Goal: Task Accomplishment & Management: Use online tool/utility

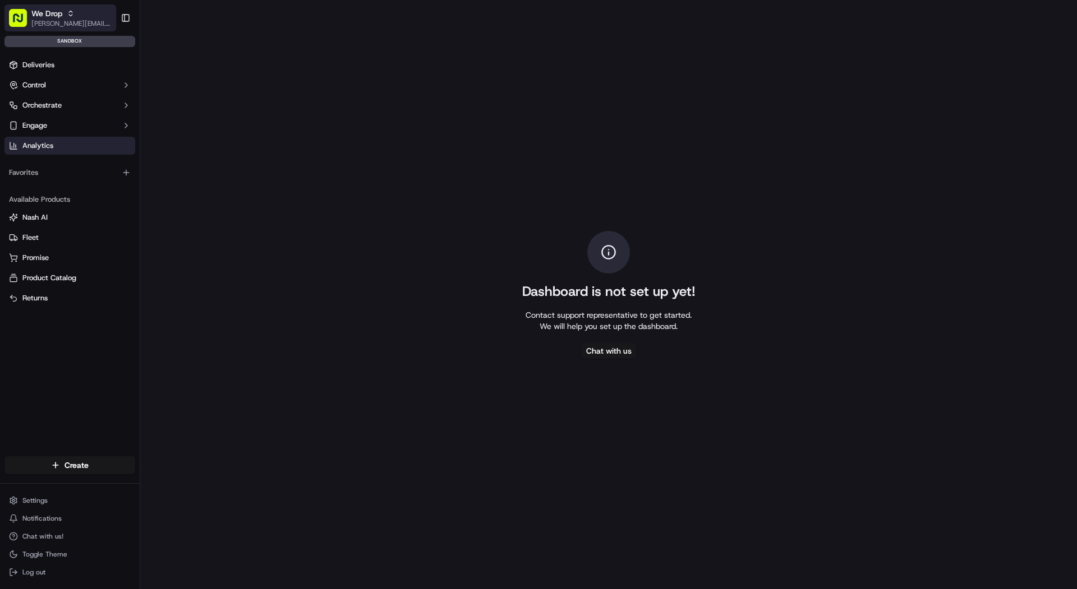
click at [51, 30] on button "We Drop [PERSON_NAME][EMAIL_ADDRESS][DOMAIN_NAME]" at bounding box center [60, 17] width 112 height 27
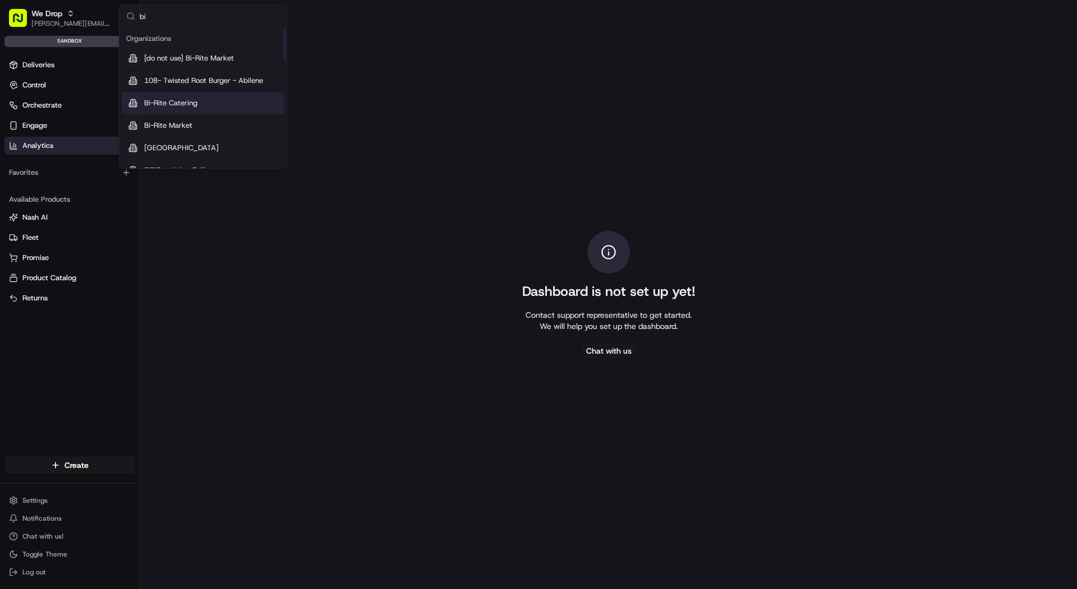
type input "bi"
click at [169, 112] on div "Bi-Rite Catering" at bounding box center [203, 103] width 163 height 22
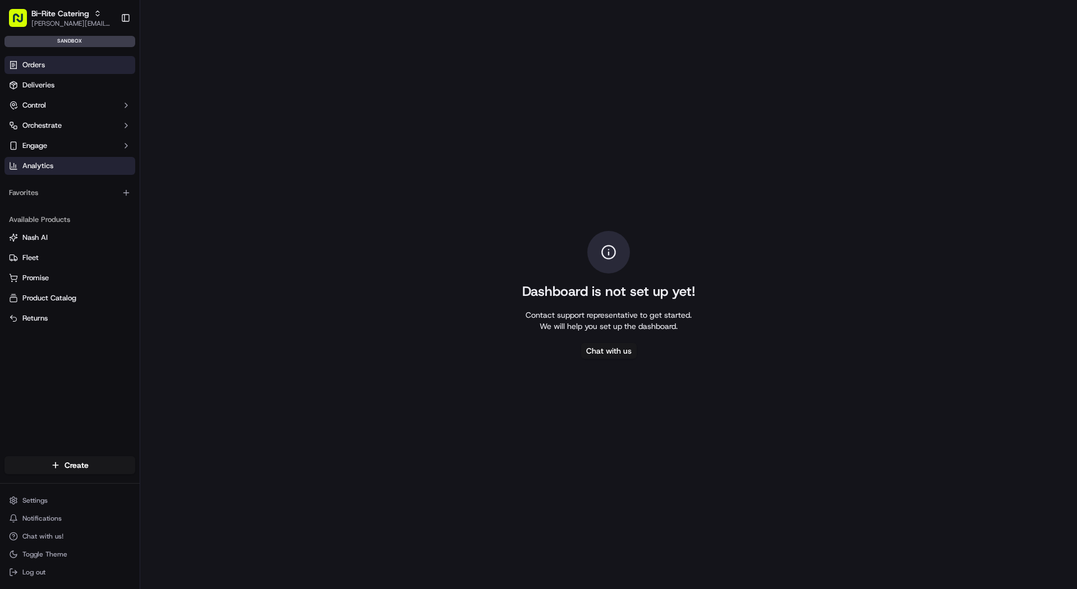
click at [28, 68] on span "Orders" at bounding box center [33, 65] width 22 height 10
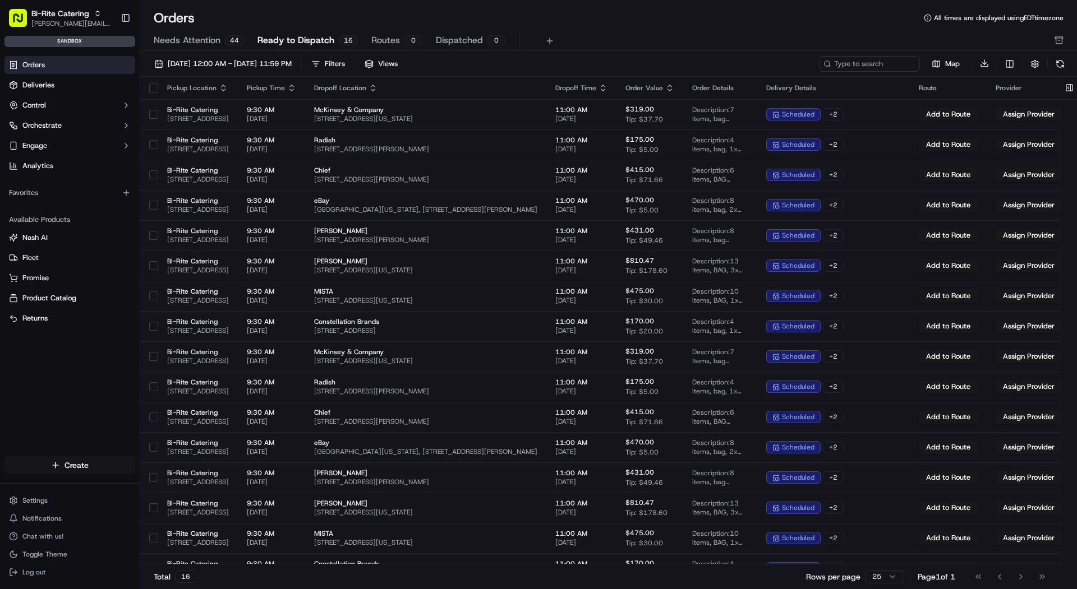
click at [85, 464] on html "Bi-Rite Catering mariam@usenash.com Toggle Sidebar sandbox Orders Deliveries Co…" at bounding box center [538, 294] width 1077 height 589
click at [238, 523] on link "CSV Upload" at bounding box center [202, 526] width 125 height 20
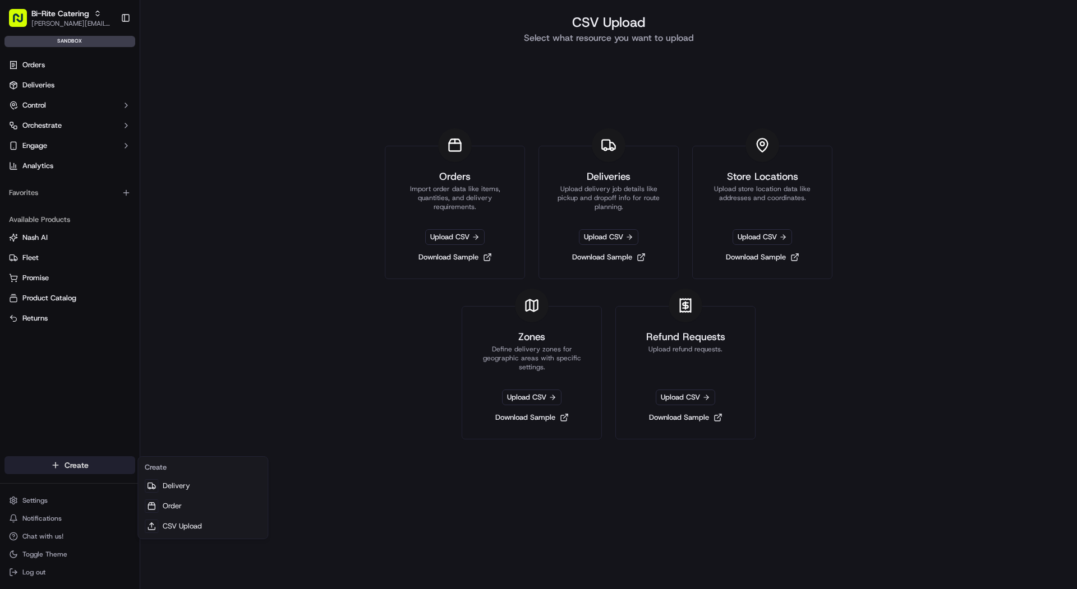
click at [116, 466] on html "Bi-Rite Catering mariam@usenash.com Toggle Sidebar sandbox Orders Deliveries Co…" at bounding box center [538, 294] width 1077 height 589
click at [449, 237] on html "Bi-Rite Catering mariam@usenash.com Toggle Sidebar sandbox Orders Deliveries Co…" at bounding box center [538, 294] width 1077 height 589
click at [449, 237] on span "Upload CSV" at bounding box center [454, 237] width 59 height 16
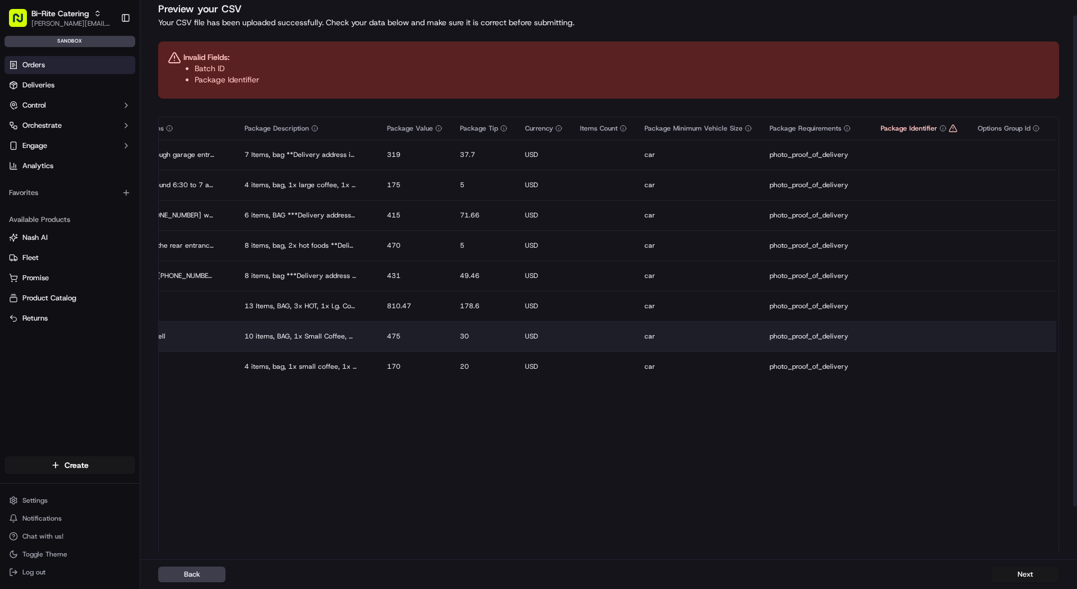
scroll to position [0, 1893]
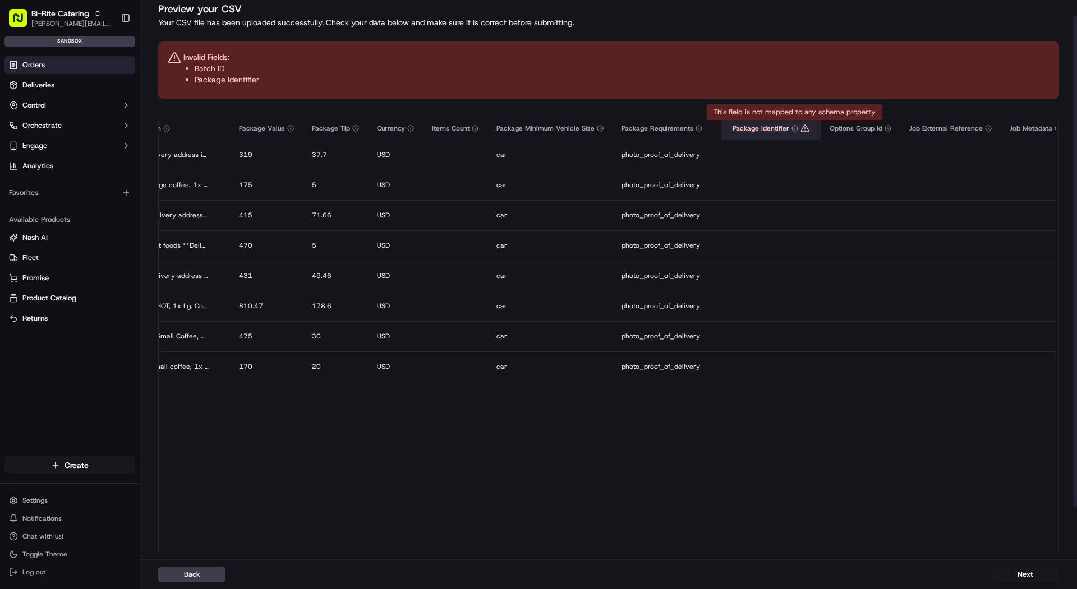
click at [800, 124] on icon at bounding box center [804, 128] width 9 height 9
click at [1025, 579] on button "Next" at bounding box center [1024, 575] width 67 height 16
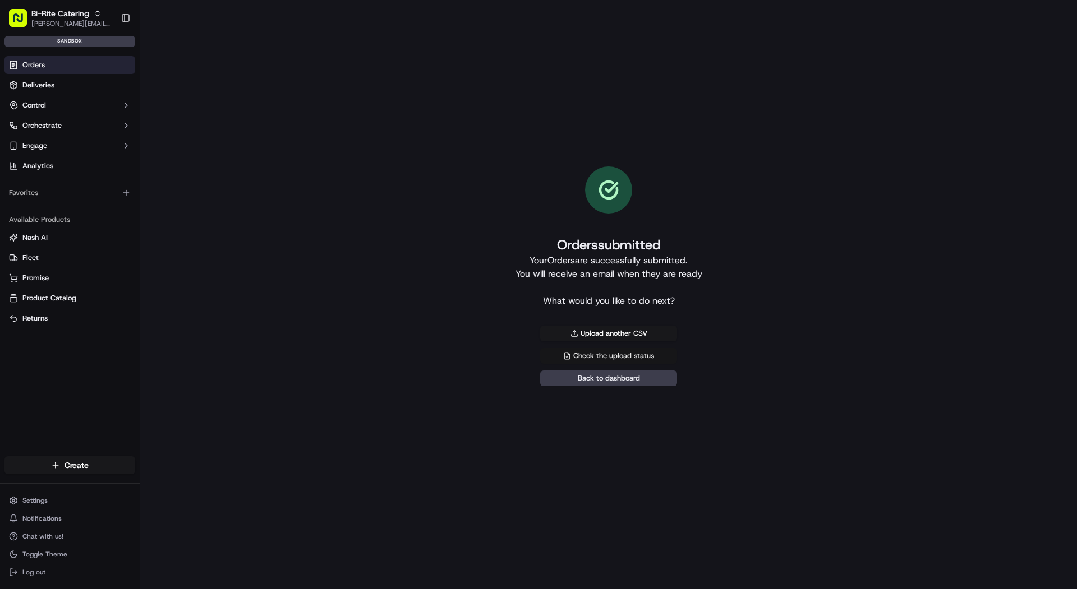
click at [594, 358] on link "Check the upload status" at bounding box center [608, 356] width 137 height 16
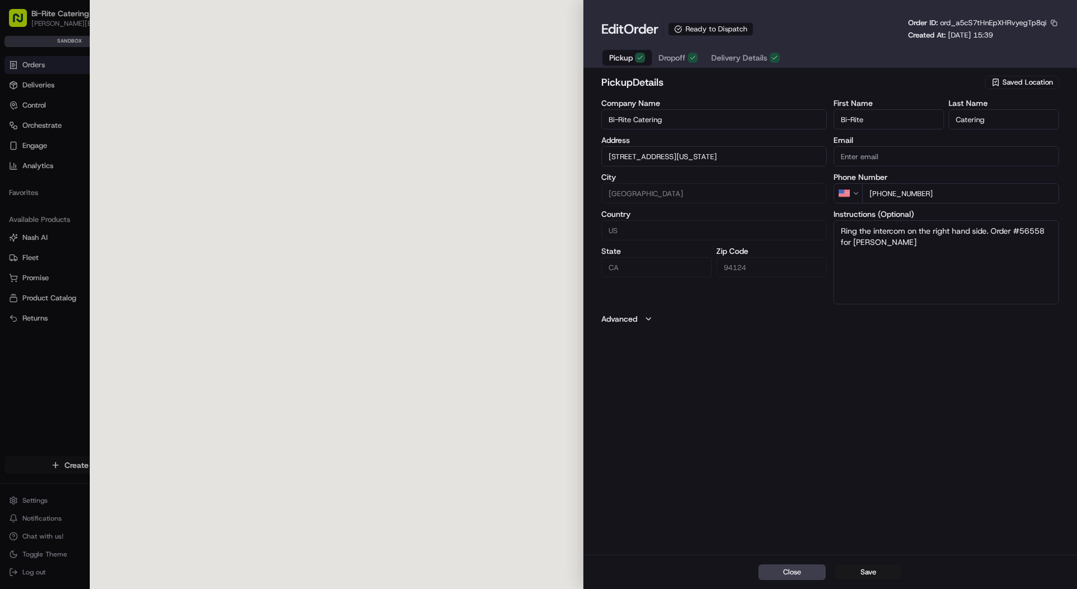
type input "[STREET_ADDRESS][US_STATE]"
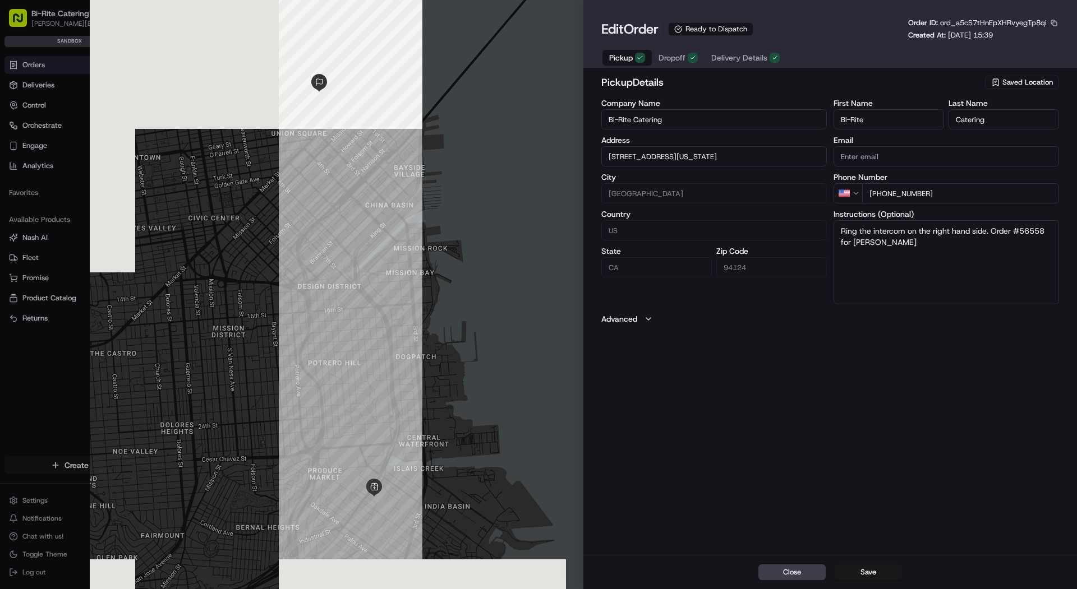
click at [60, 141] on div at bounding box center [538, 294] width 1077 height 589
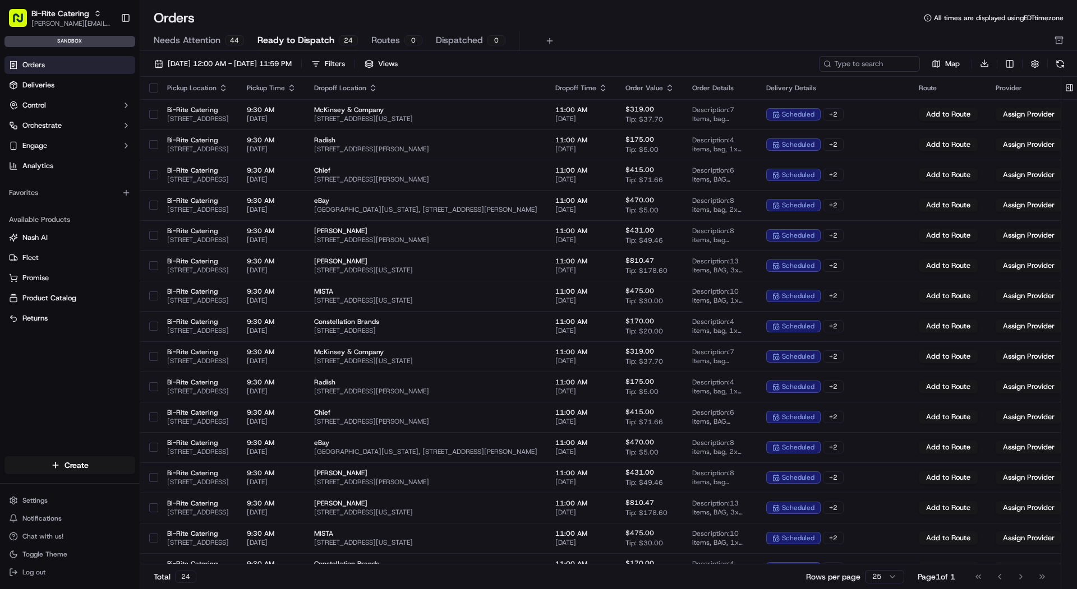
click at [299, 40] on span "Ready to Dispatch" at bounding box center [295, 40] width 77 height 13
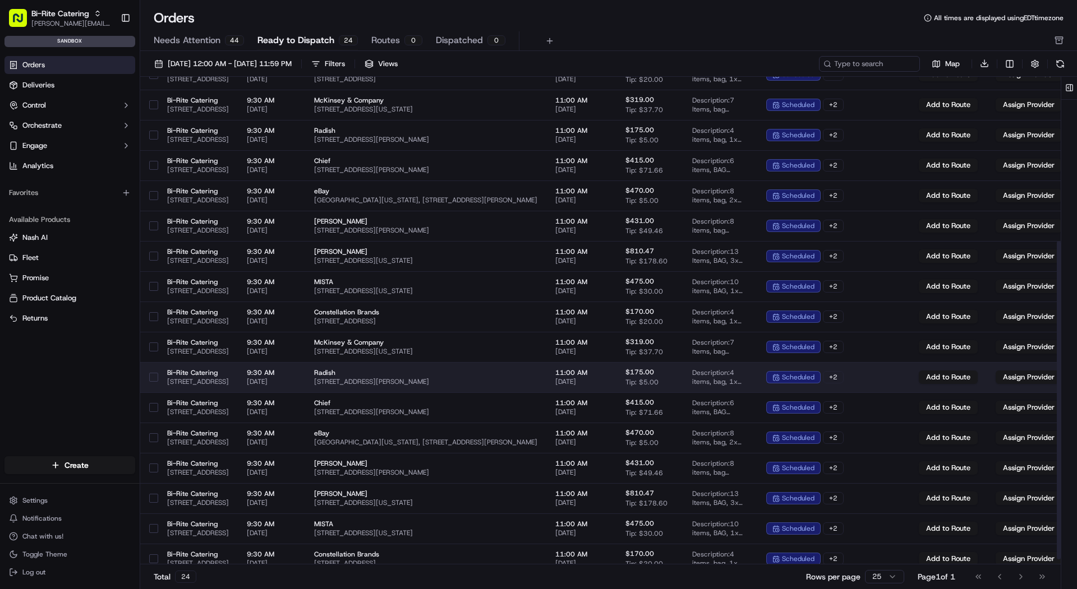
scroll to position [261, 0]
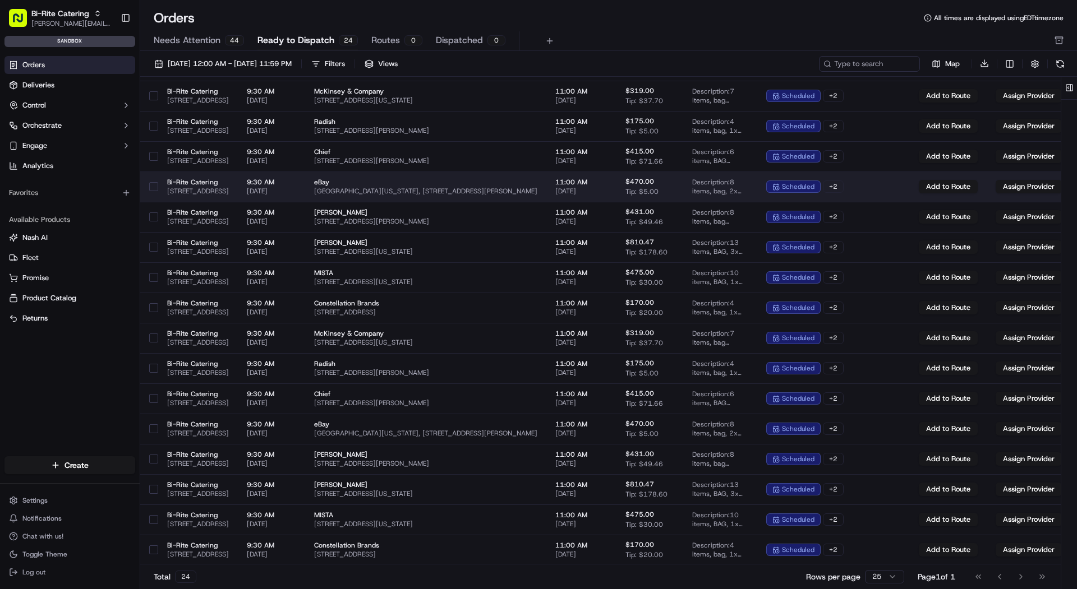
click at [157, 187] on button "button" at bounding box center [153, 186] width 9 height 9
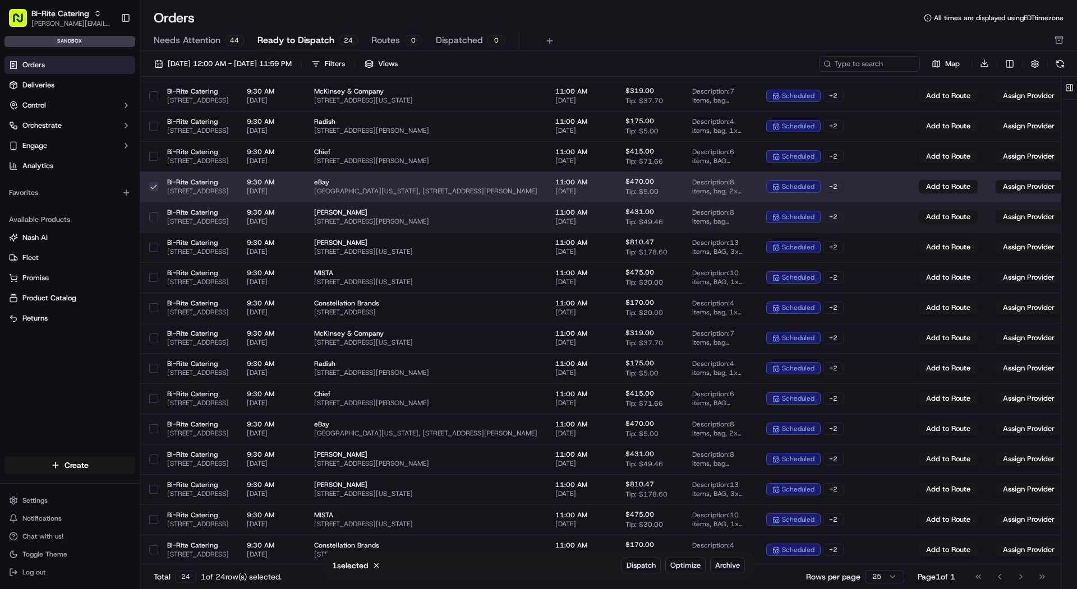
click at [154, 219] on button "button" at bounding box center [153, 217] width 9 height 9
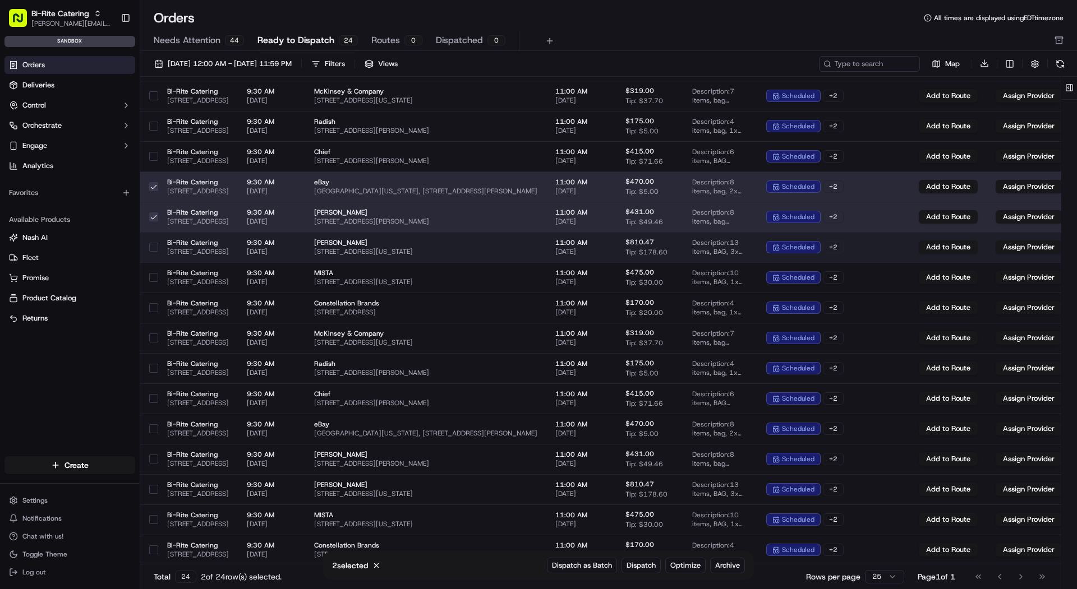
click at [157, 247] on button "button" at bounding box center [153, 247] width 9 height 9
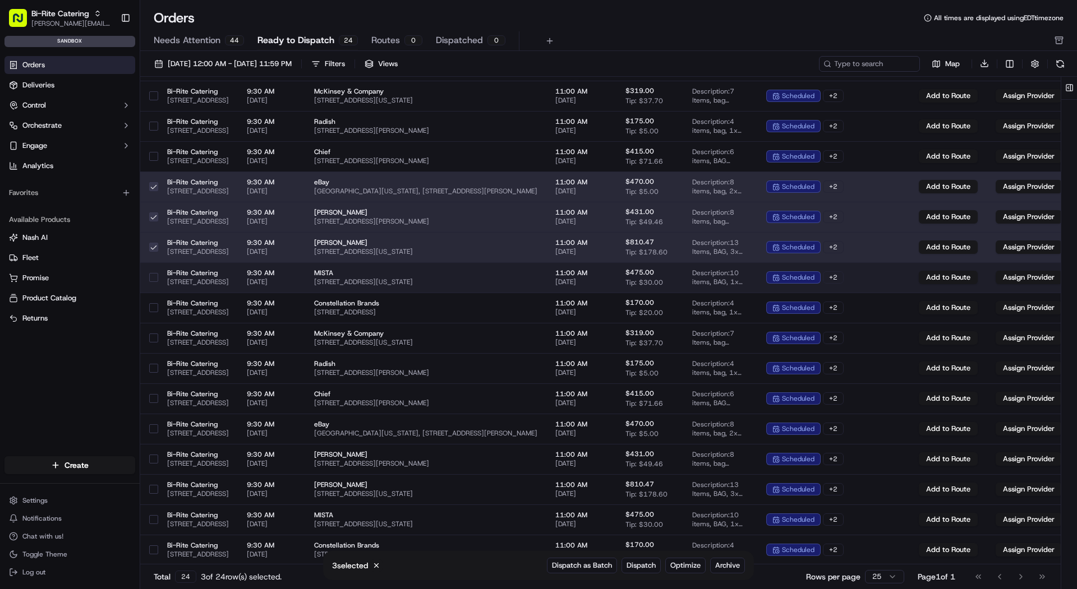
click at [156, 278] on button "button" at bounding box center [153, 277] width 9 height 9
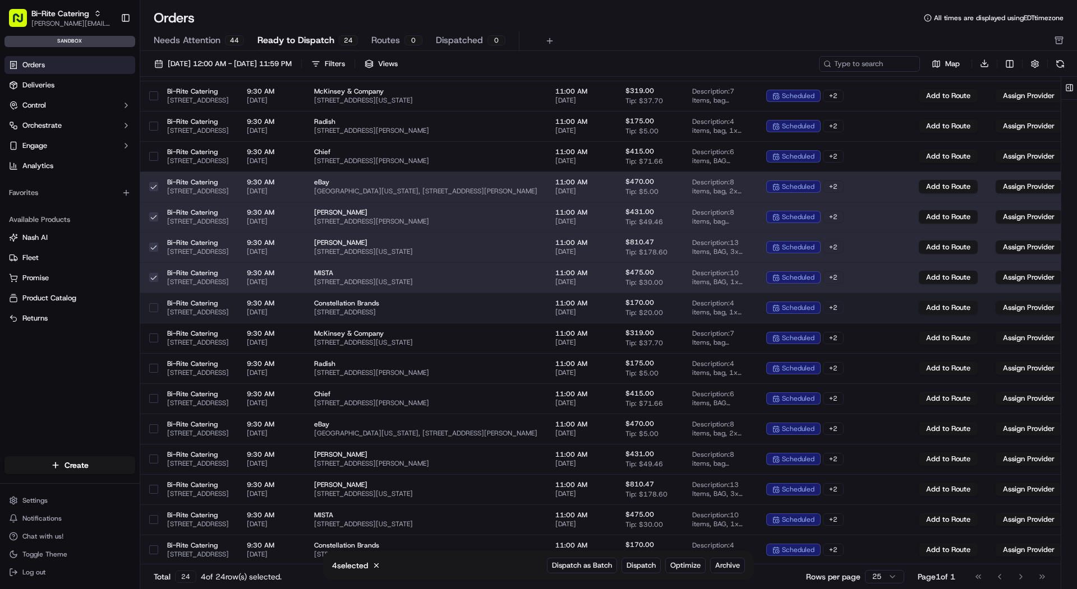
click at [156, 310] on button "button" at bounding box center [153, 307] width 9 height 9
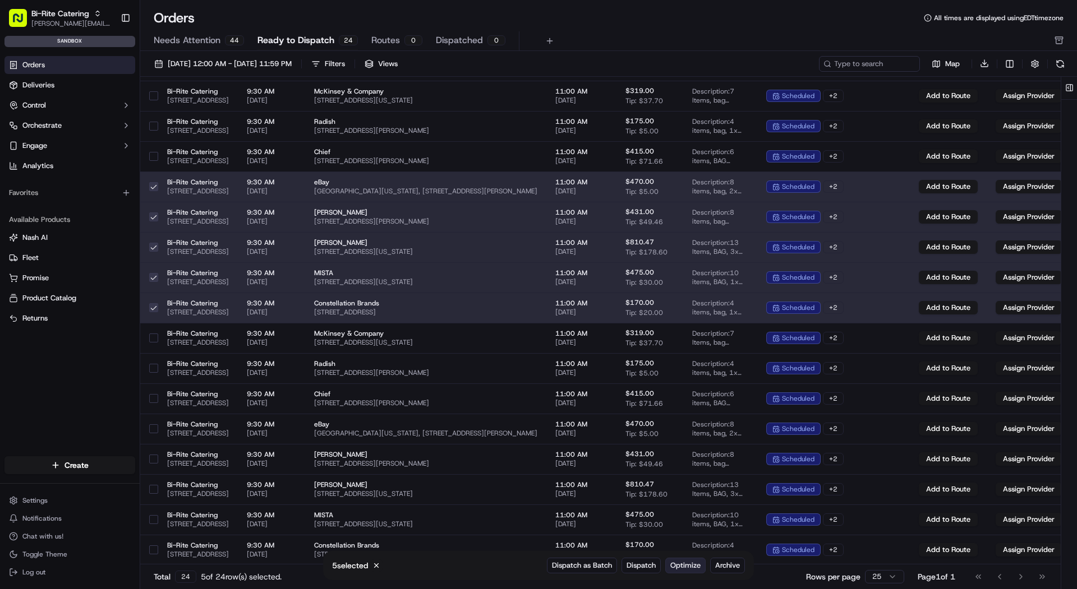
click at [687, 567] on span "Optimize" at bounding box center [685, 566] width 30 height 10
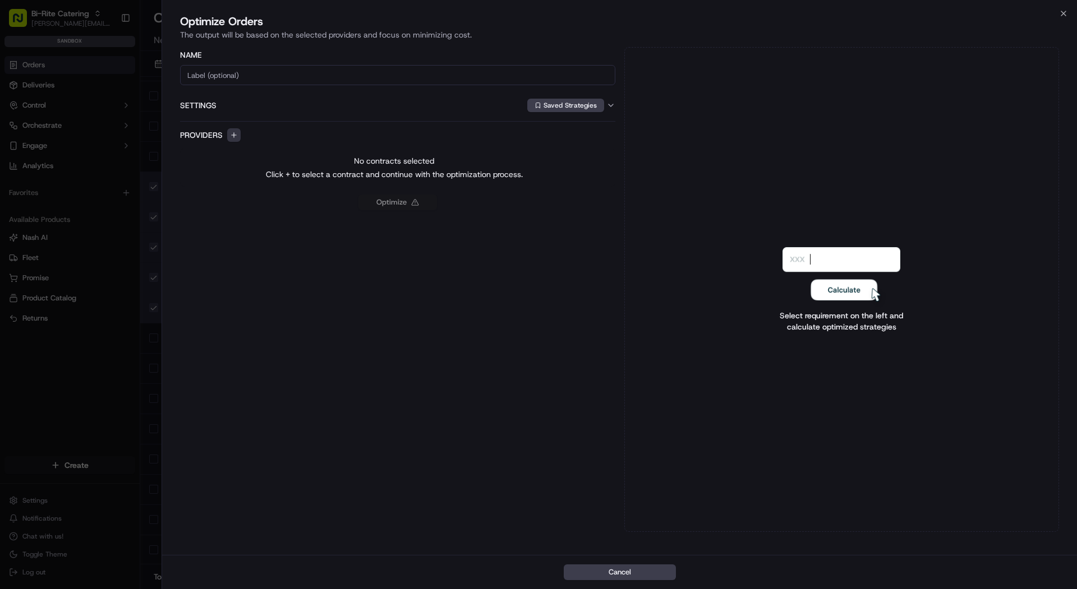
click at [234, 140] on button "button" at bounding box center [233, 134] width 13 height 13
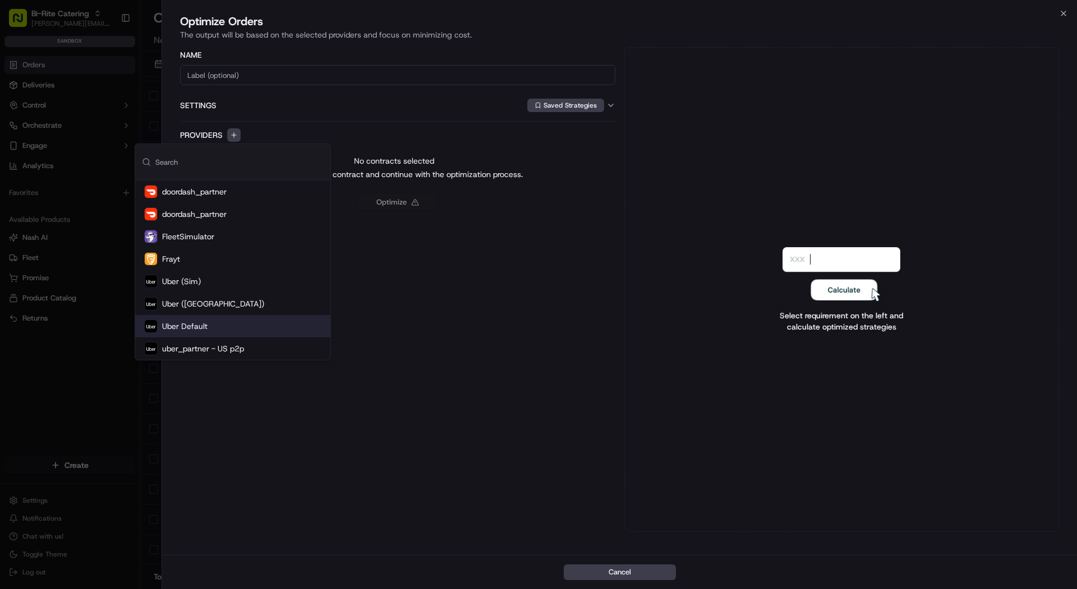
click at [245, 320] on div "Uber Default" at bounding box center [232, 326] width 195 height 22
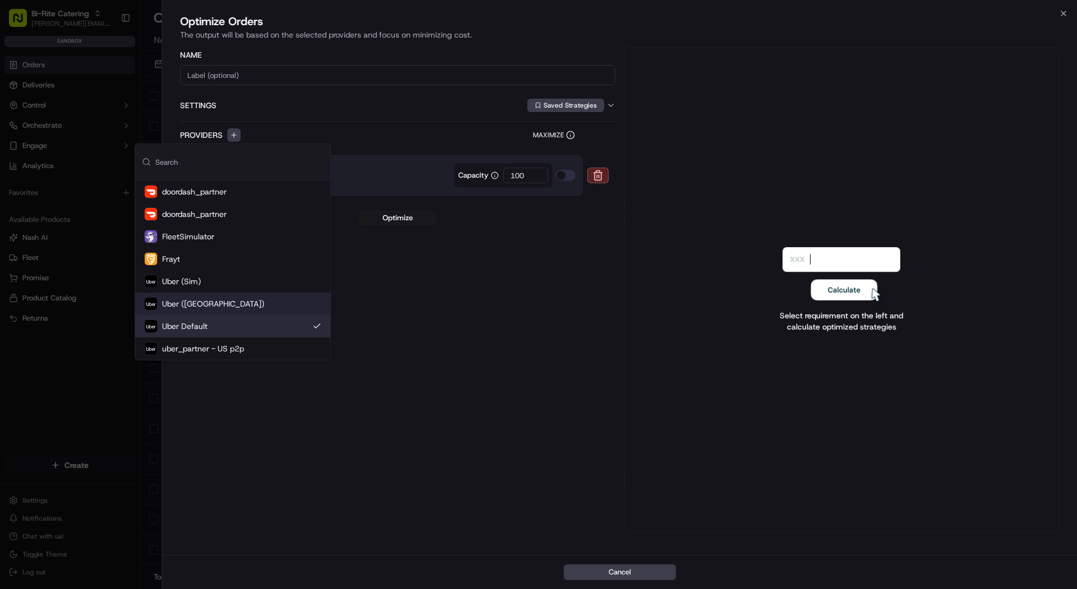
click at [568, 308] on div "Name Settings Saved Strategies Providers Maximize Uber (Uber Default) Capacity …" at bounding box center [397, 289] width 435 height 485
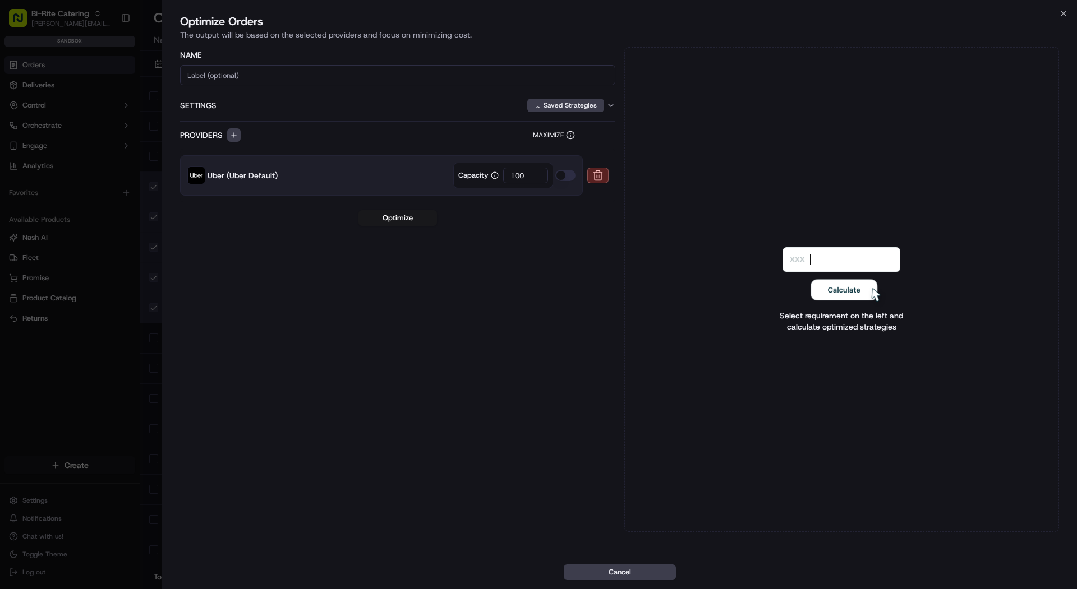
click at [534, 176] on input "100" at bounding box center [525, 176] width 45 height 16
click at [527, 179] on input "100" at bounding box center [525, 176] width 45 height 16
type input "1"
type input "5"
type input "1"
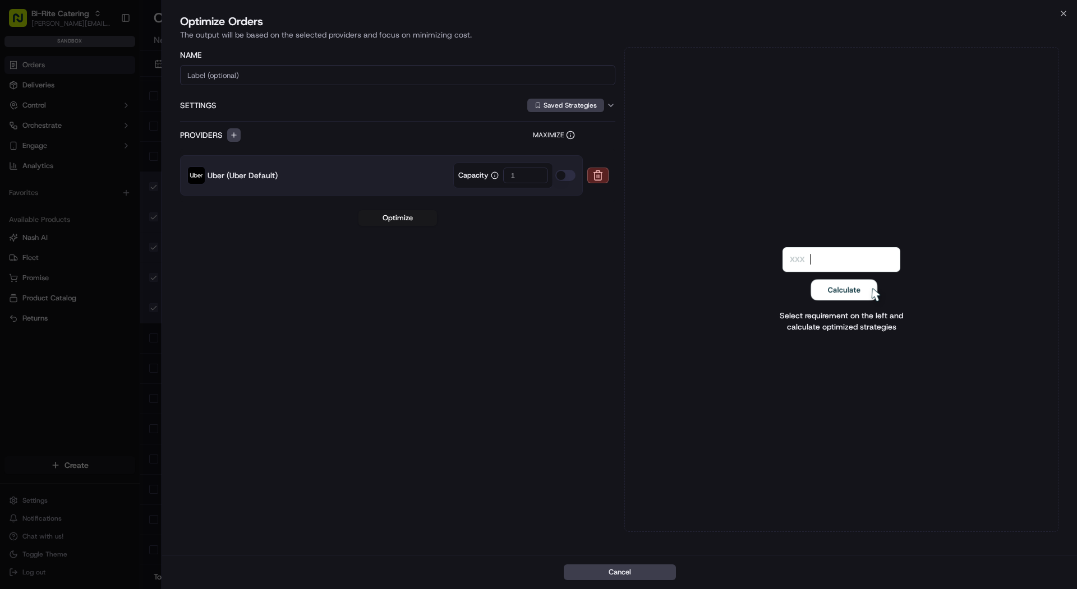
click at [493, 251] on div "Name Settings Saved Strategies Providers Maximize Uber (Uber Default) Capacity …" at bounding box center [397, 289] width 435 height 485
click at [553, 105] on button "Saved Strategies" at bounding box center [565, 105] width 77 height 13
click at [555, 143] on span "DEMO" at bounding box center [616, 146] width 138 height 10
click at [462, 118] on div at bounding box center [538, 294] width 1077 height 589
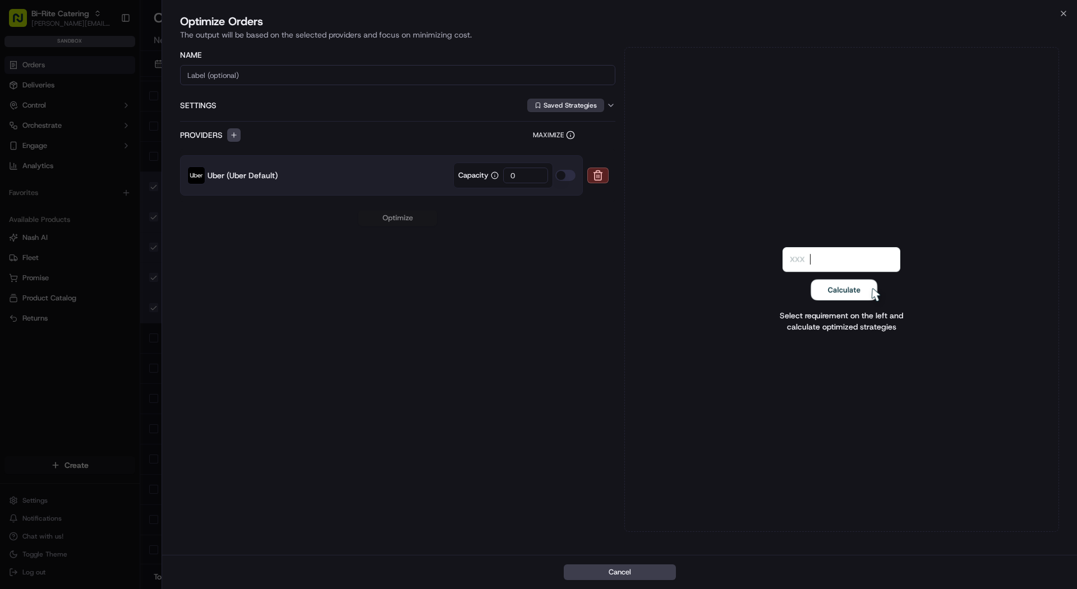
click at [570, 105] on button "Saved Strategies" at bounding box center [565, 105] width 77 height 13
click at [575, 143] on span "DEMO" at bounding box center [616, 146] width 138 height 10
click at [552, 147] on span "DEMO" at bounding box center [616, 146] width 138 height 10
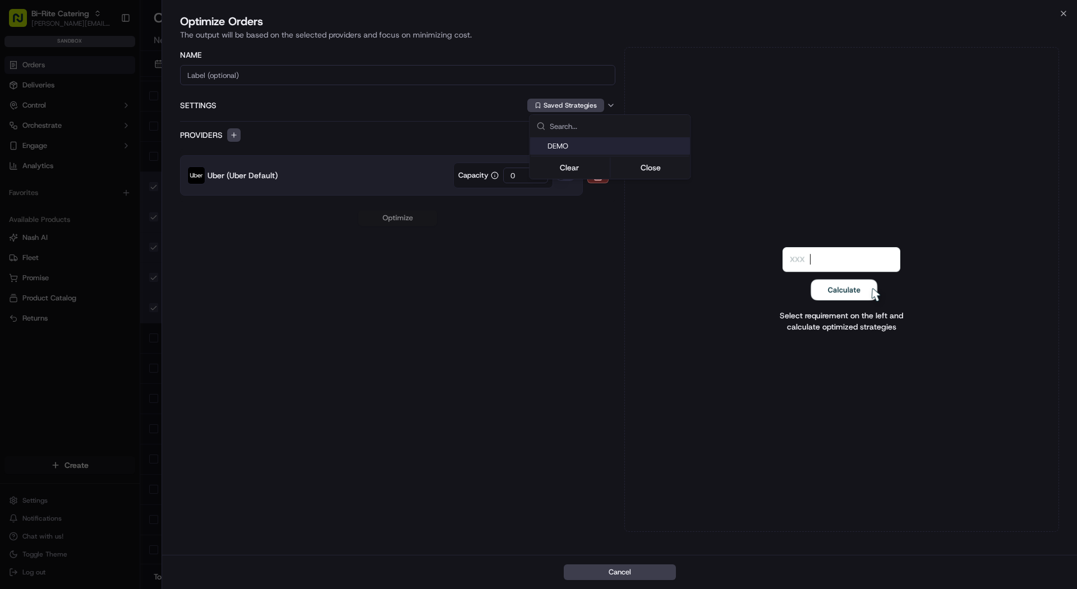
click at [513, 276] on div at bounding box center [538, 294] width 1077 height 589
click at [525, 165] on div "Capacity 0" at bounding box center [503, 176] width 100 height 26
click at [525, 172] on input "0" at bounding box center [525, 176] width 45 height 16
type input "1"
click at [572, 177] on button "button" at bounding box center [565, 175] width 20 height 11
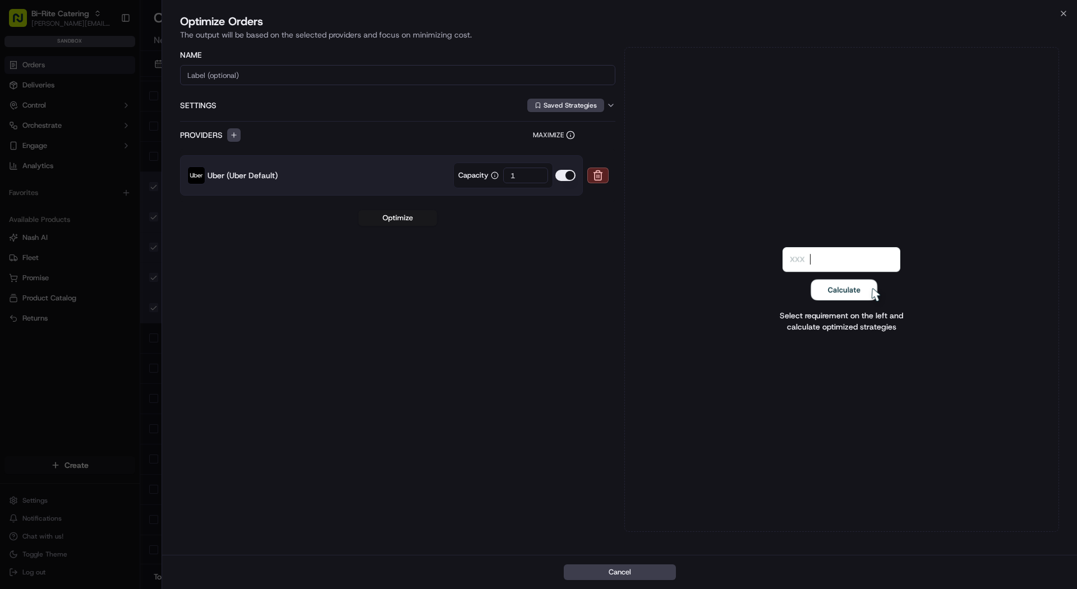
click at [572, 177] on button "button" at bounding box center [565, 175] width 20 height 11
click at [583, 107] on button "Saved Strategies" at bounding box center [565, 105] width 77 height 13
click at [556, 151] on div "DEMO" at bounding box center [609, 146] width 160 height 17
click at [550, 149] on span "DEMO" at bounding box center [616, 146] width 138 height 10
click at [497, 268] on div at bounding box center [538, 294] width 1077 height 589
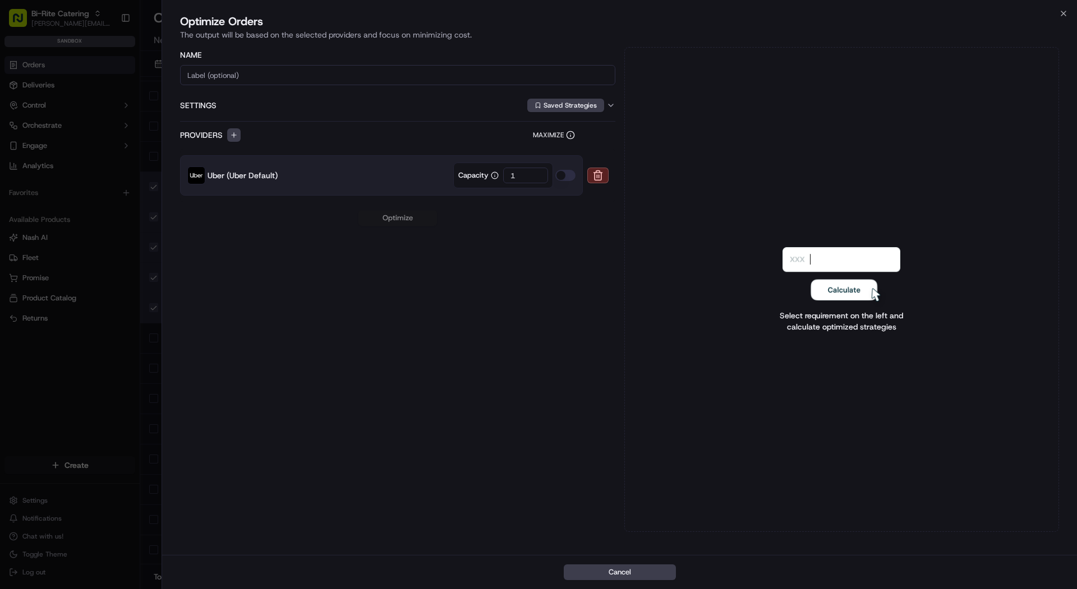
click at [192, 103] on label "Settings" at bounding box center [352, 105] width 345 height 11
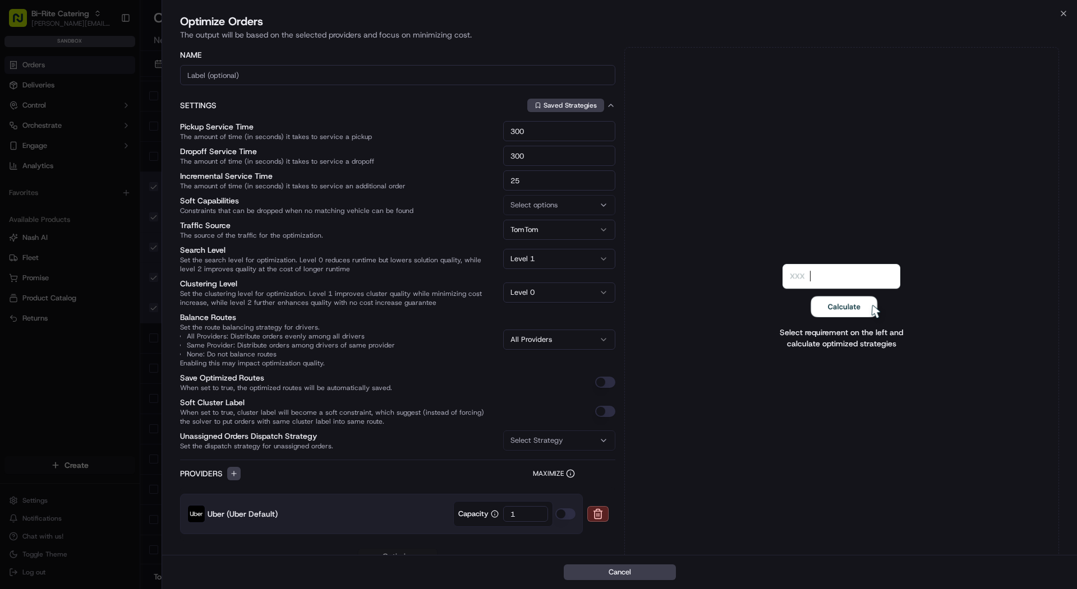
click at [612, 108] on icon "button" at bounding box center [610, 105] width 9 height 9
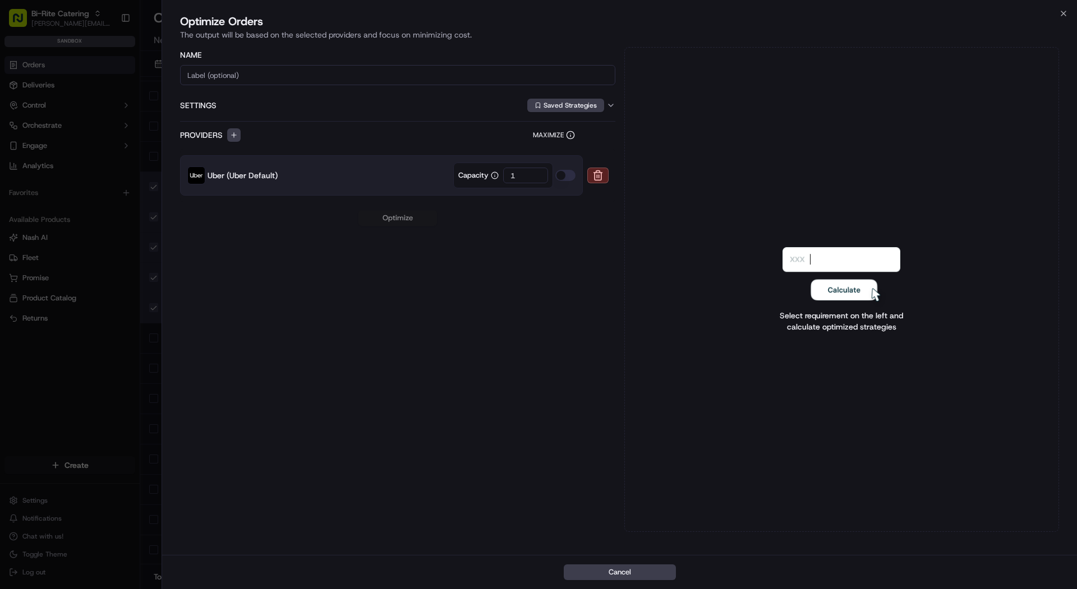
click at [612, 108] on icon "button" at bounding box center [610, 105] width 9 height 9
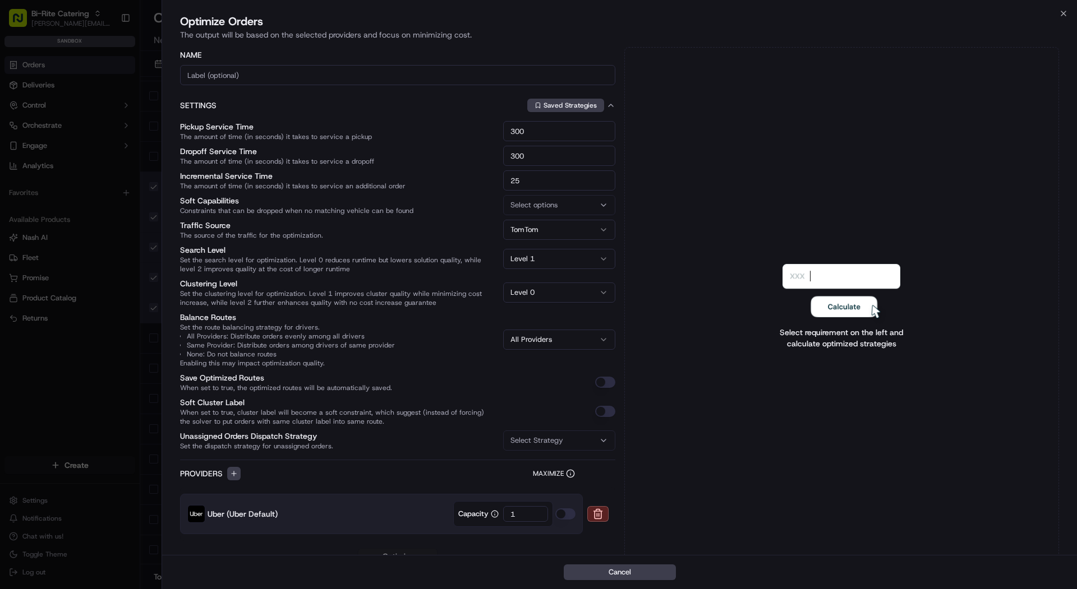
click at [527, 442] on span "Select Strategy" at bounding box center [536, 441] width 53 height 10
click at [537, 500] on span "Dispatch Strategy" at bounding box center [590, 502] width 138 height 10
click at [741, 395] on div at bounding box center [538, 294] width 1077 height 589
click at [585, 440] on icon "button" at bounding box center [586, 440] width 13 height 9
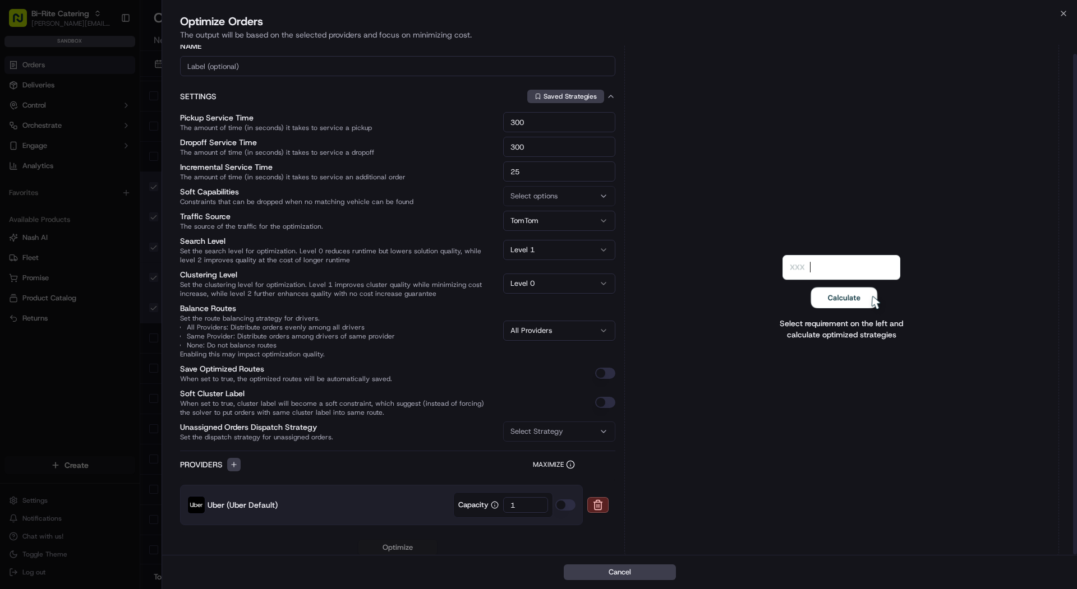
scroll to position [8, 0]
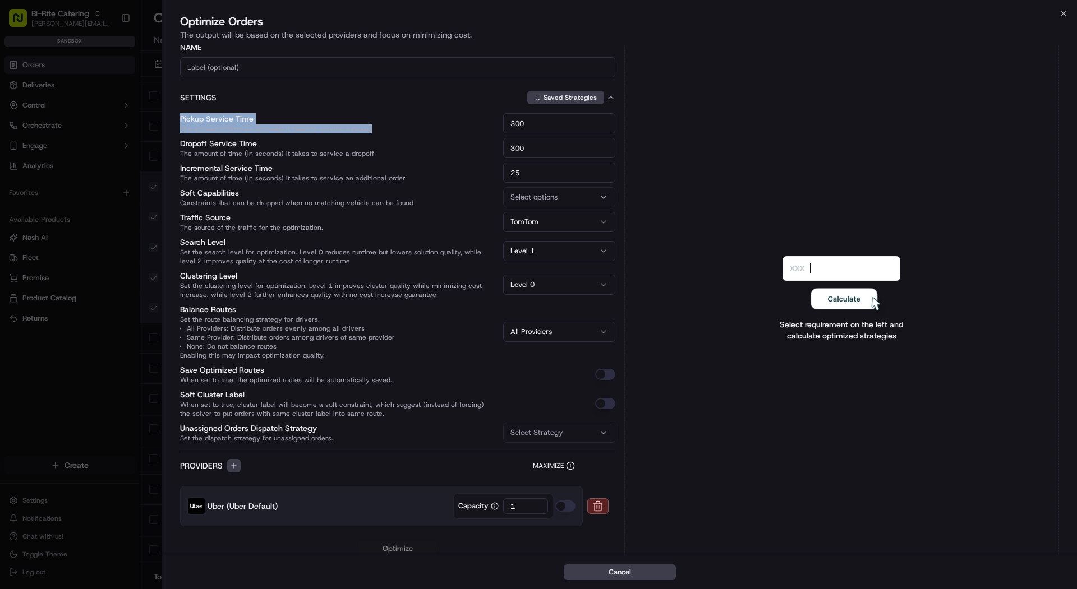
drag, startPoint x: 179, startPoint y: 122, endPoint x: 394, endPoint y: 132, distance: 215.0
click at [394, 132] on div "Name Settings Saved Strategies Pickup Service Time The amount of time (in secon…" at bounding box center [619, 292] width 915 height 510
click at [394, 132] on span "The amount of time (in seconds) it takes to service a pickup" at bounding box center [337, 128] width 314 height 9
click at [503, 132] on input "300" at bounding box center [559, 123] width 112 height 20
drag, startPoint x: 538, startPoint y: 146, endPoint x: 495, endPoint y: 145, distance: 43.2
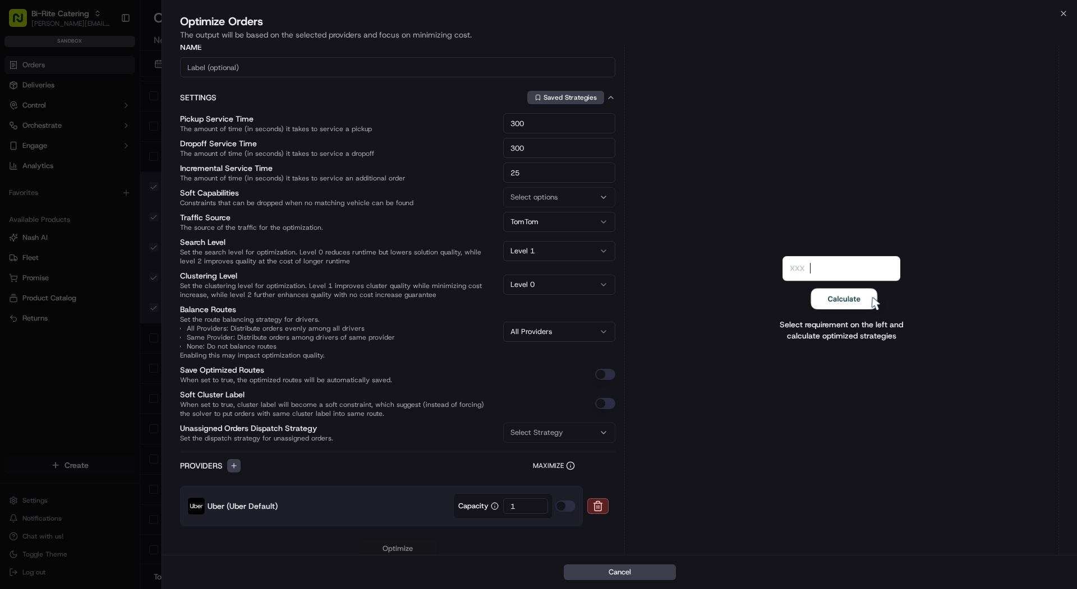
click at [495, 145] on div "Pickup Service Time The amount of time (in seconds) it takes to service a picku…" at bounding box center [397, 278] width 435 height 330
click at [428, 458] on div "Name Settings Saved Strategies Pickup Service Time The amount of time (in secon…" at bounding box center [397, 287] width 435 height 494
drag, startPoint x: 404, startPoint y: 182, endPoint x: 260, endPoint y: 179, distance: 143.6
click at [260, 179] on div "Pickup Service Time The amount of time (in seconds) it takes to service a picku…" at bounding box center [397, 277] width 435 height 330
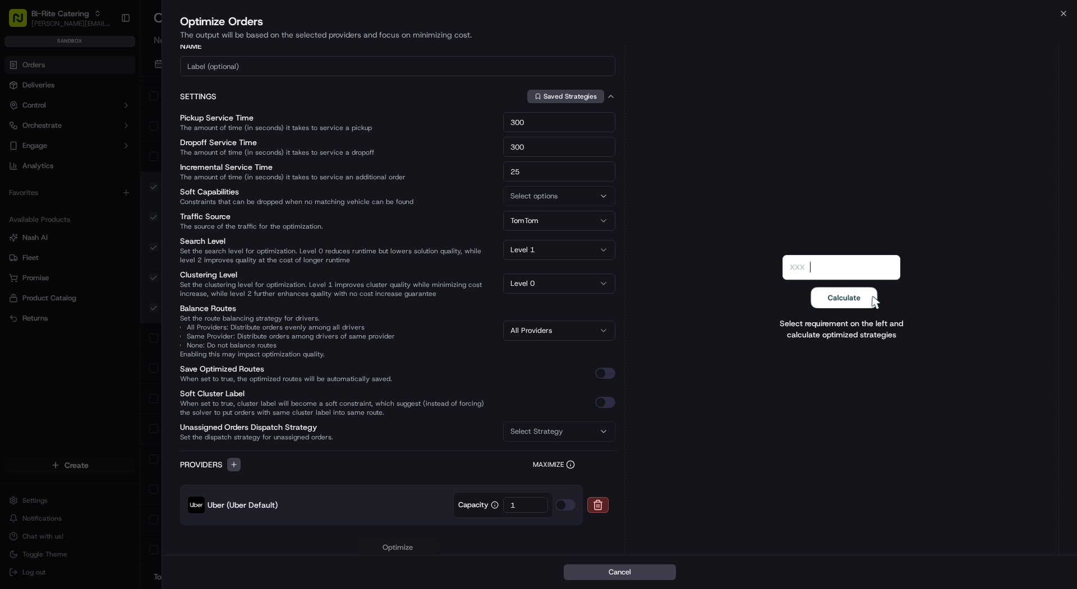
click at [183, 179] on span "The amount of time (in seconds) it takes to service an additional order" at bounding box center [337, 177] width 314 height 9
click at [503, 179] on input "25" at bounding box center [559, 171] width 112 height 20
drag, startPoint x: 183, startPoint y: 179, endPoint x: 419, endPoint y: 180, distance: 236.6
click at [421, 179] on span "The amount of time (in seconds) it takes to service an additional order" at bounding box center [337, 177] width 314 height 9
click at [419, 180] on span "The amount of time (in seconds) it takes to service an additional order" at bounding box center [337, 177] width 314 height 9
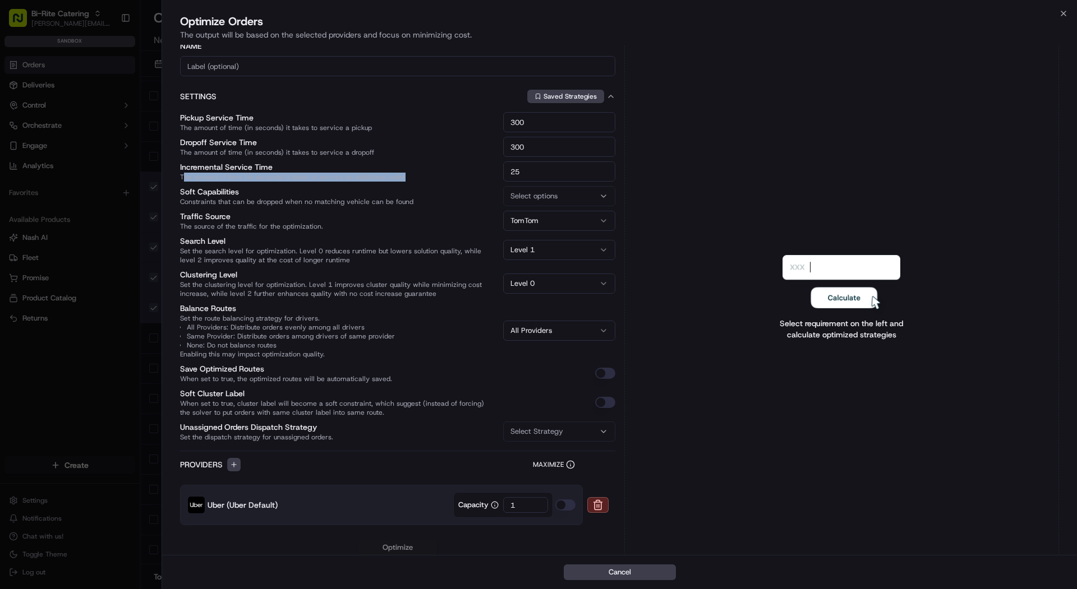
click at [503, 180] on input "25" at bounding box center [559, 171] width 112 height 20
drag, startPoint x: 392, startPoint y: 182, endPoint x: 177, endPoint y: 176, distance: 216.0
click at [177, 176] on div "Name Settings Saved Strategies Pickup Service Time The amount of time (in secon…" at bounding box center [619, 291] width 915 height 510
click at [184, 123] on span "The amount of time (in seconds) it takes to service a pickup" at bounding box center [337, 127] width 314 height 9
click at [503, 122] on input "300" at bounding box center [559, 122] width 112 height 20
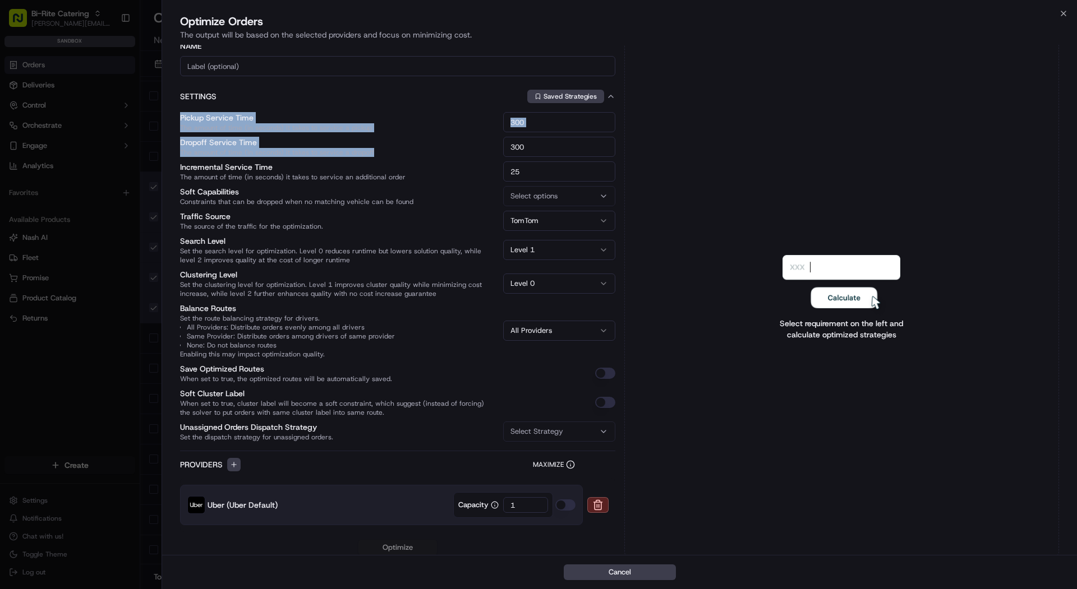
drag, startPoint x: 176, startPoint y: 119, endPoint x: 415, endPoint y: 155, distance: 242.2
click at [415, 155] on div "Name Settings Saved Strategies Pickup Service Time The amount of time (in secon…" at bounding box center [619, 291] width 915 height 510
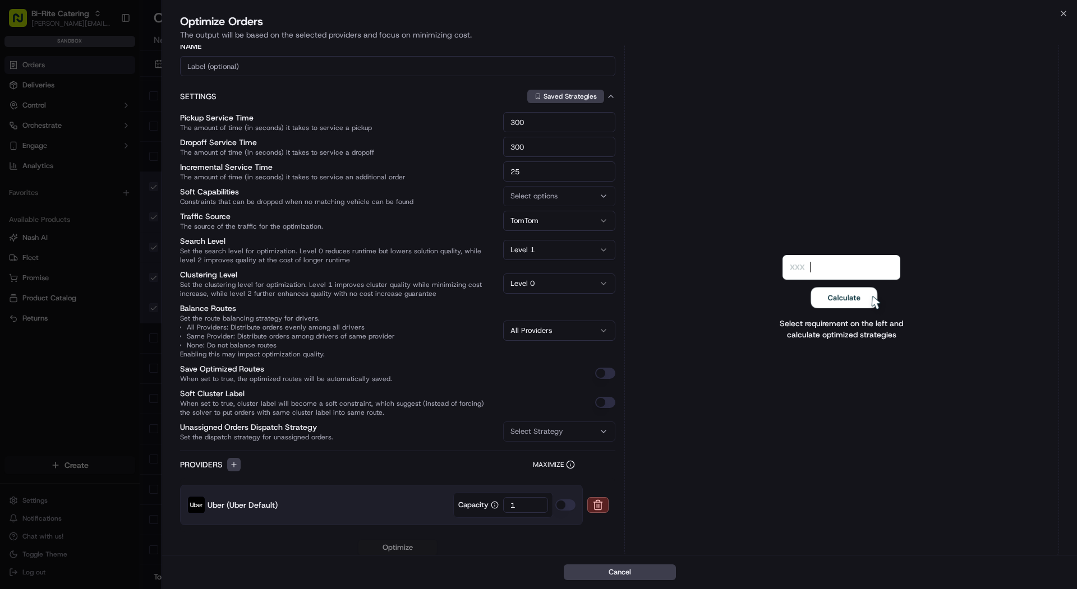
click at [379, 189] on label "Soft Capabilities Constraints that can be dropped when no matching vehicle can …" at bounding box center [296, 196] width 233 height 20
click at [539, 338] on body "Bi-Rite Catering mariam@usenash.com Toggle Sidebar sandbox Orders Deliveries Co…" at bounding box center [538, 294] width 1077 height 589
click at [415, 283] on span "Set the clustering level for optimization. Level 1 improves cluster quality whi…" at bounding box center [337, 290] width 314 height 18
click at [580, 192] on div "Select options" at bounding box center [559, 197] width 107 height 10
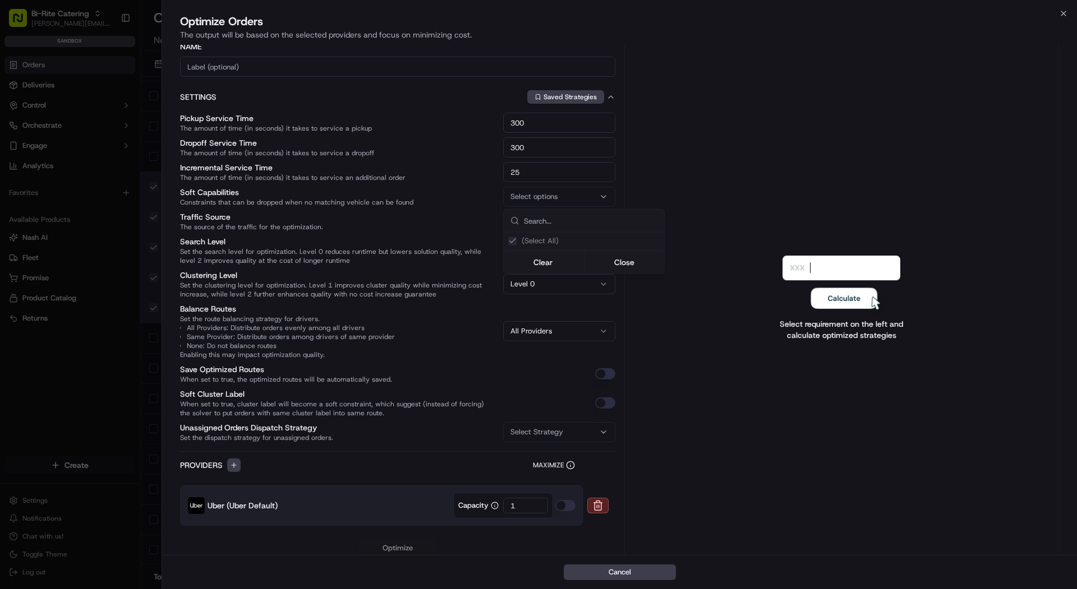
click at [467, 207] on div at bounding box center [538, 294] width 1077 height 589
click at [518, 286] on button "Level 0" at bounding box center [559, 284] width 112 height 20
click at [604, 281] on icon "button" at bounding box center [603, 284] width 9 height 9
click at [374, 294] on span "Set the clustering level for optimization. Level 1 improves cluster quality whi…" at bounding box center [337, 290] width 314 height 18
click at [551, 327] on button "All Providers" at bounding box center [559, 331] width 112 height 20
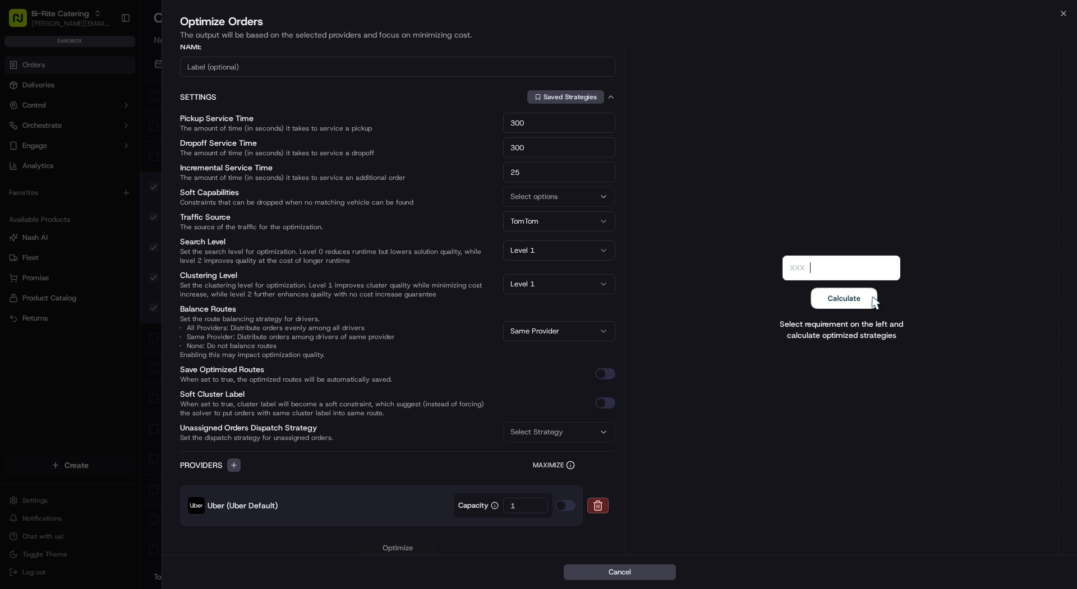
click at [533, 371] on div "Pickup Service Time The amount of time (in seconds) it takes to service a picku…" at bounding box center [397, 278] width 435 height 330
click at [555, 242] on button "Level 1" at bounding box center [559, 251] width 112 height 20
click at [541, 288] on button "Level 1" at bounding box center [559, 284] width 112 height 20
click at [731, 350] on div "Select requirement on the left and calculate optimized strategies" at bounding box center [841, 298] width 435 height 519
click at [507, 252] on button "Level 0" at bounding box center [559, 251] width 112 height 20
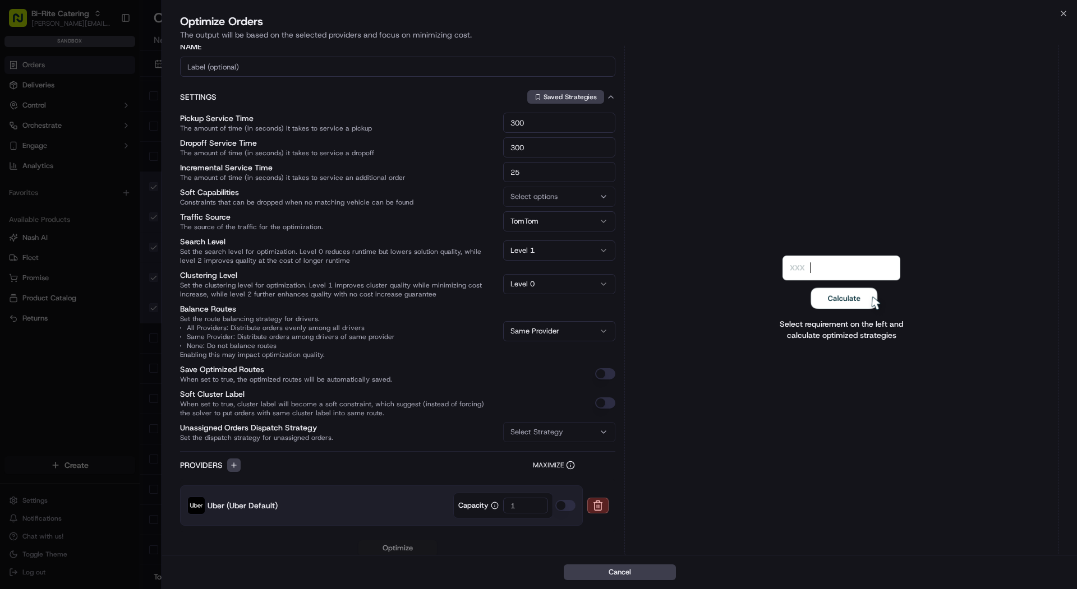
click at [695, 334] on div "Select requirement on the left and calculate optimized strategies" at bounding box center [841, 298] width 435 height 519
click at [613, 373] on button "Save Optimized Routes When set to true, the optimized routes will be automatica…" at bounding box center [605, 373] width 20 height 11
click at [604, 403] on button "button" at bounding box center [605, 402] width 20 height 11
click at [518, 504] on input "1" at bounding box center [525, 505] width 45 height 16
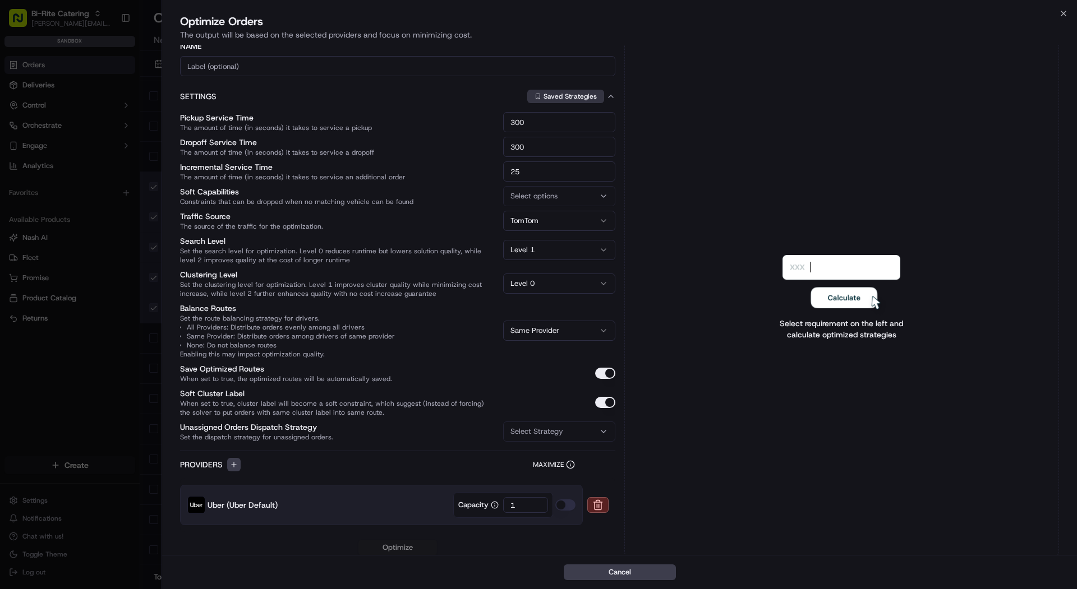
click at [556, 94] on button "Saved Strategies" at bounding box center [565, 96] width 77 height 13
click at [543, 140] on div "DEMO" at bounding box center [609, 136] width 160 height 17
click at [703, 424] on div at bounding box center [538, 294] width 1077 height 589
click at [613, 98] on icon "button" at bounding box center [610, 96] width 9 height 9
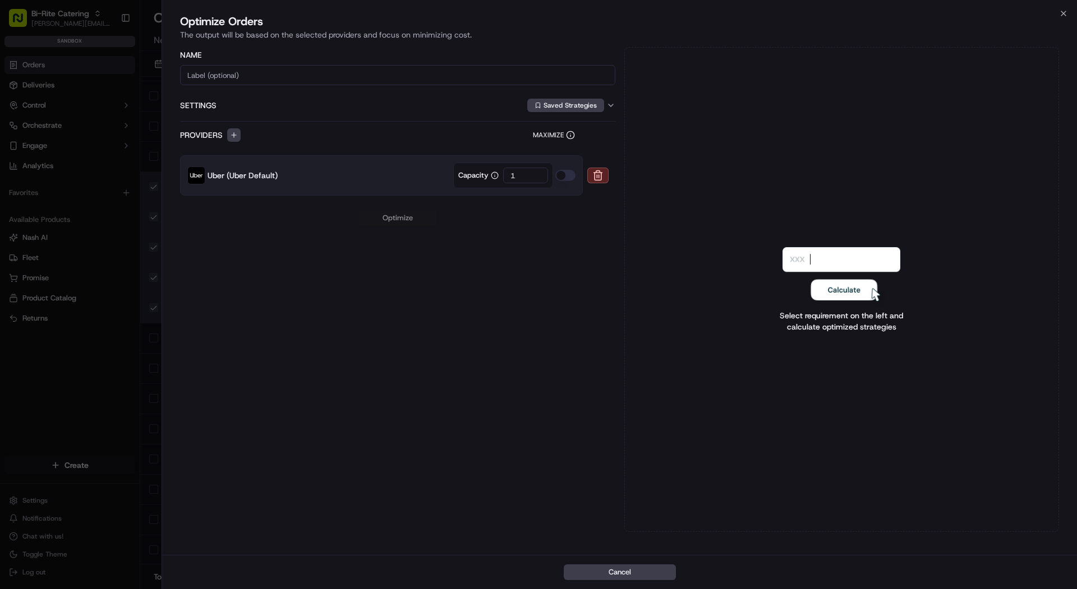
click at [404, 224] on div "Optimize" at bounding box center [397, 218] width 435 height 16
click at [571, 178] on button "button" at bounding box center [565, 175] width 20 height 11
click at [412, 218] on div "Optimize" at bounding box center [397, 218] width 435 height 16
click at [609, 104] on icon "button" at bounding box center [610, 105] width 9 height 9
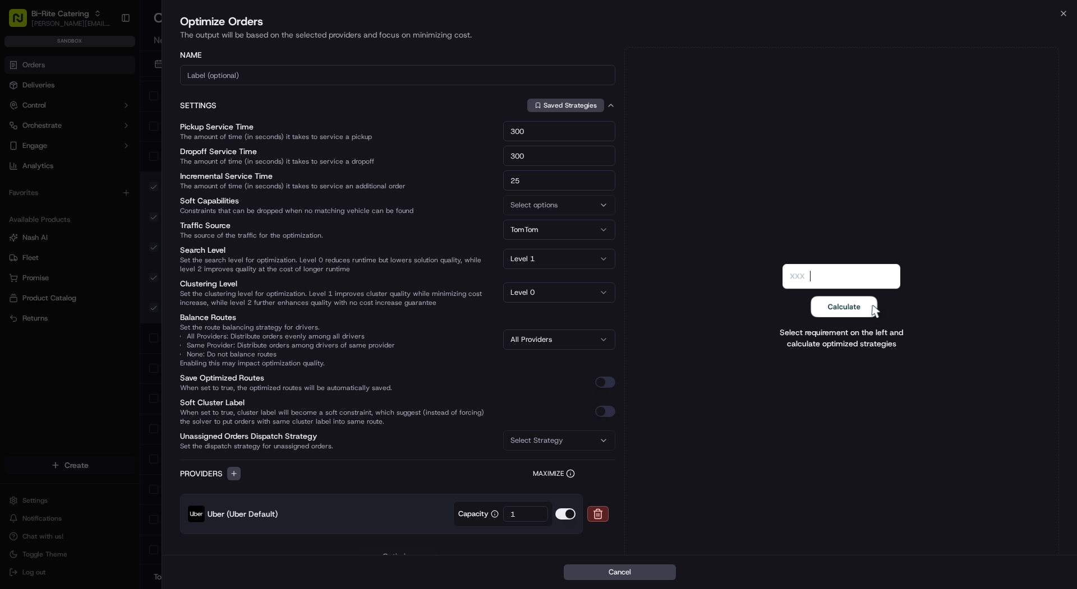
click at [609, 104] on icon "button" at bounding box center [610, 105] width 9 height 9
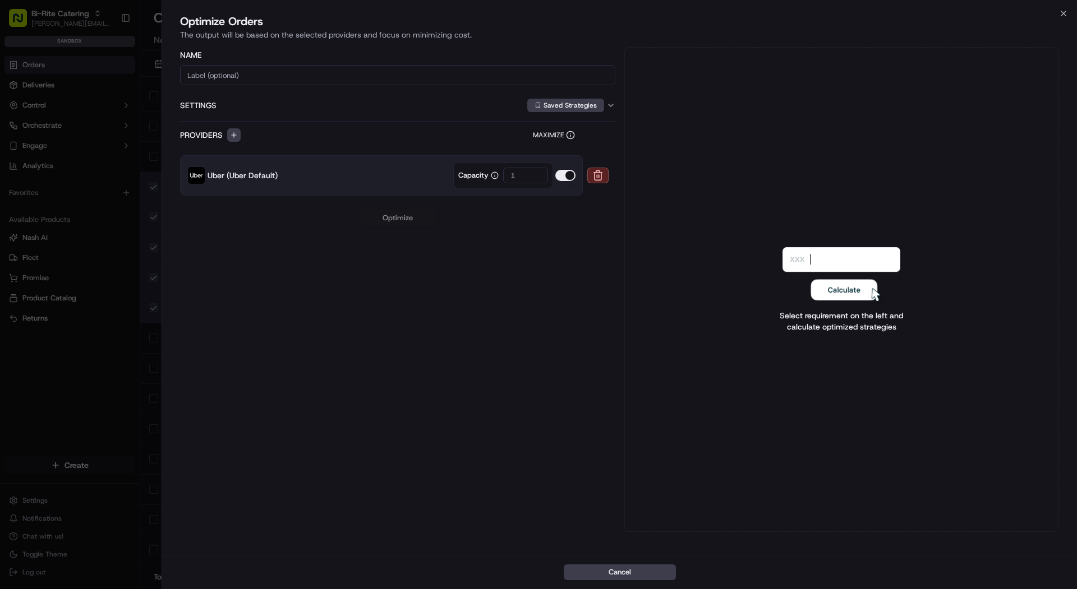
click at [565, 176] on button "button" at bounding box center [565, 175] width 20 height 11
click at [226, 107] on label "Settings" at bounding box center [352, 105] width 345 height 11
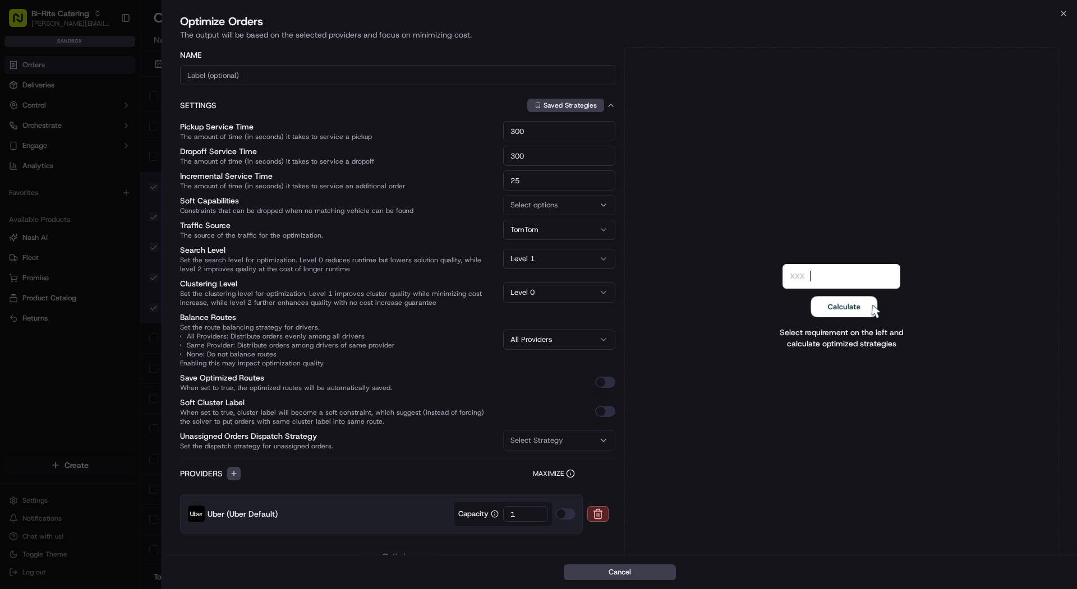
click at [233, 76] on input at bounding box center [397, 75] width 435 height 20
click at [574, 110] on button "Saved Strategies" at bounding box center [565, 105] width 77 height 13
click at [566, 144] on span "DEMO" at bounding box center [616, 146] width 138 height 10
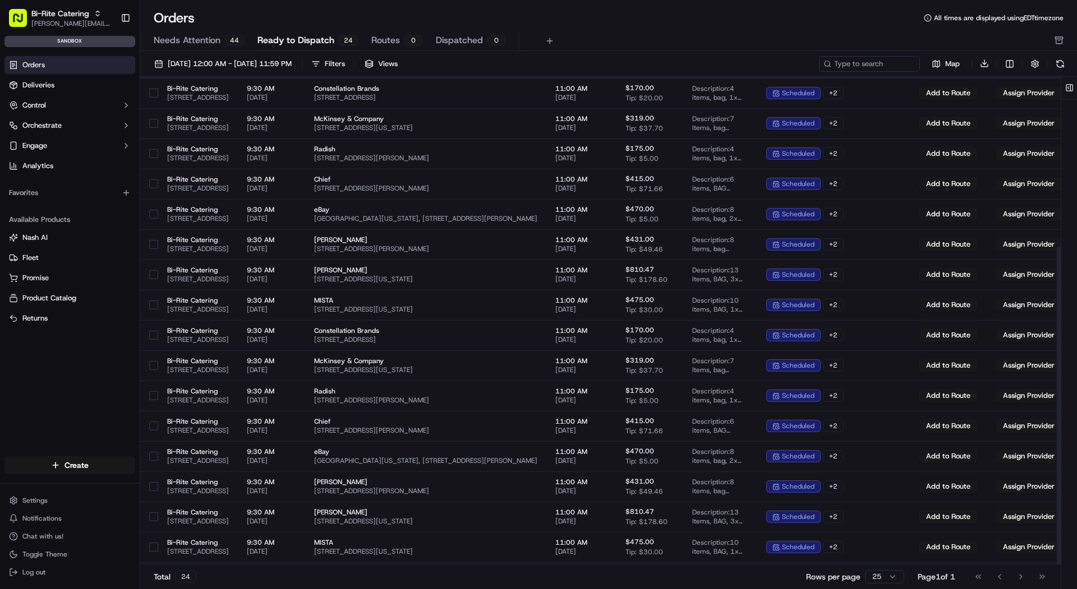
scroll to position [261, 0]
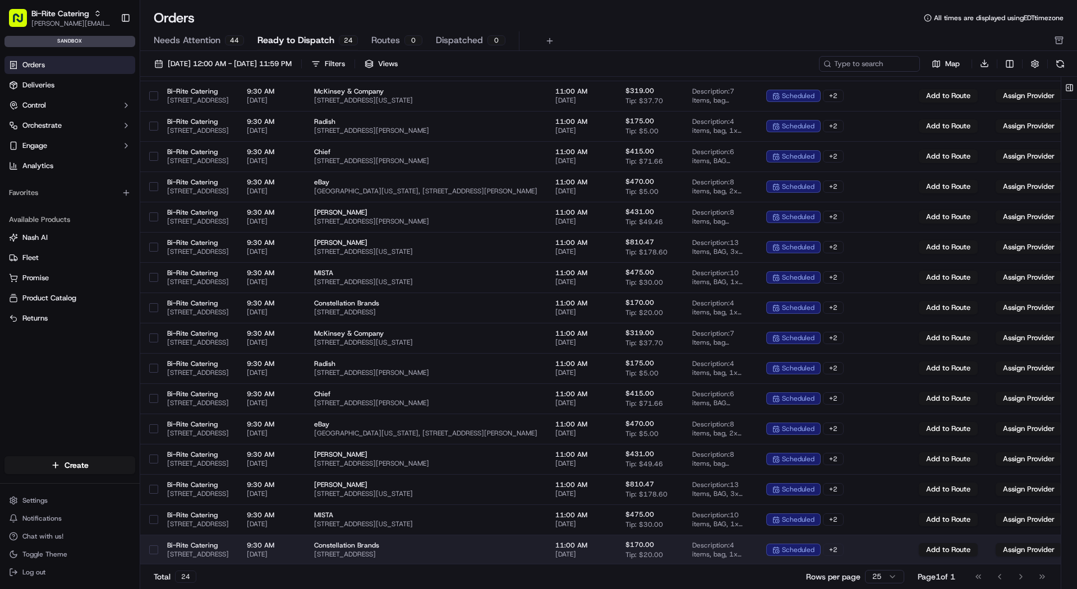
click at [154, 548] on button "button" at bounding box center [153, 550] width 9 height 9
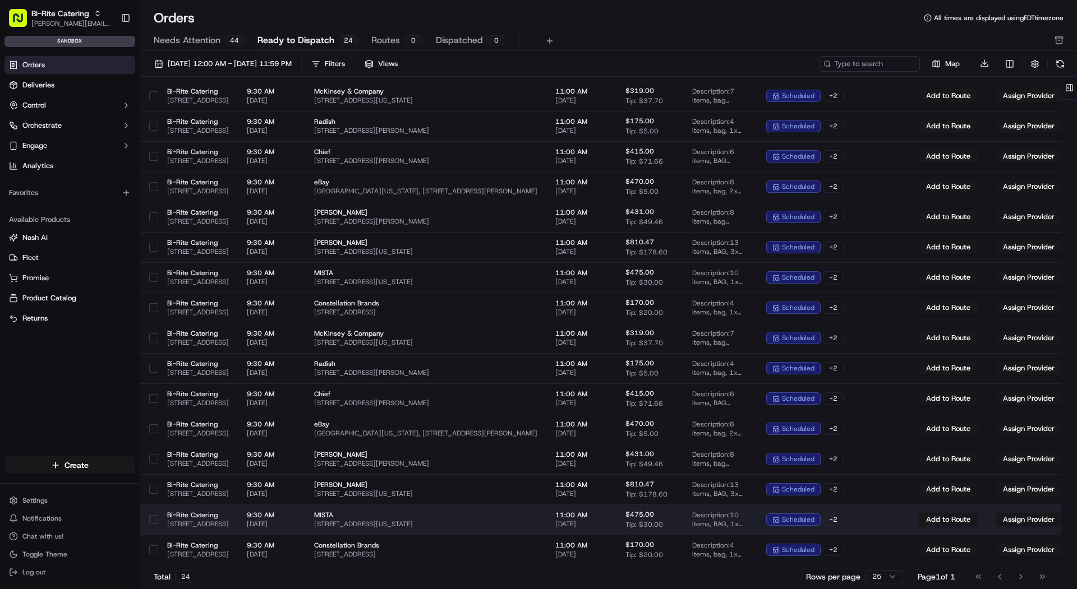
click at [154, 523] on button "button" at bounding box center [153, 519] width 9 height 9
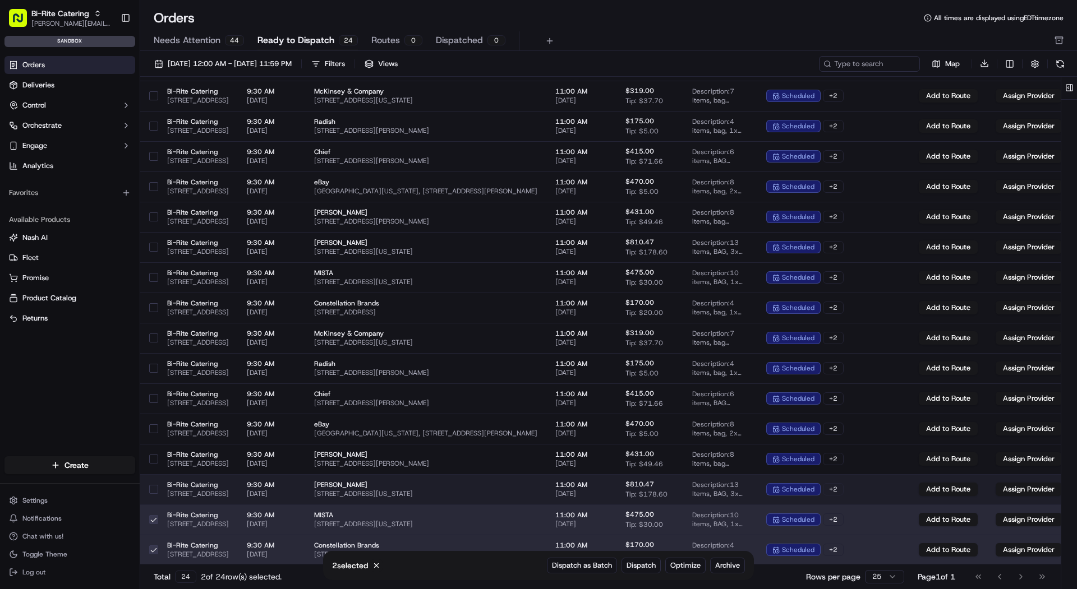
click at [155, 488] on button "button" at bounding box center [153, 489] width 9 height 9
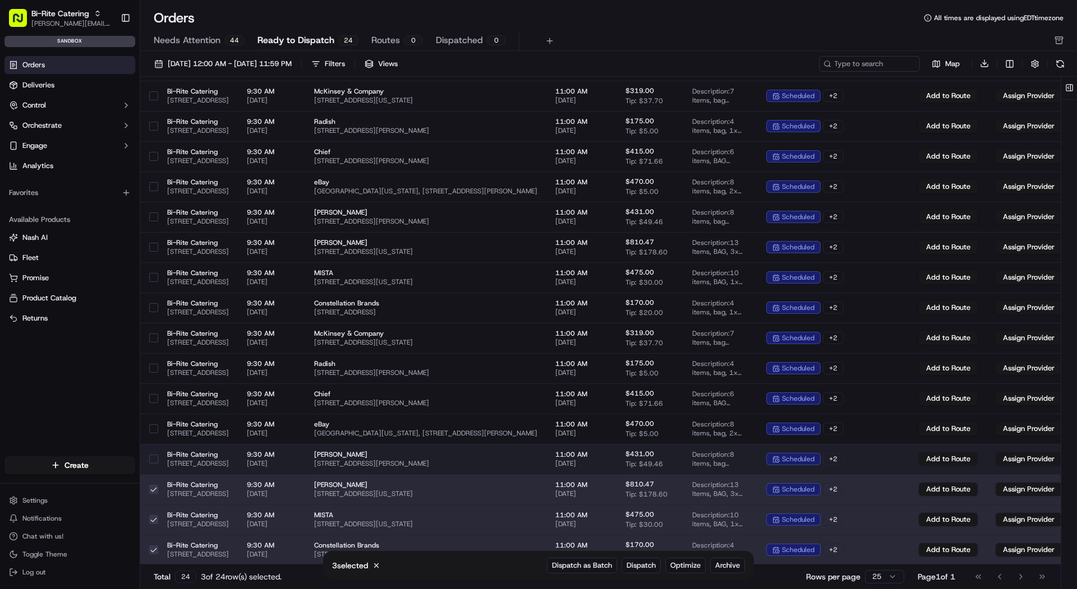
click at [155, 461] on button "button" at bounding box center [153, 459] width 9 height 9
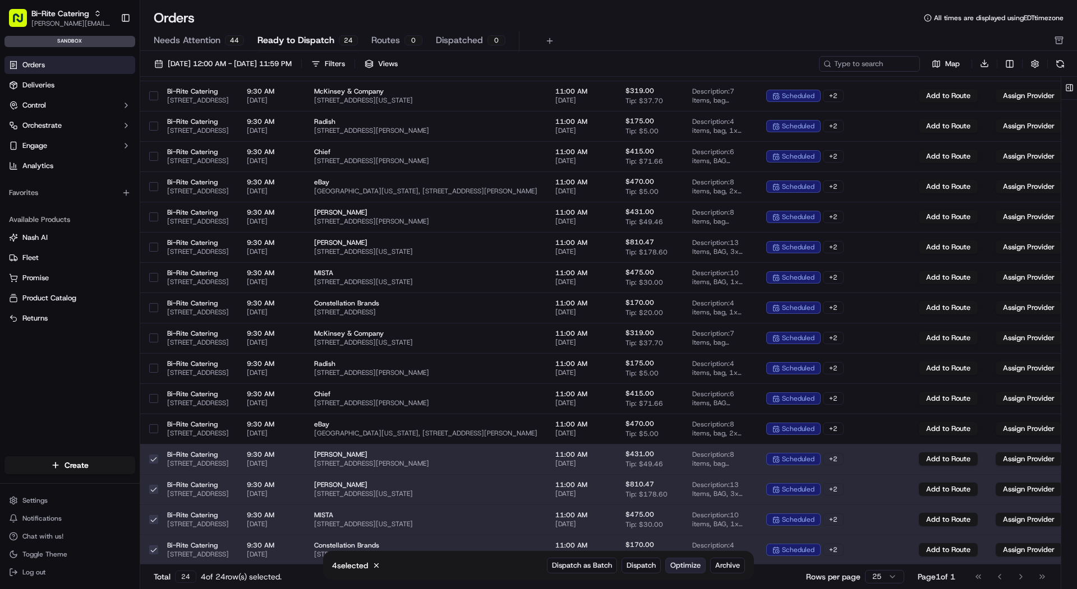
click at [687, 564] on span "Optimize" at bounding box center [685, 566] width 30 height 10
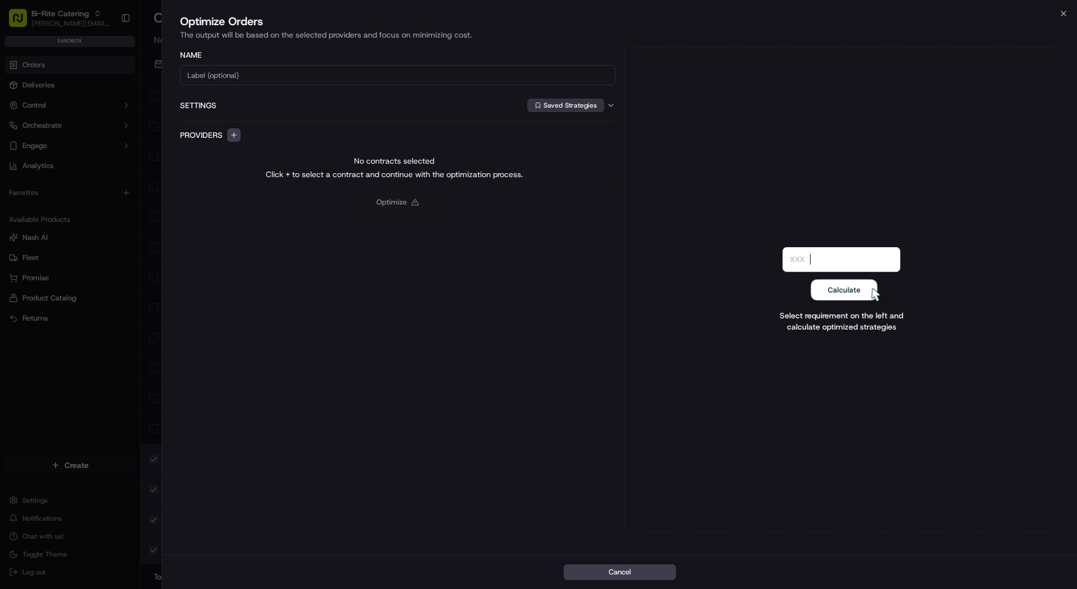
click at [551, 108] on button "Saved Strategies" at bounding box center [565, 105] width 77 height 13
click at [558, 150] on span "DEMO" at bounding box center [616, 146] width 138 height 10
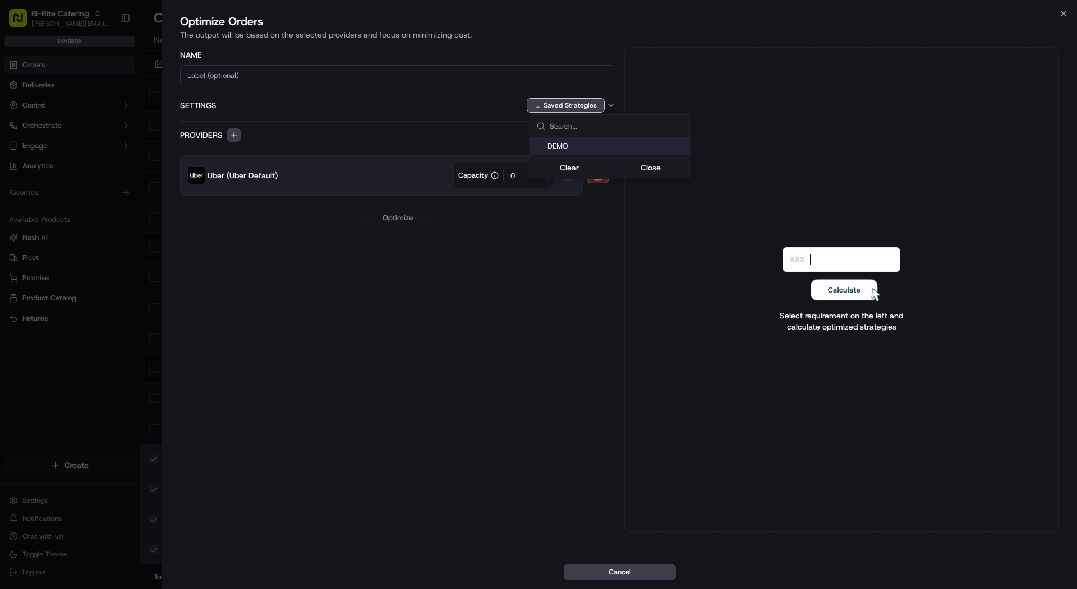
click at [506, 300] on div at bounding box center [538, 294] width 1077 height 589
click at [598, 102] on button "Saved Strategies" at bounding box center [565, 105] width 77 height 13
click at [539, 147] on div "Suggestions" at bounding box center [538, 146] width 9 height 9
click at [557, 228] on div at bounding box center [538, 294] width 1077 height 589
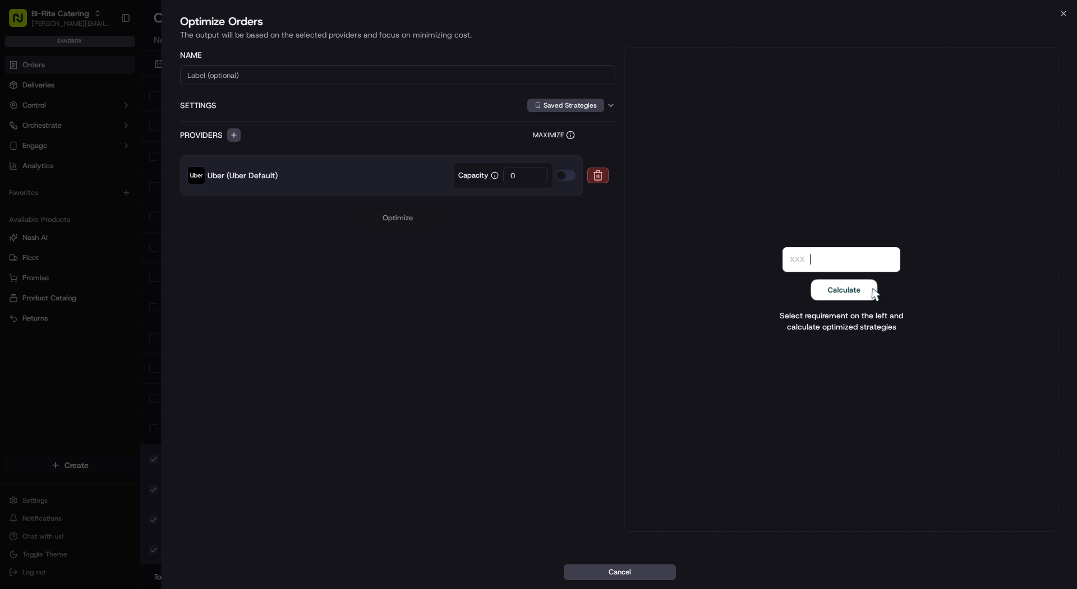
click at [527, 177] on input "0" at bounding box center [525, 176] width 45 height 16
click at [440, 239] on div "Name Settings Saved Strategies Providers Maximize Uber (Uber Default) Capacity …" at bounding box center [397, 289] width 435 height 485
click at [401, 221] on button "Optimize" at bounding box center [397, 218] width 78 height 16
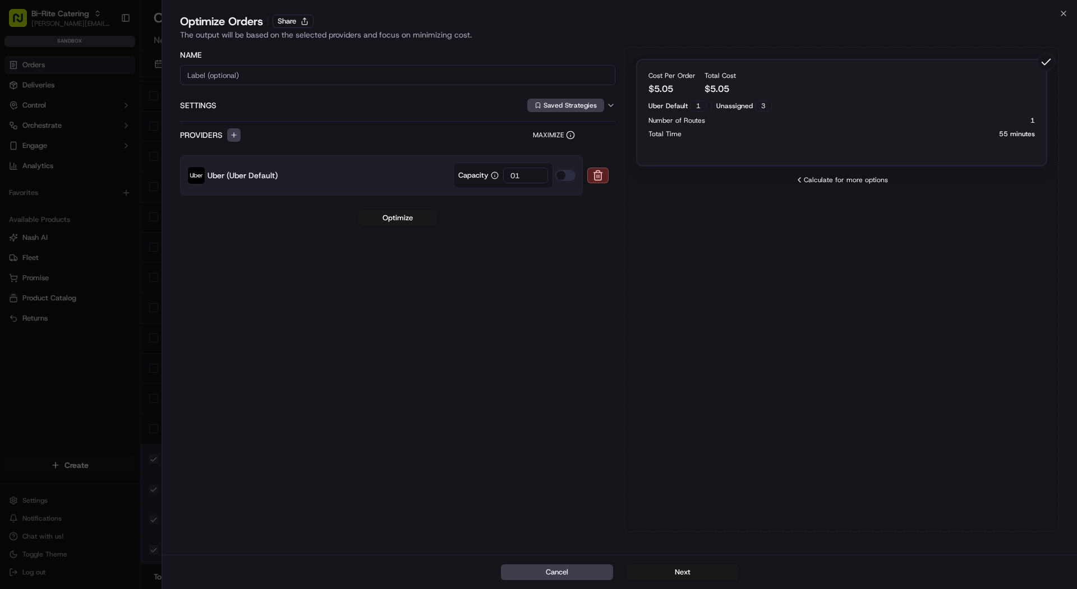
click at [842, 121] on div "Number of Routes 1" at bounding box center [841, 120] width 387 height 9
type input "1"
click at [1047, 58] on icon at bounding box center [1046, 62] width 18 height 18
click at [691, 581] on div "Cancel Next" at bounding box center [619, 572] width 915 height 34
click at [694, 571] on button "Next" at bounding box center [682, 573] width 112 height 16
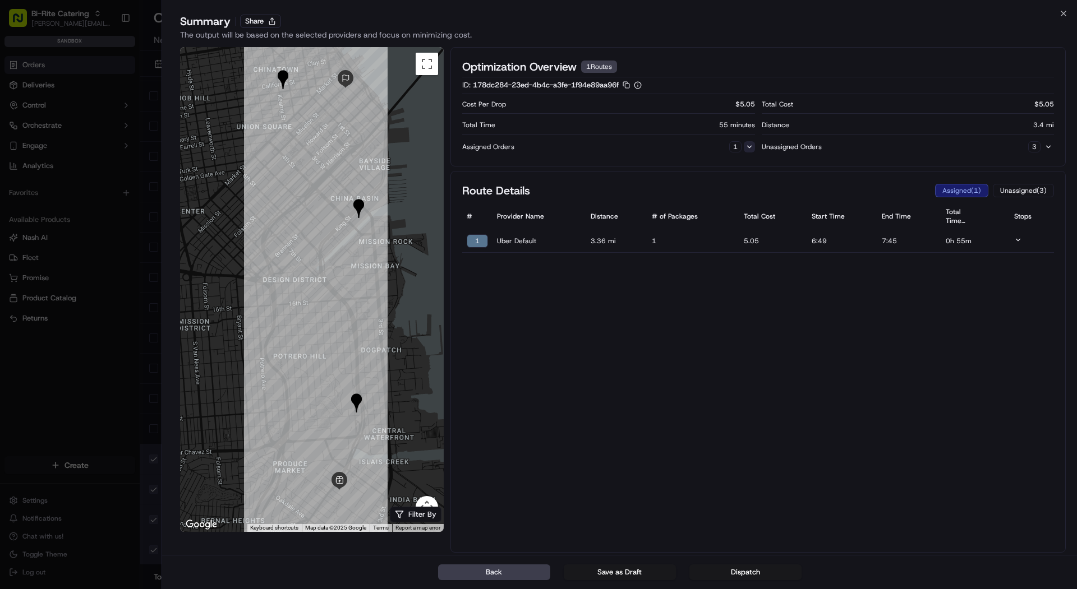
click at [747, 141] on button at bounding box center [749, 146] width 11 height 11
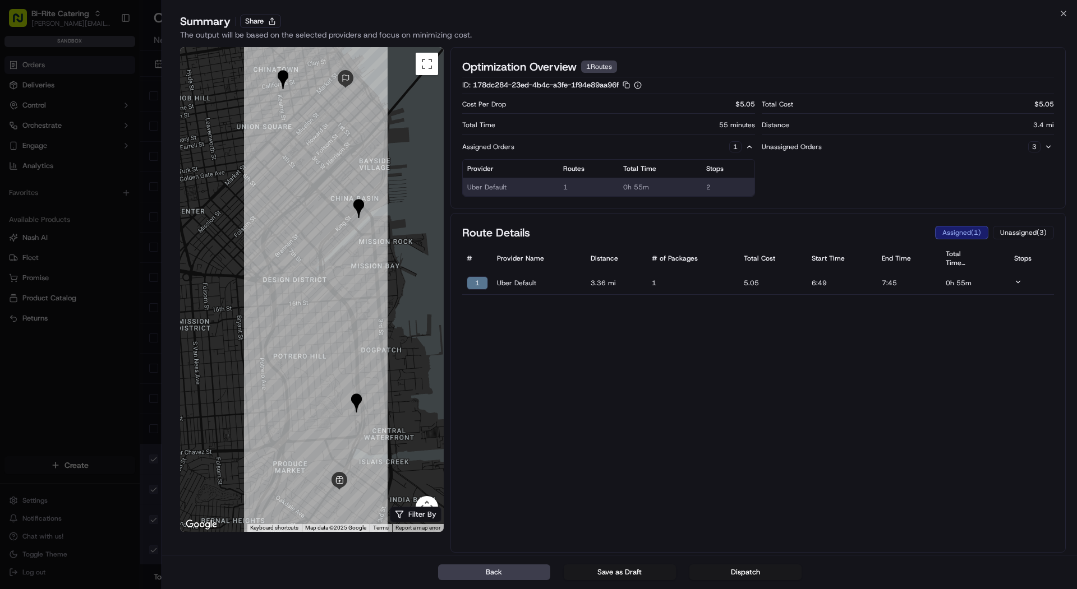
click at [627, 281] on span "3.36 mi" at bounding box center [616, 283] width 52 height 9
click at [141, 43] on div at bounding box center [538, 294] width 1077 height 589
click at [523, 566] on button "Back" at bounding box center [494, 573] width 112 height 16
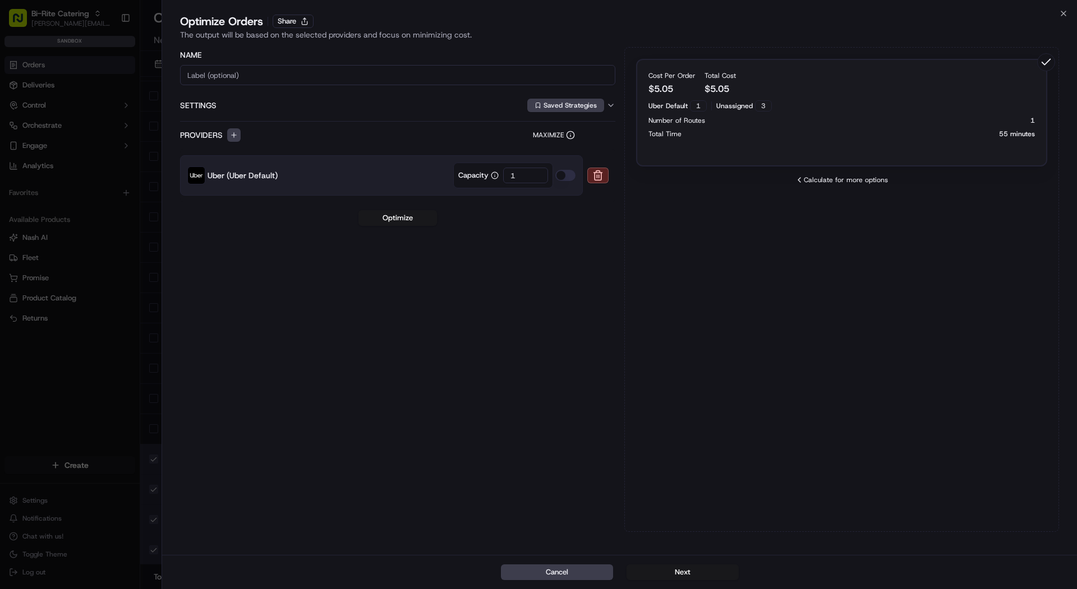
click at [527, 176] on input "1" at bounding box center [525, 176] width 45 height 16
click at [135, 155] on div at bounding box center [538, 294] width 1077 height 589
click at [1068, 17] on div "Optimize Orders Share The output will be based on the selected providers and fo…" at bounding box center [619, 28] width 915 height 31
click at [1065, 13] on icon "button" at bounding box center [1063, 13] width 9 height 9
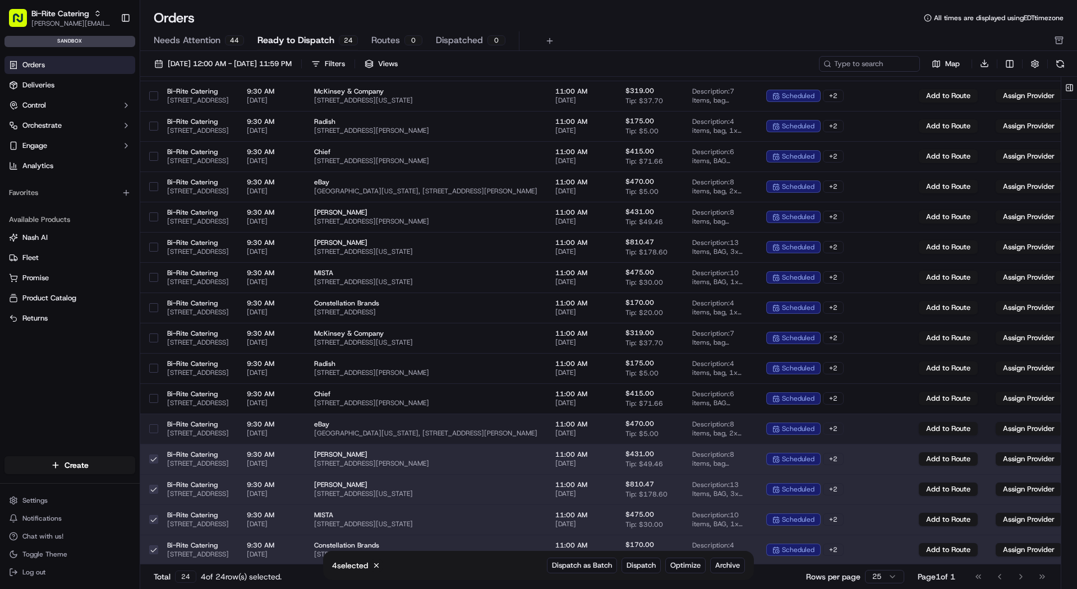
click at [154, 427] on button "button" at bounding box center [153, 428] width 9 height 9
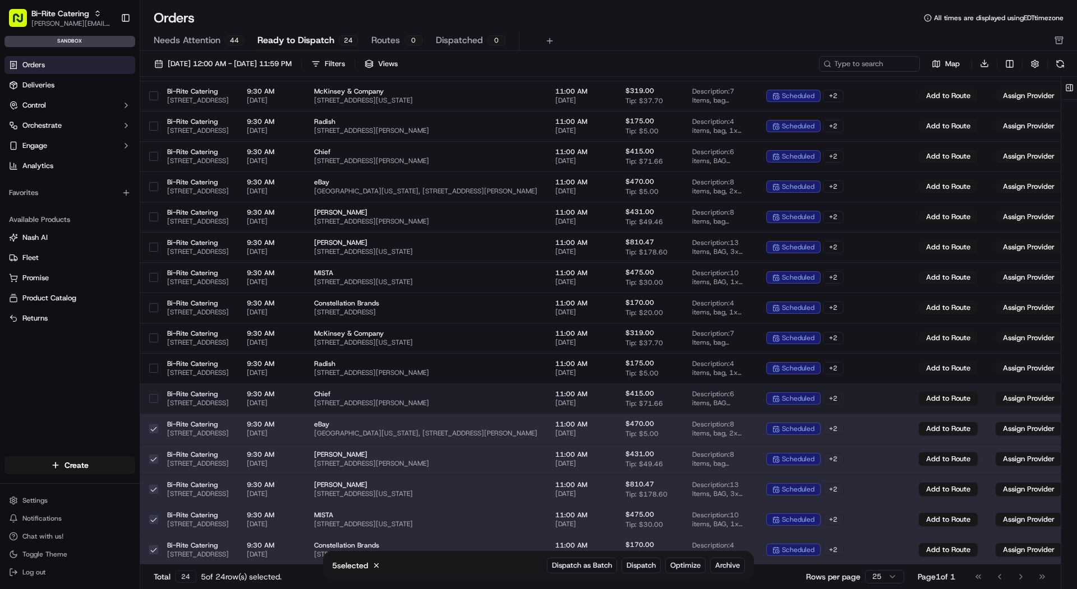
click at [153, 405] on div at bounding box center [153, 399] width 9 height 18
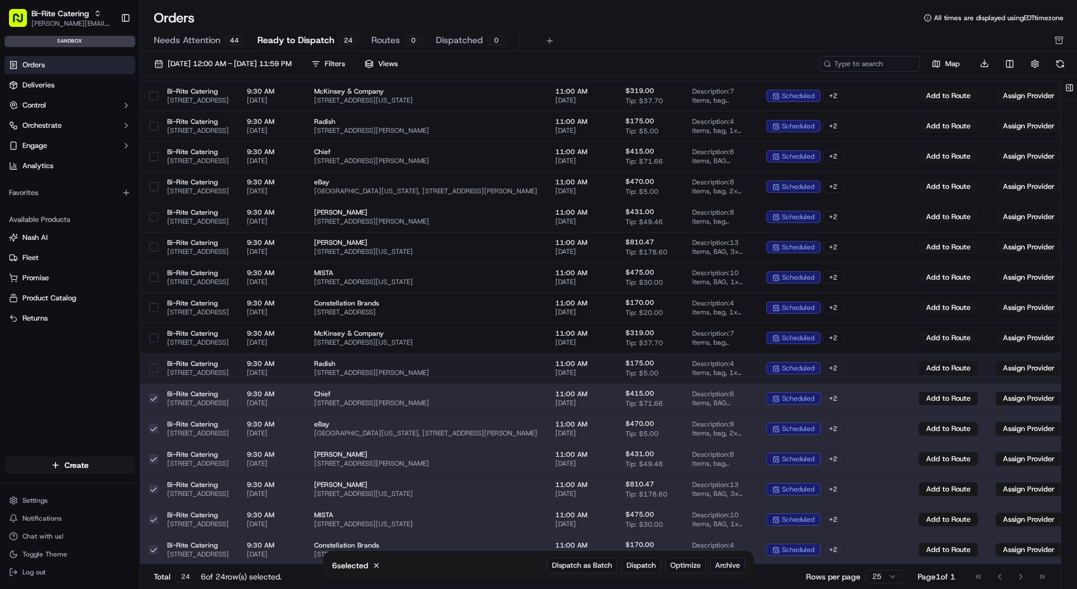
click at [153, 368] on button "button" at bounding box center [153, 368] width 9 height 9
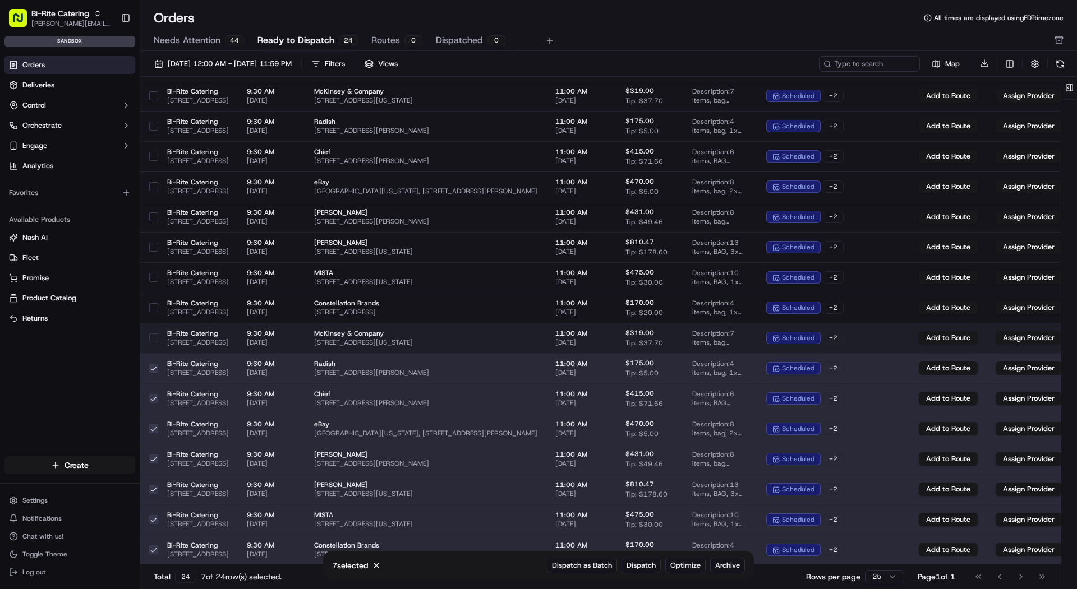
click at [153, 340] on button "button" at bounding box center [153, 338] width 9 height 9
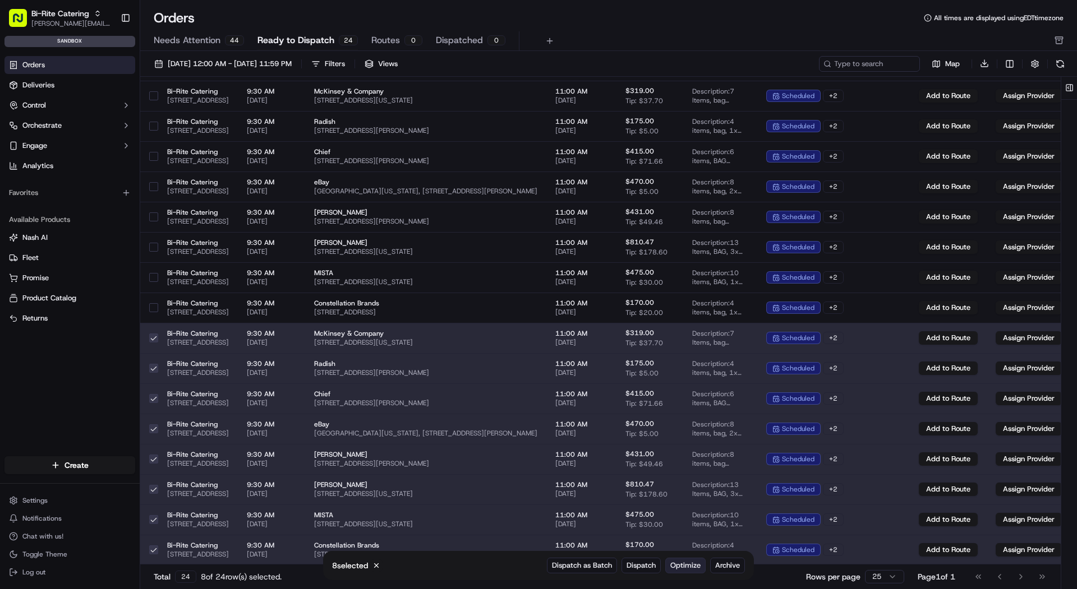
click at [695, 565] on span "Optimize" at bounding box center [685, 566] width 30 height 10
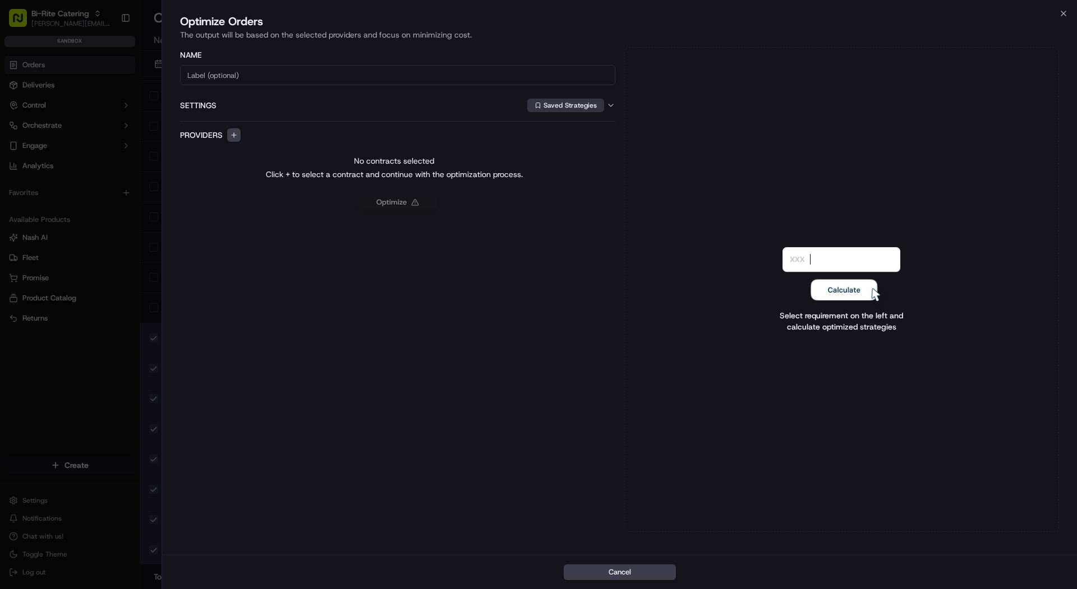
click at [567, 106] on button "Saved Strategies" at bounding box center [565, 105] width 77 height 13
click at [562, 145] on span "DEMO" at bounding box center [616, 146] width 138 height 10
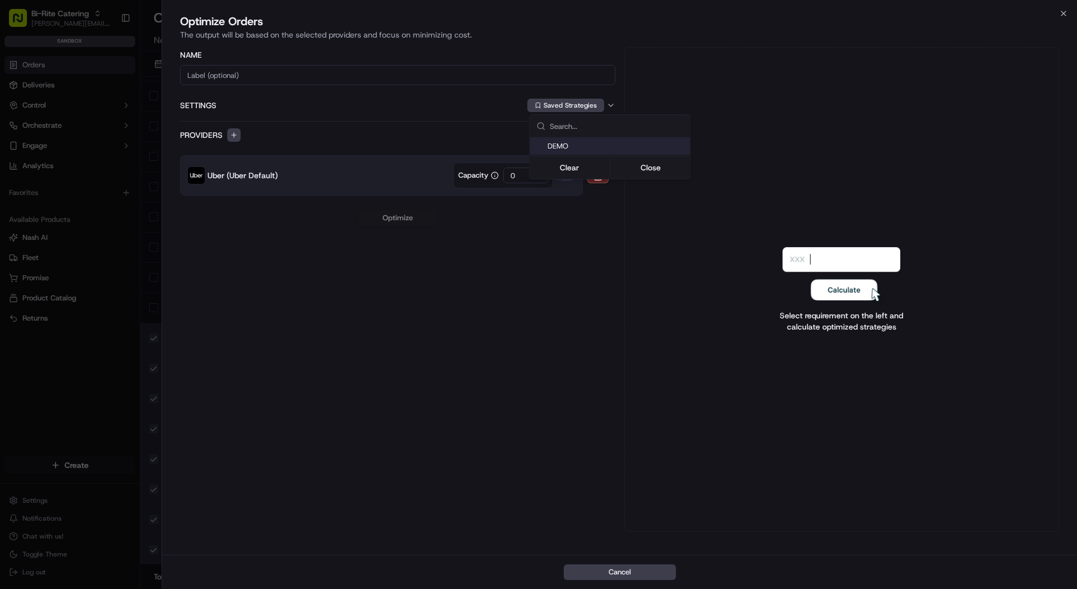
click at [500, 273] on div at bounding box center [538, 294] width 1077 height 589
click at [522, 169] on input "0" at bounding box center [525, 176] width 45 height 16
type input "3"
click at [497, 273] on div "Name Settings Saved Strategies Providers Maximize Uber (Uber Default) Capacity …" at bounding box center [397, 289] width 435 height 485
click at [389, 215] on button "Optimize" at bounding box center [397, 218] width 78 height 16
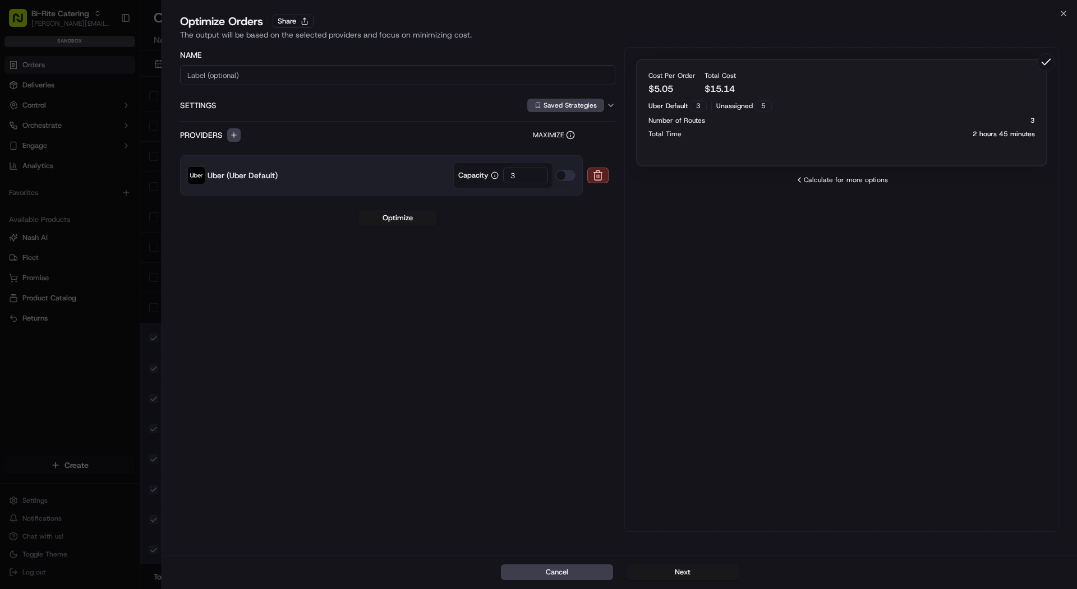
click at [981, 136] on p "2 hours 45 minutes" at bounding box center [1003, 134] width 62 height 9
click at [527, 173] on input "3" at bounding box center [525, 176] width 45 height 16
click at [774, 94] on div "Cost Per Order $ 5.05 Total Cost $ 15.14" at bounding box center [841, 83] width 387 height 25
click at [1052, 62] on icon at bounding box center [1046, 62] width 18 height 18
click at [698, 569] on button "Next" at bounding box center [682, 573] width 112 height 16
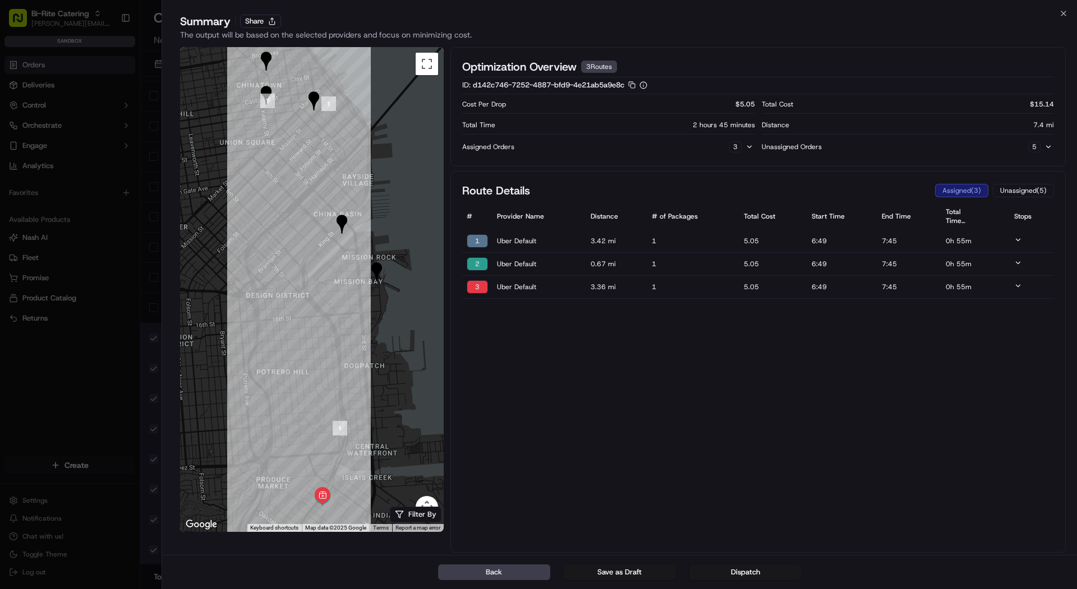
click at [538, 240] on span "Uber Default" at bounding box center [539, 241] width 85 height 9
drag, startPoint x: 692, startPoint y: 123, endPoint x: 763, endPoint y: 129, distance: 70.9
click at [763, 129] on div "Cost Per Drop $ 5.05 Total Cost $ 15.14 Total Time 2 hours 45 minutes Distance …" at bounding box center [758, 126] width 592 height 57
click at [749, 150] on button at bounding box center [749, 146] width 11 height 11
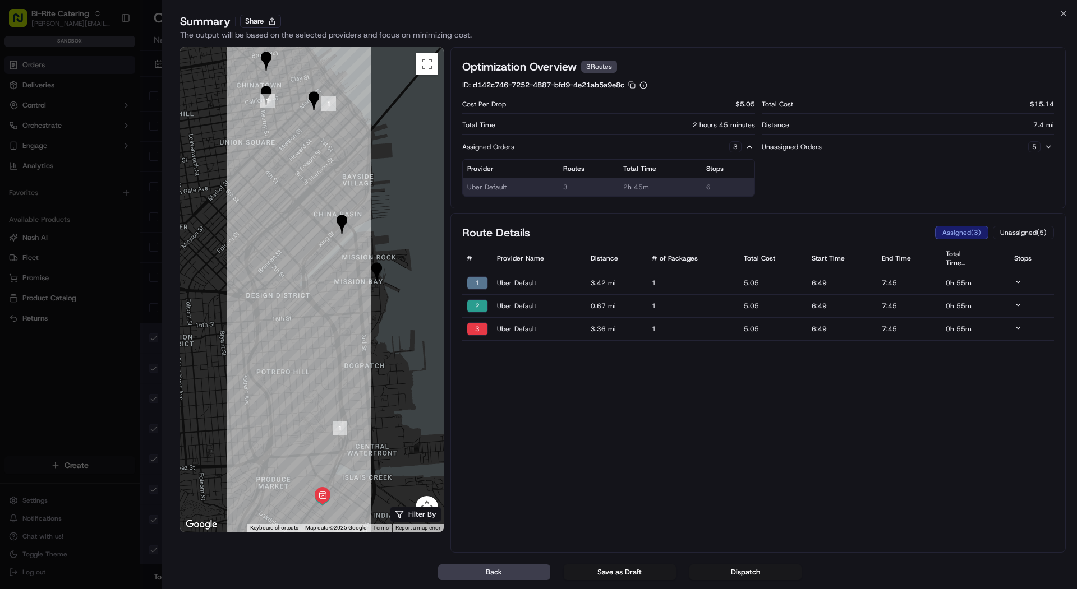
click at [474, 278] on div "1" at bounding box center [477, 282] width 21 height 13
click at [1018, 278] on icon at bounding box center [1018, 282] width 8 height 8
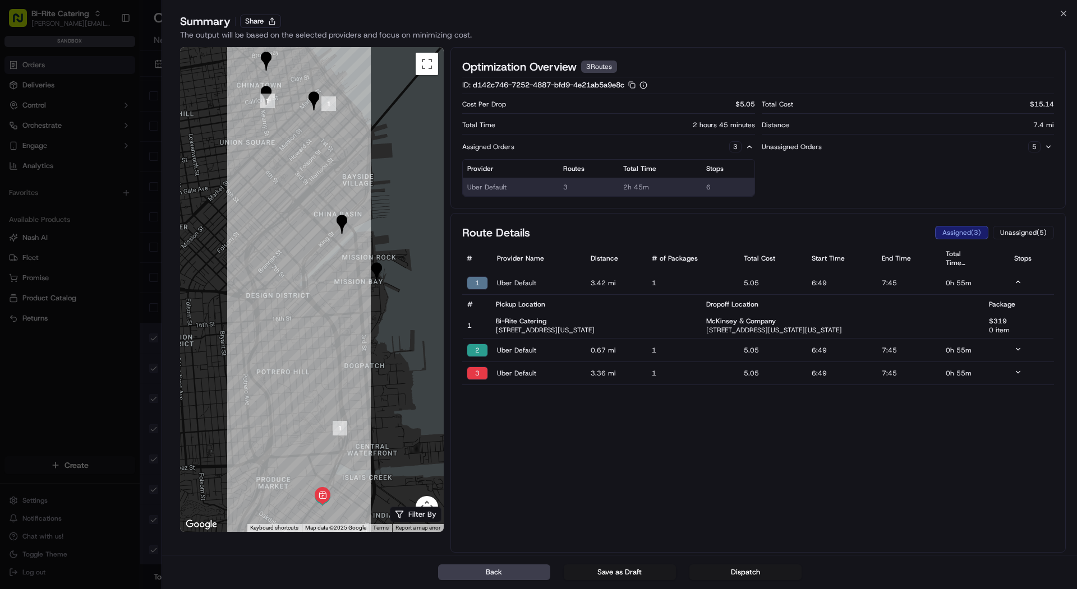
click at [1017, 348] on icon at bounding box center [1018, 349] width 4 height 2
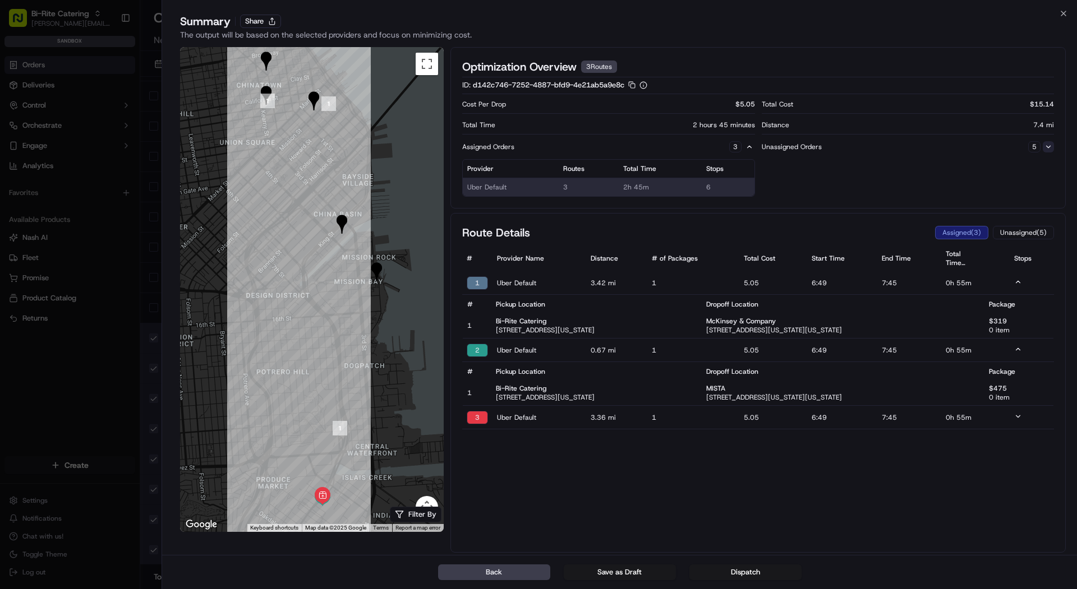
click at [1049, 147] on button at bounding box center [1047, 146] width 11 height 11
click at [921, 181] on td "all vehicle types: insufficient vehicles" at bounding box center [866, 187] width 209 height 19
click at [1037, 147] on div "5" at bounding box center [1034, 146] width 12 height 11
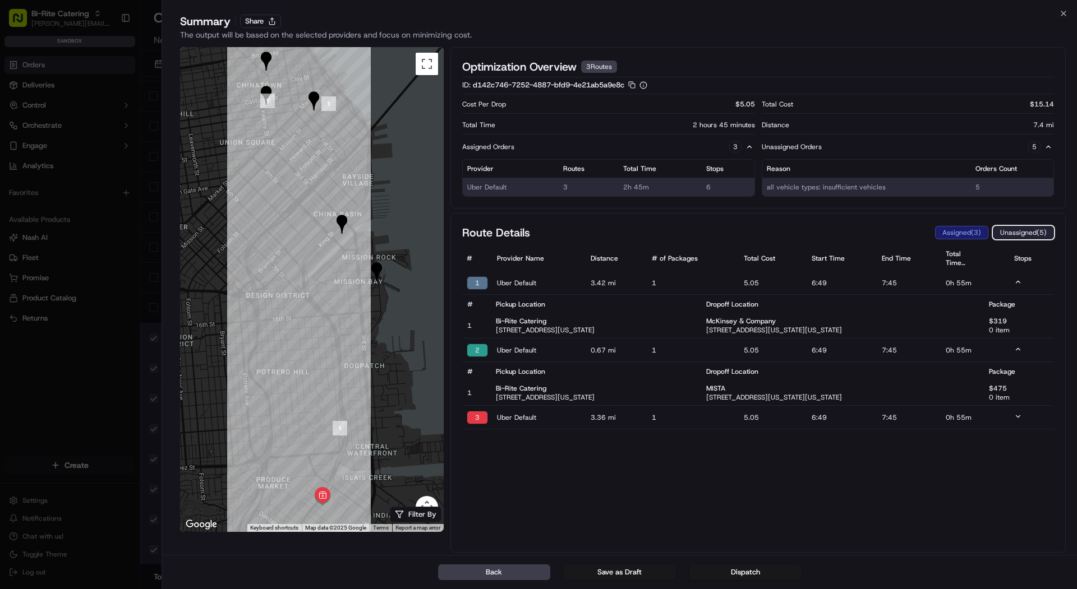
click at [1009, 228] on button "Unassigned ( 5 )" at bounding box center [1022, 232] width 61 height 13
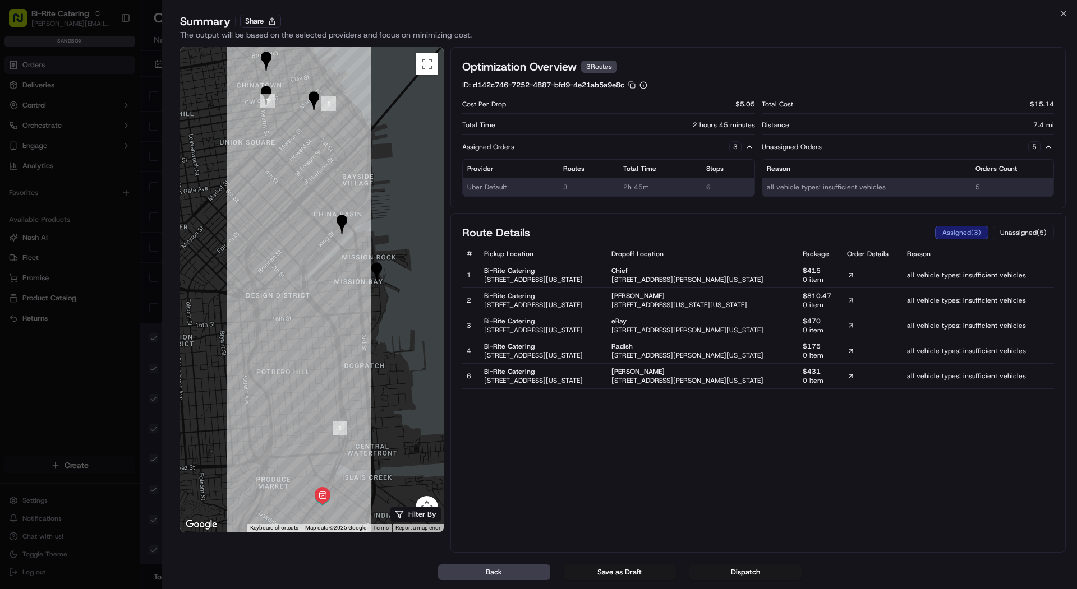
click at [531, 284] on p "Bi-Rite Catering 1970 Innes Avenue, San Francisco, California, 94124" at bounding box center [533, 275] width 99 height 18
click at [976, 227] on button "Assigned ( 3 )" at bounding box center [961, 232] width 53 height 13
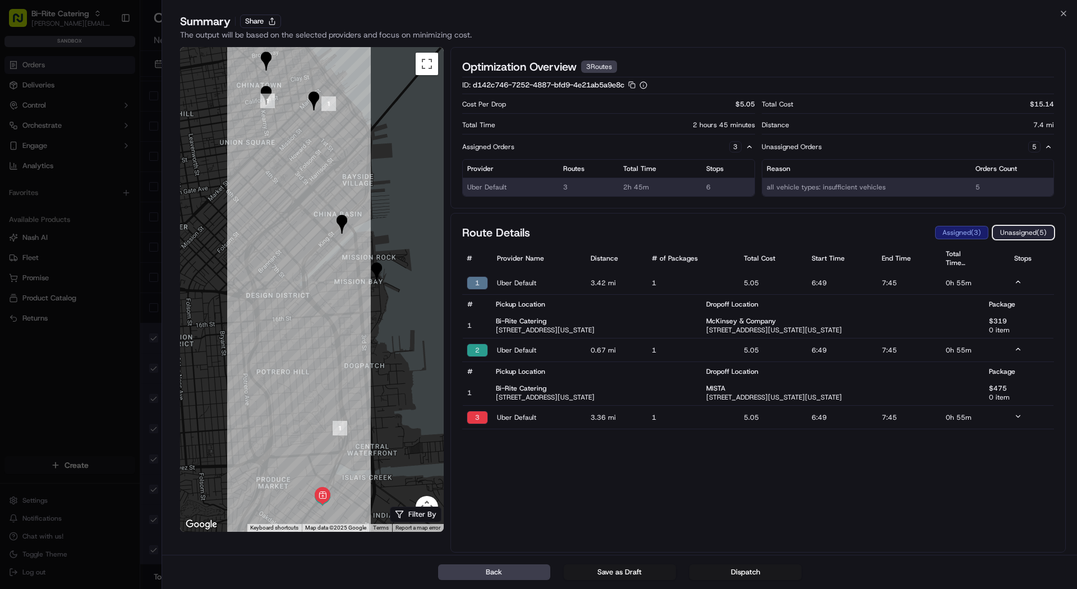
click at [1032, 233] on button "Unassigned ( 5 )" at bounding box center [1022, 232] width 61 height 13
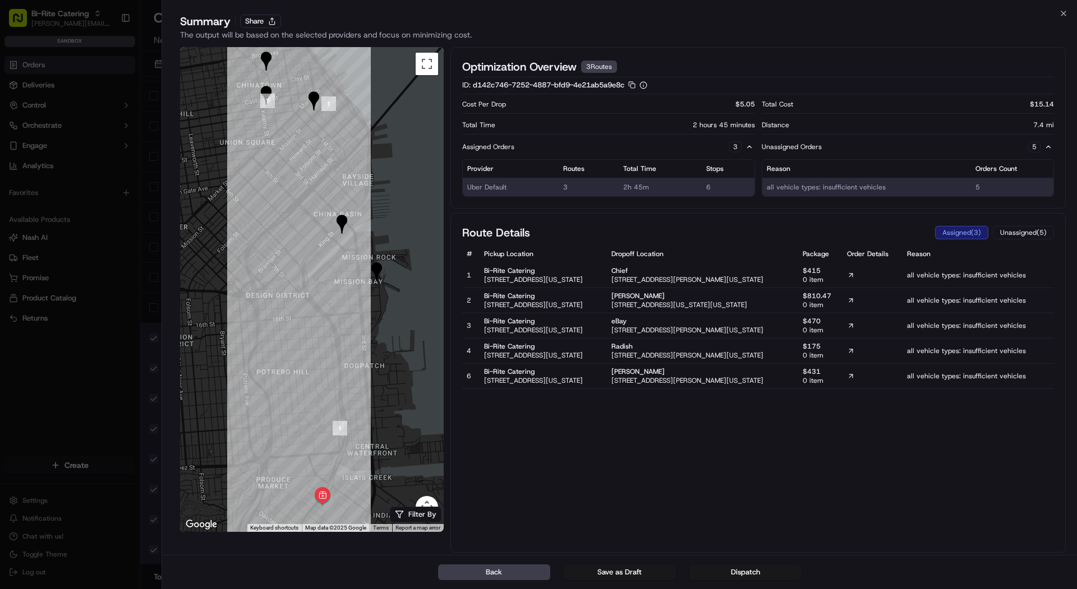
click at [479, 274] on td "Bi-Rite Catering 1970 Innes Avenue, San Francisco, California, 94124" at bounding box center [543, 275] width 128 height 25
click at [751, 146] on button at bounding box center [749, 146] width 11 height 11
click at [672, 190] on td "2h 45m" at bounding box center [660, 187] width 84 height 19
click at [497, 571] on button "Back" at bounding box center [494, 573] width 112 height 16
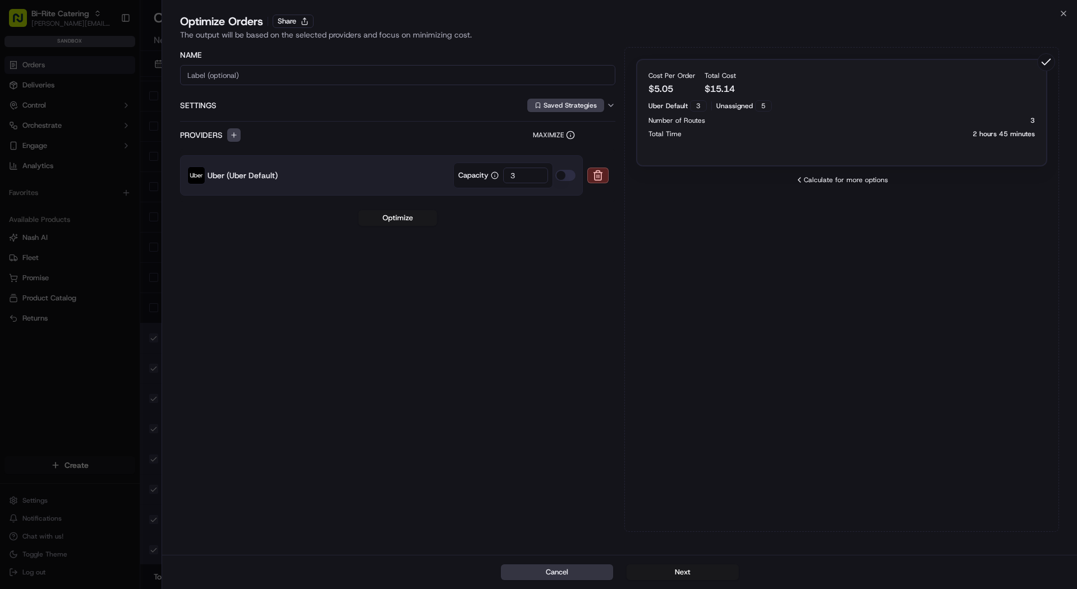
click at [534, 567] on button "Cancel" at bounding box center [557, 573] width 112 height 16
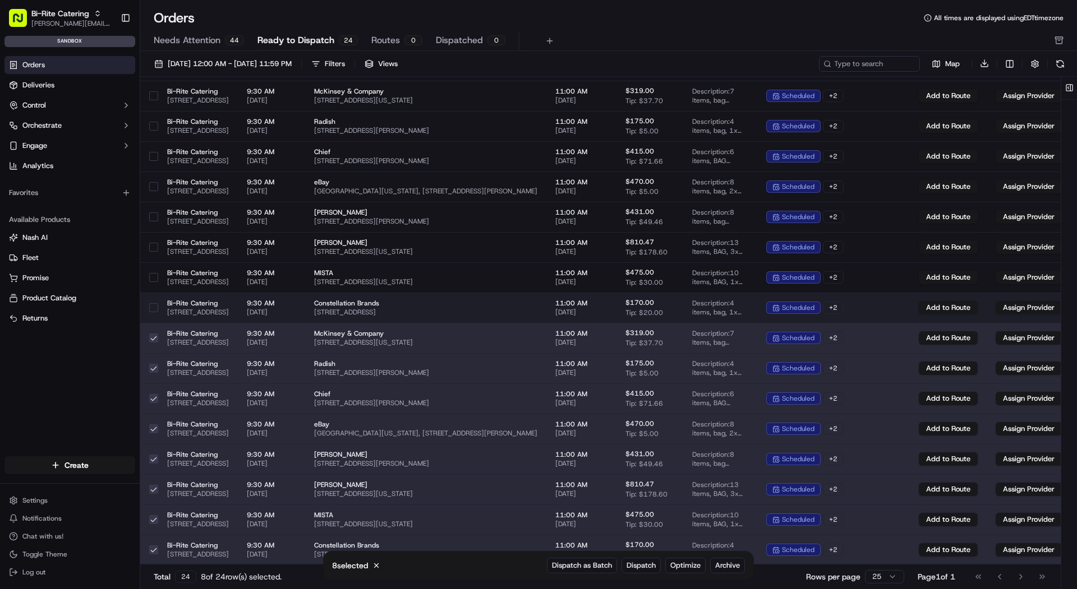
click at [154, 310] on button "button" at bounding box center [153, 307] width 9 height 9
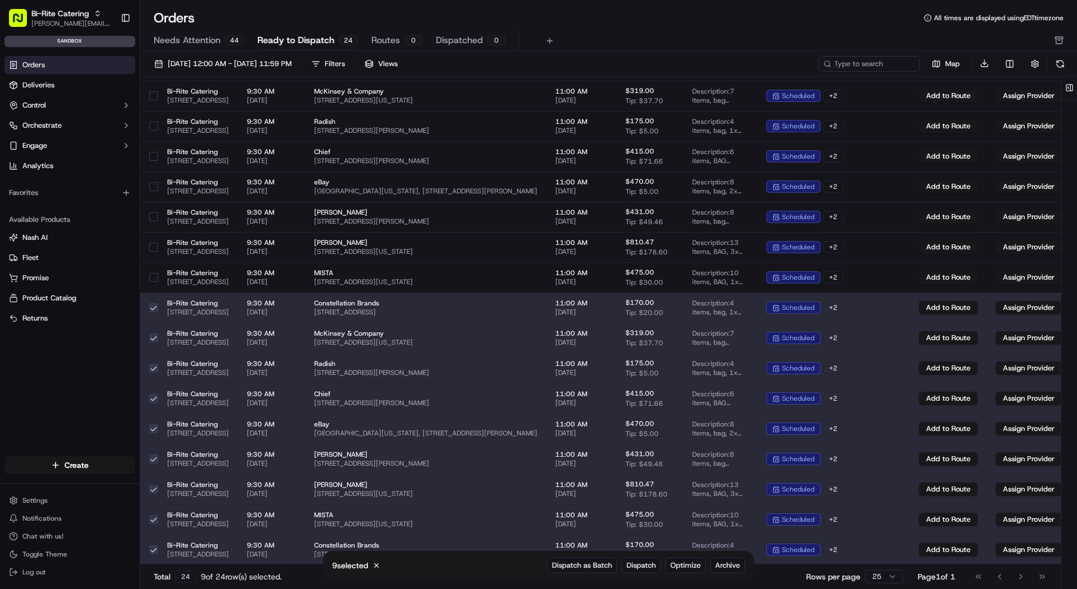
click at [154, 311] on button "button" at bounding box center [153, 307] width 9 height 9
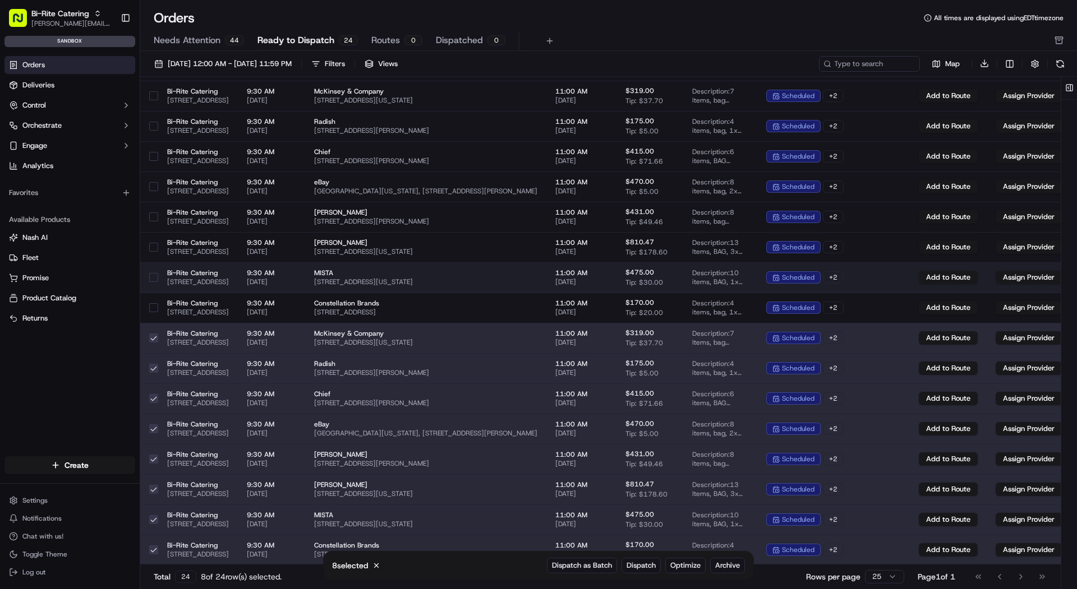
click at [153, 269] on div at bounding box center [153, 278] width 9 height 18
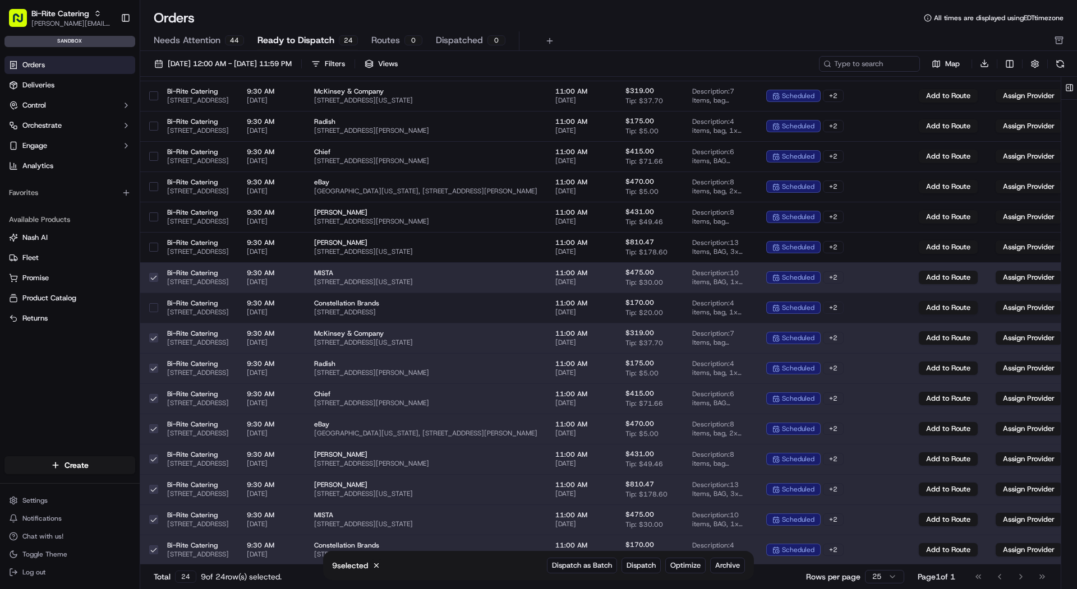
click at [153, 300] on div at bounding box center [153, 308] width 9 height 18
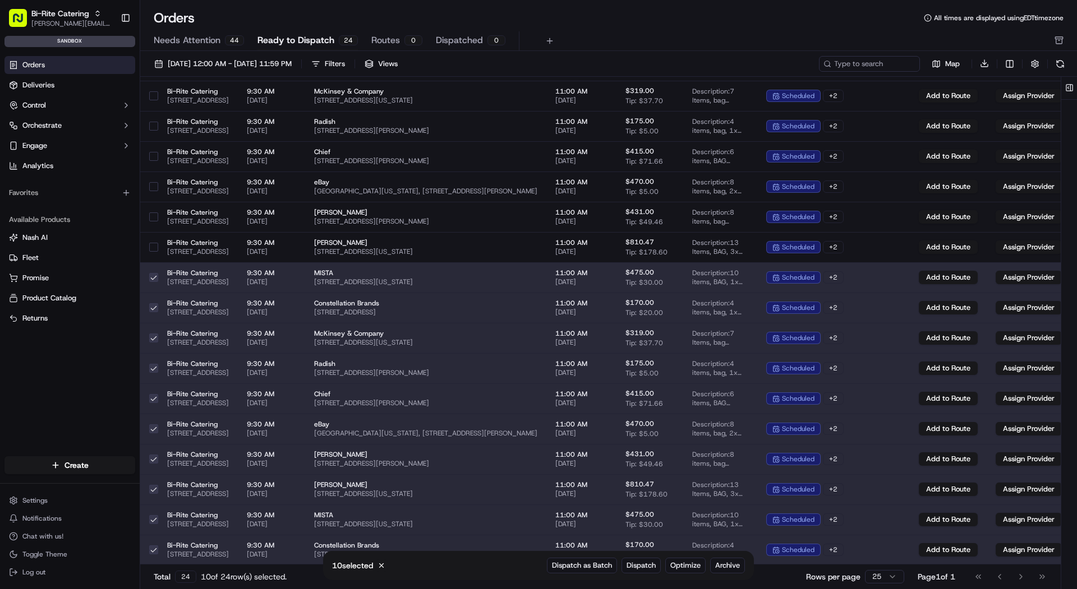
click at [156, 549] on button "button" at bounding box center [153, 550] width 9 height 9
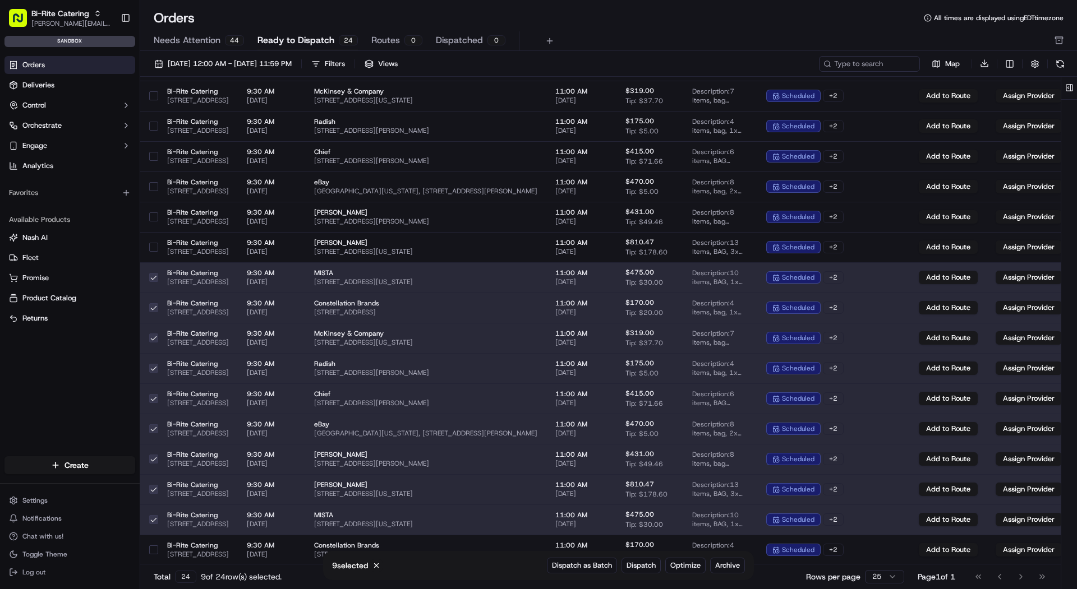
click at [148, 275] on td at bounding box center [149, 277] width 18 height 30
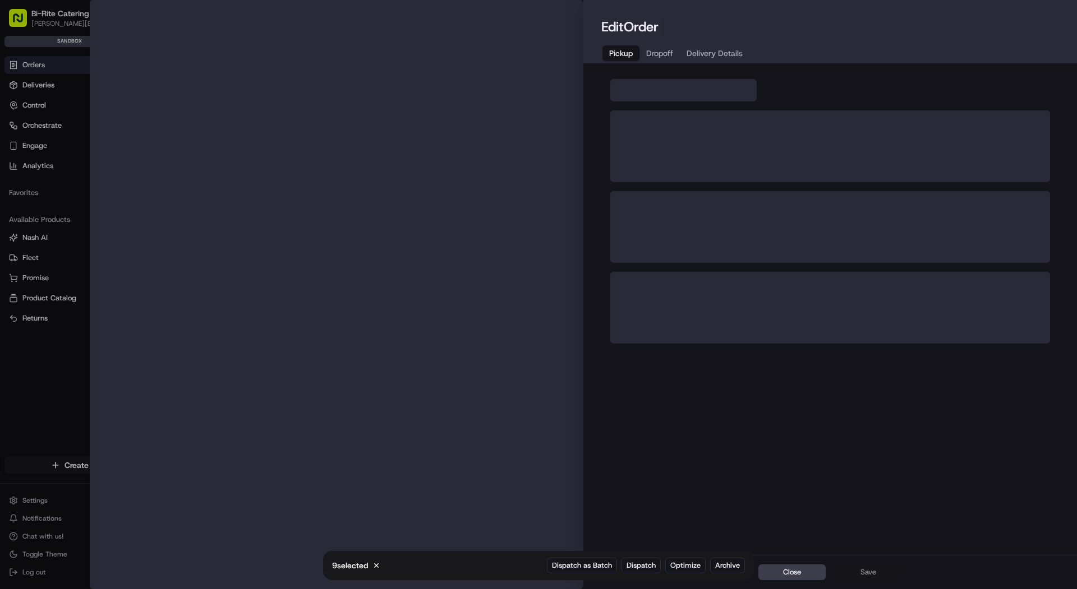
click at [27, 267] on div at bounding box center [538, 294] width 1077 height 589
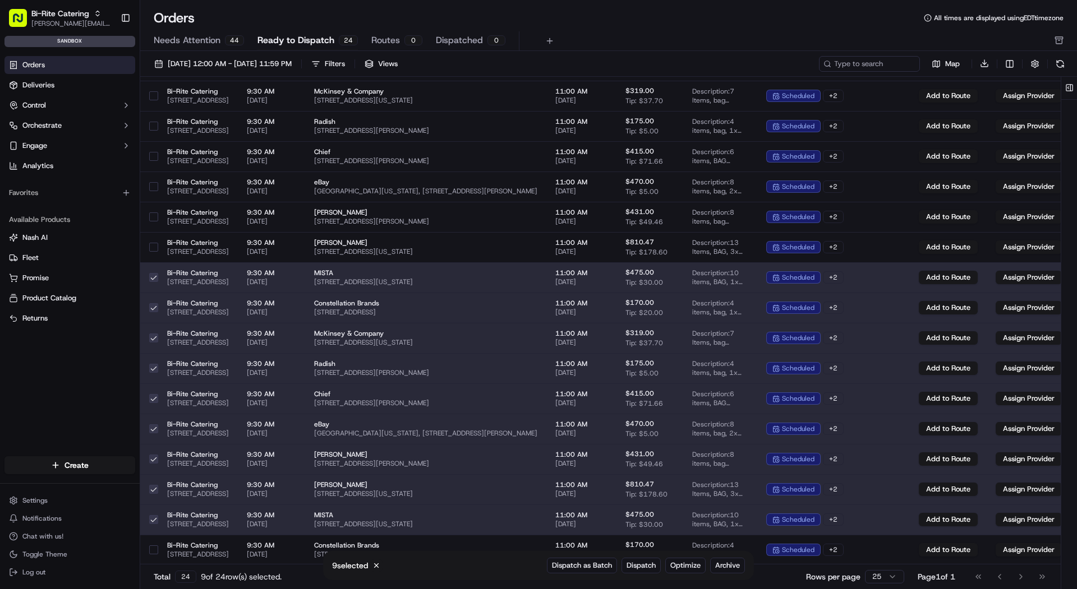
click at [151, 276] on button "button" at bounding box center [153, 277] width 9 height 9
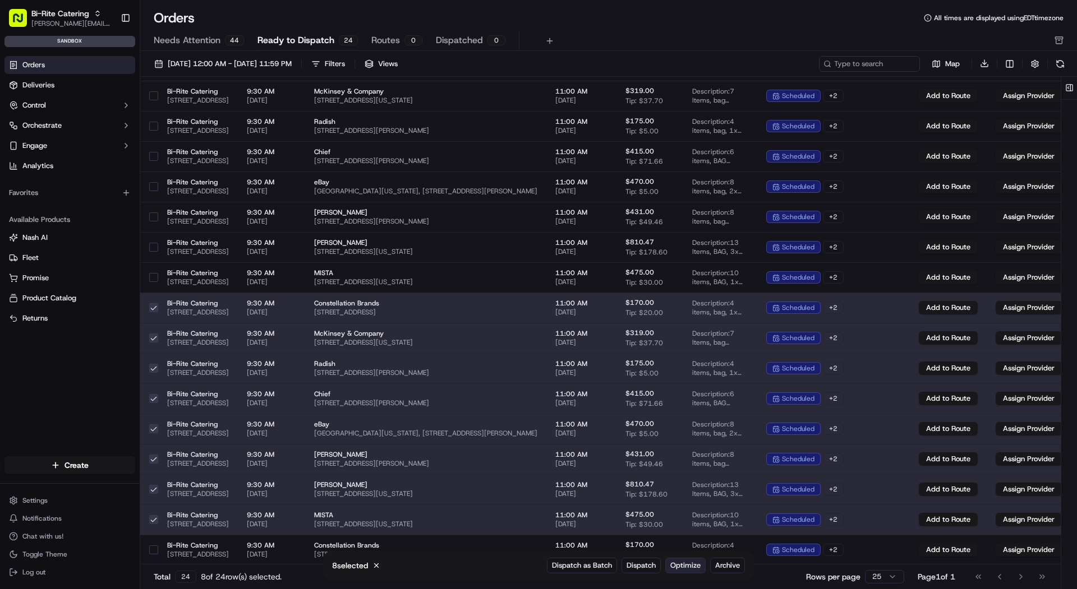
click at [698, 571] on button "Optimize" at bounding box center [685, 566] width 40 height 16
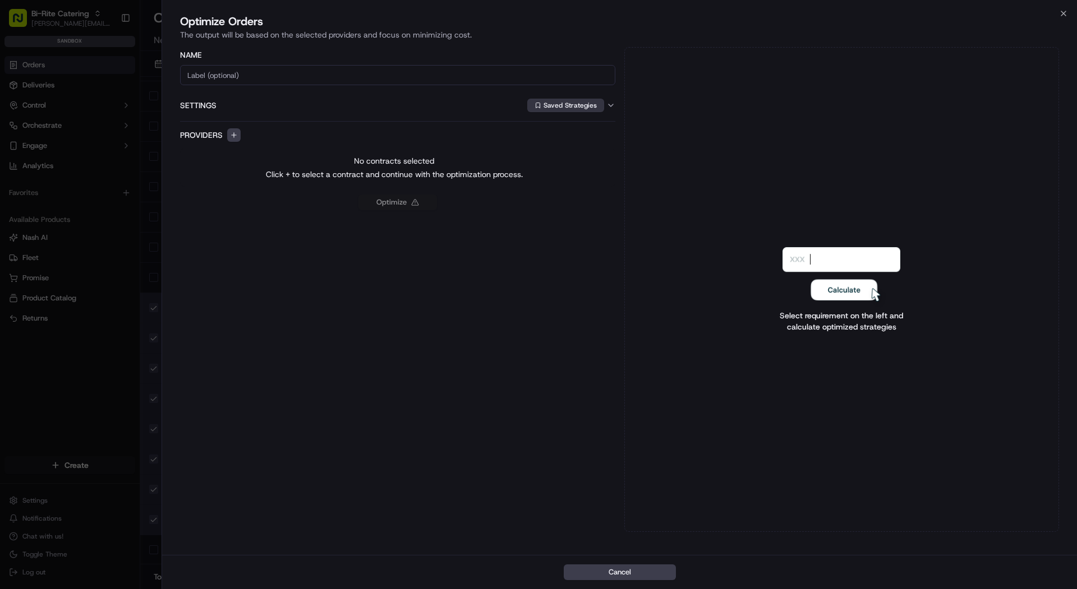
click at [580, 107] on button "Saved Strategies" at bounding box center [565, 105] width 77 height 13
click at [560, 144] on span "DEMO" at bounding box center [616, 146] width 138 height 10
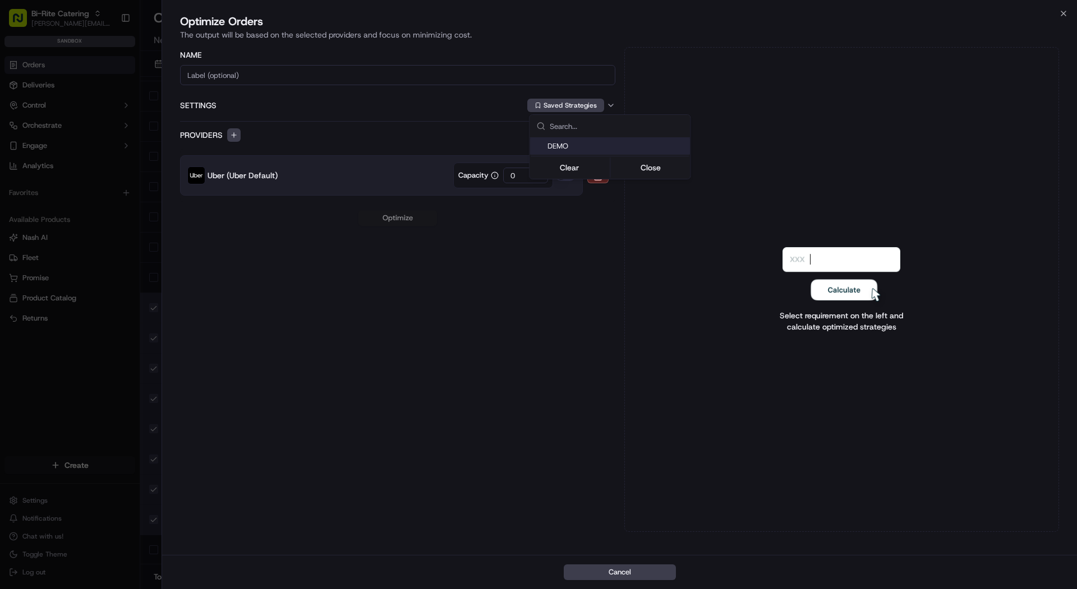
click at [525, 234] on div at bounding box center [538, 294] width 1077 height 589
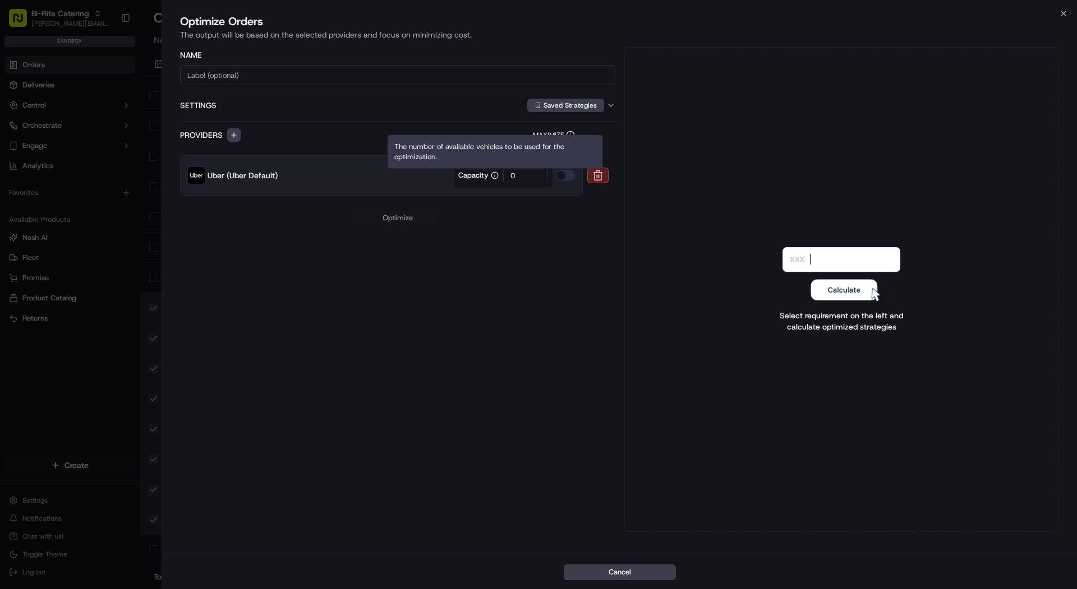
click at [525, 172] on input "0" at bounding box center [525, 176] width 45 height 16
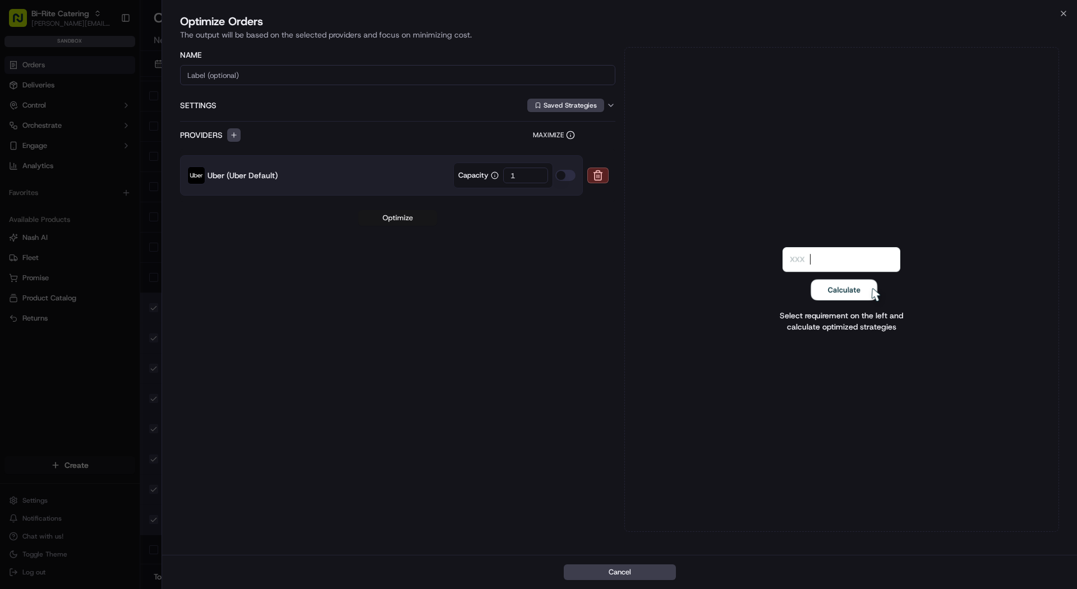
type input "1"
click at [413, 215] on button "Optimize" at bounding box center [397, 218] width 78 height 16
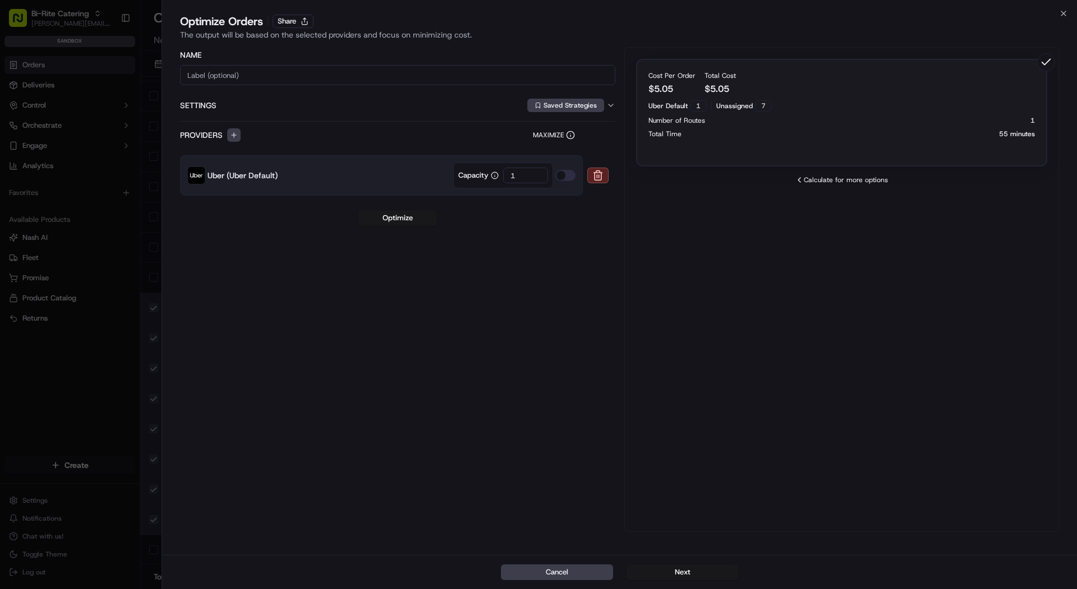
click at [766, 109] on div "7" at bounding box center [763, 105] width 17 height 11
click at [853, 180] on div "Calculate for more options" at bounding box center [842, 180] width 412 height 9
click at [800, 182] on icon at bounding box center [799, 180] width 9 height 9
click at [566, 177] on button "button" at bounding box center [565, 175] width 20 height 11
click at [414, 214] on button "Optimize" at bounding box center [397, 218] width 78 height 16
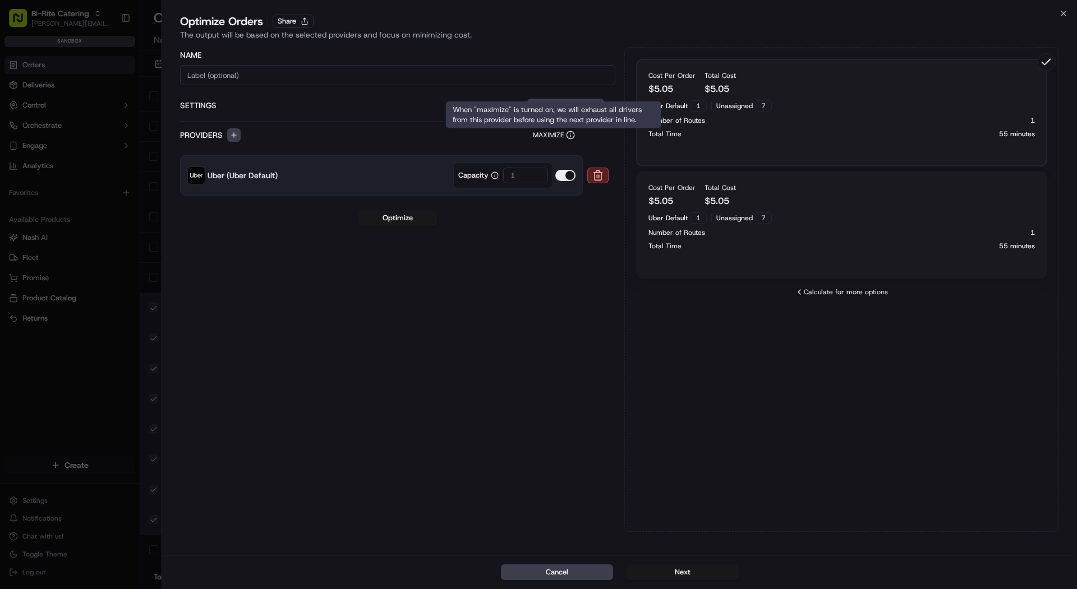
click at [524, 177] on input "1" at bounding box center [525, 176] width 45 height 16
type input "5"
click at [382, 225] on div "Name Settings Saved Strategies Providers Maximize Uber (Uber Default) Capacity …" at bounding box center [397, 289] width 435 height 485
click at [382, 221] on button "Optimize" at bounding box center [397, 218] width 78 height 16
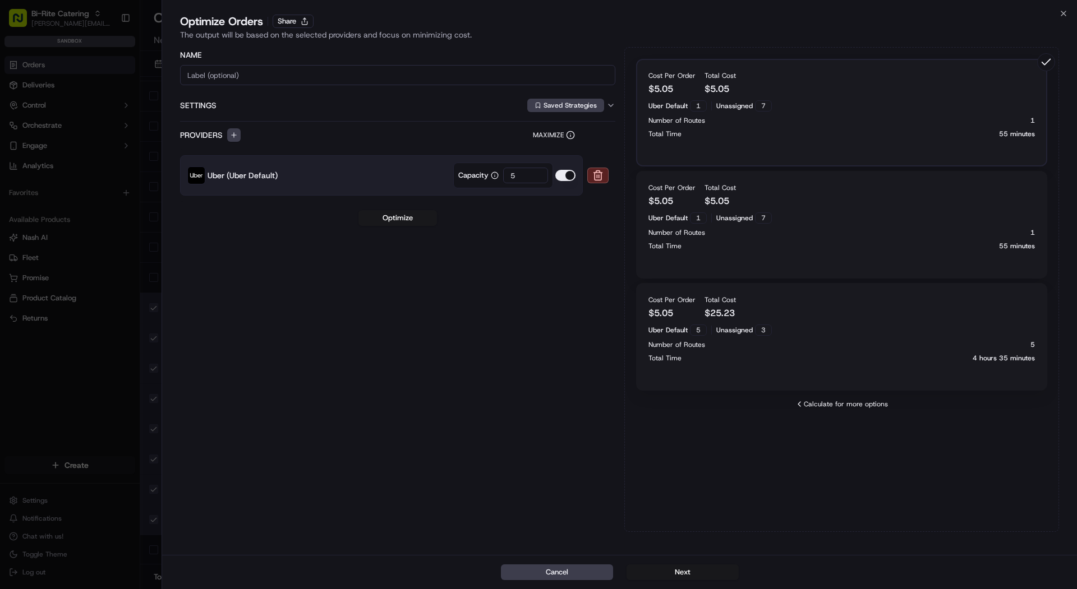
click at [958, 130] on div "Total Time 55 minutes" at bounding box center [841, 134] width 387 height 9
click at [1047, 59] on icon at bounding box center [1046, 62] width 18 height 18
click at [570, 110] on button "Saved Strategies" at bounding box center [565, 105] width 77 height 13
click at [419, 121] on div at bounding box center [538, 294] width 1077 height 589
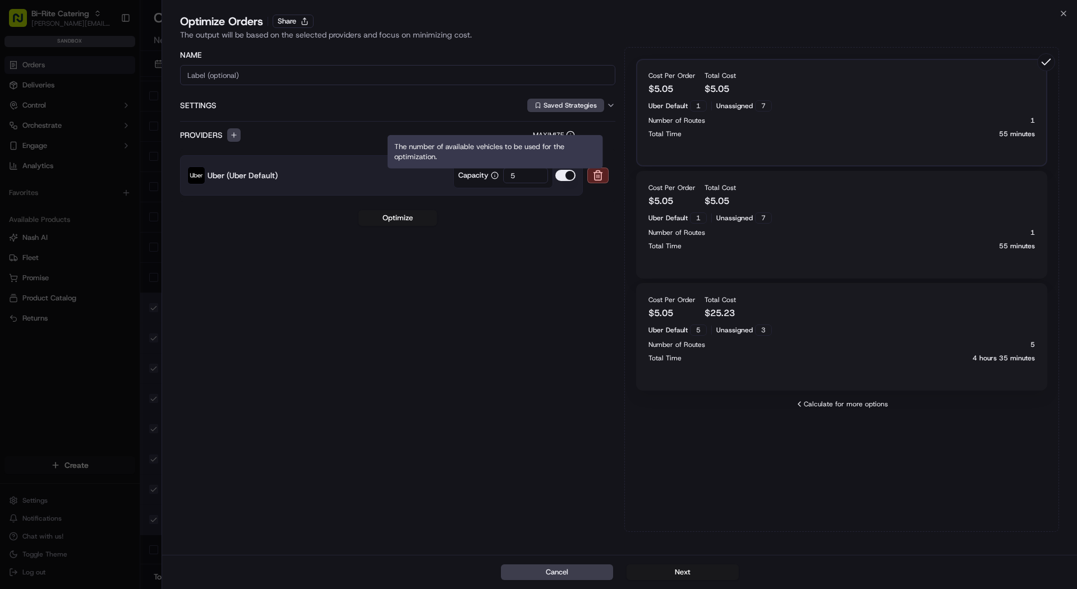
click at [572, 175] on button "button" at bounding box center [565, 175] width 20 height 11
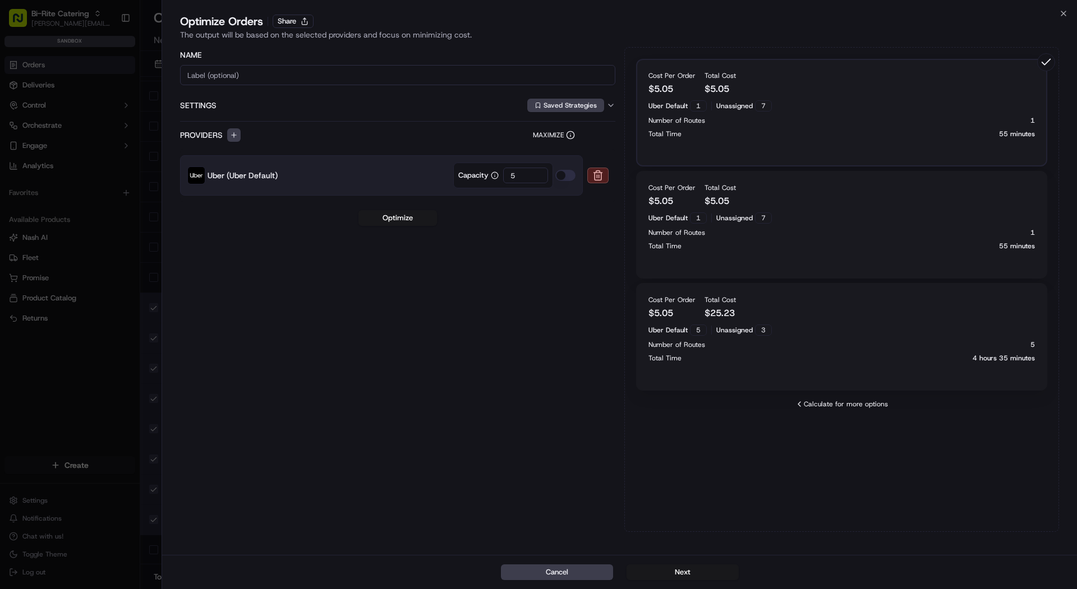
click at [600, 168] on button at bounding box center [597, 176] width 21 height 16
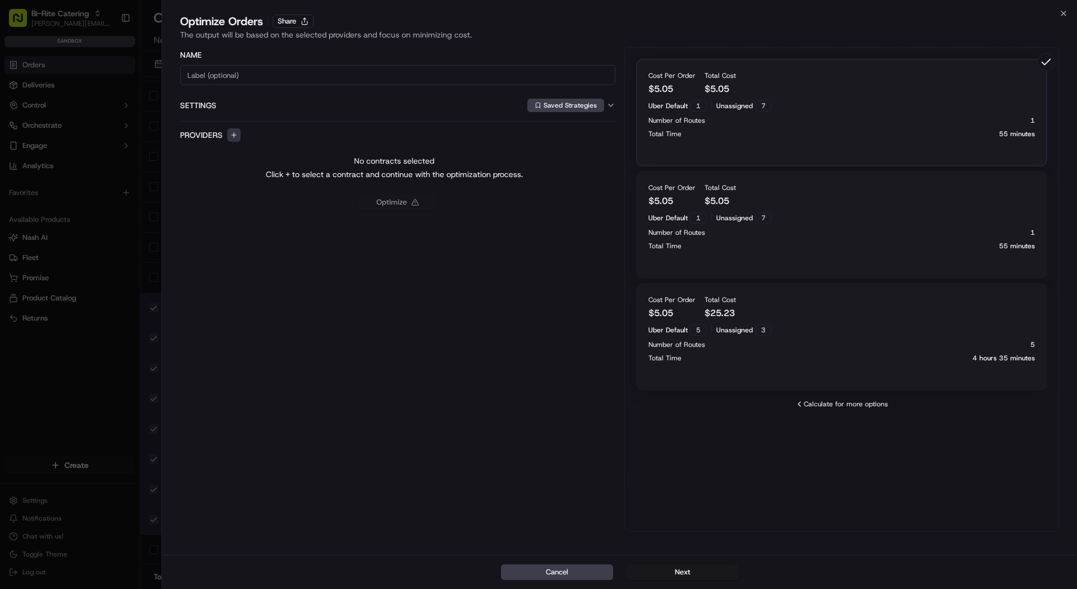
click at [233, 133] on button "button" at bounding box center [233, 134] width 13 height 13
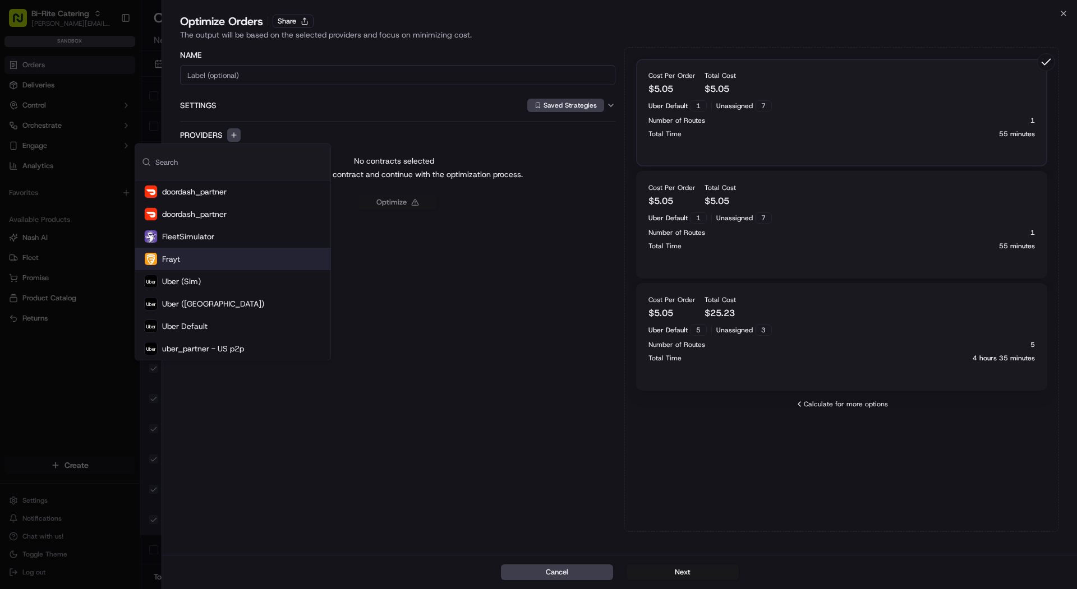
click at [215, 256] on div "Frayt" at bounding box center [232, 259] width 195 height 22
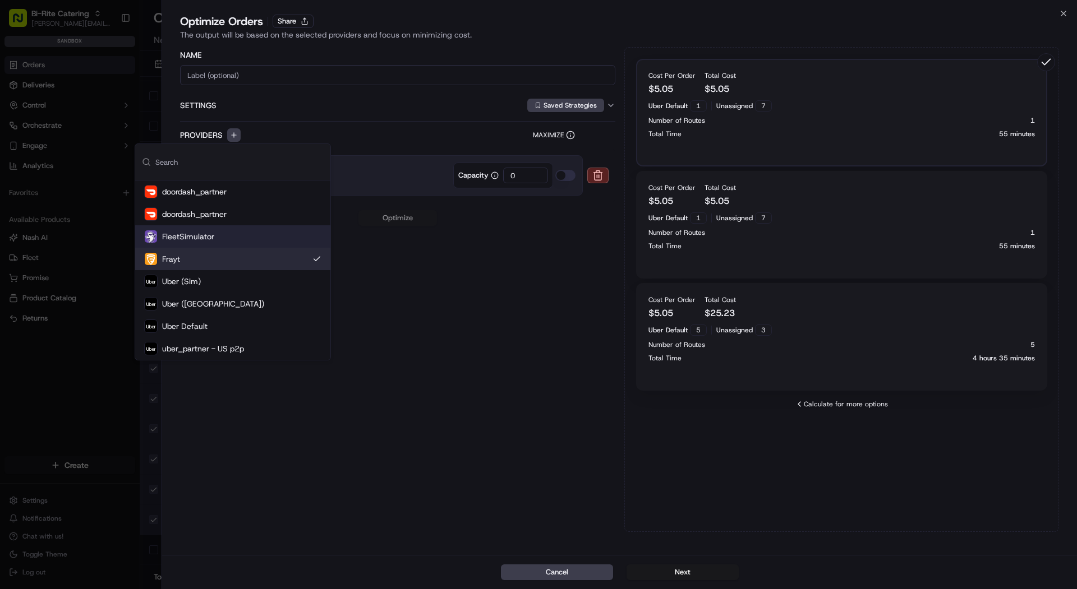
click at [544, 294] on div "Name Settings Saved Strategies Providers Maximize Frayt (Frayt) Capacity 0 Opti…" at bounding box center [397, 289] width 435 height 485
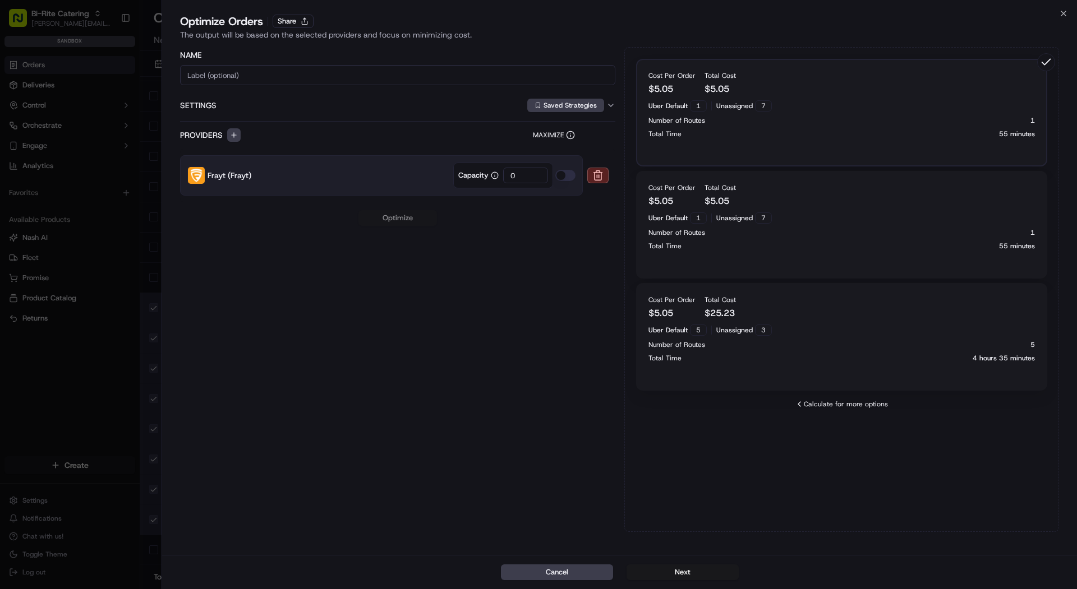
click at [521, 173] on input "0" at bounding box center [525, 176] width 45 height 16
type input "01"
click at [408, 213] on button "Optimize" at bounding box center [397, 218] width 78 height 16
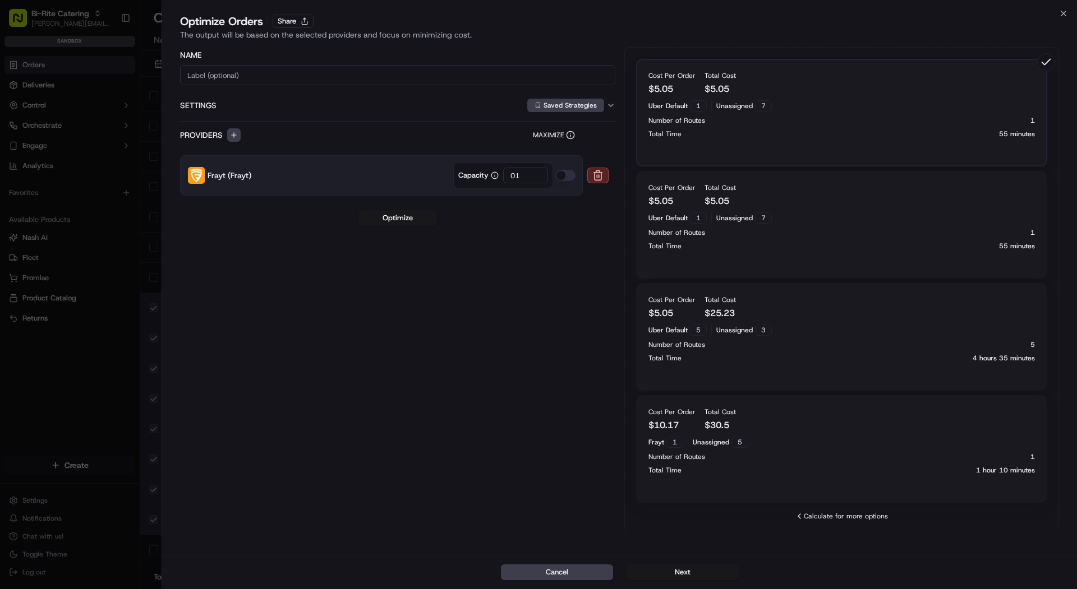
click at [53, 63] on div at bounding box center [538, 294] width 1077 height 589
click at [25, 68] on div at bounding box center [538, 294] width 1077 height 589
click at [128, 140] on div at bounding box center [538, 294] width 1077 height 589
click at [128, 43] on div at bounding box center [538, 294] width 1077 height 589
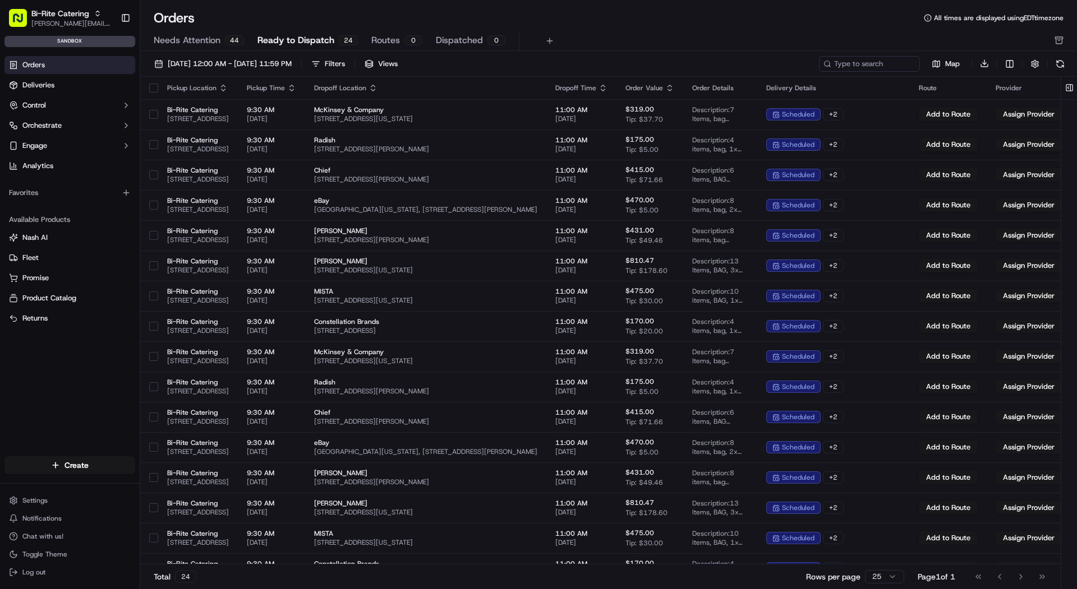
click at [84, 61] on link "Orders" at bounding box center [69, 65] width 131 height 18
click at [961, 61] on button "Map" at bounding box center [945, 63] width 43 height 13
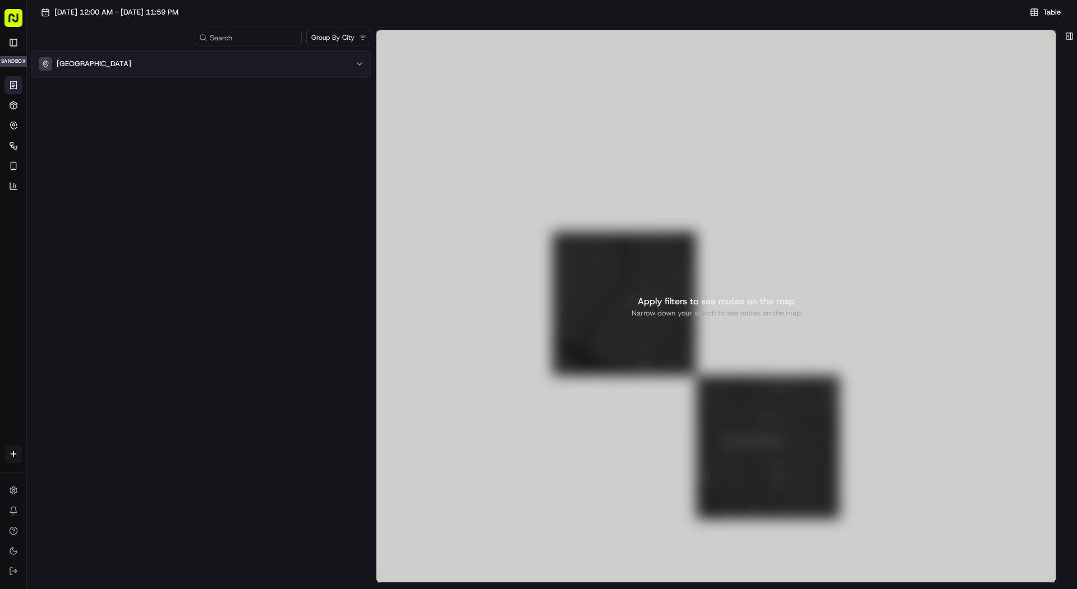
click at [230, 59] on div "[GEOGRAPHIC_DATA]" at bounding box center [195, 63] width 312 height 13
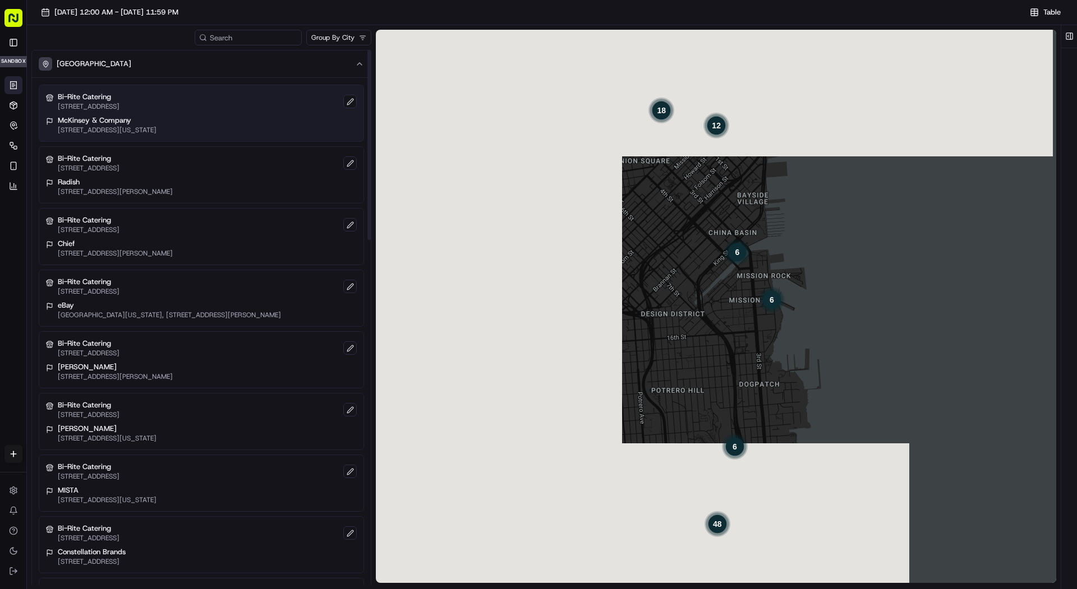
click at [156, 124] on p "McKinsey & Company" at bounding box center [107, 121] width 99 height 10
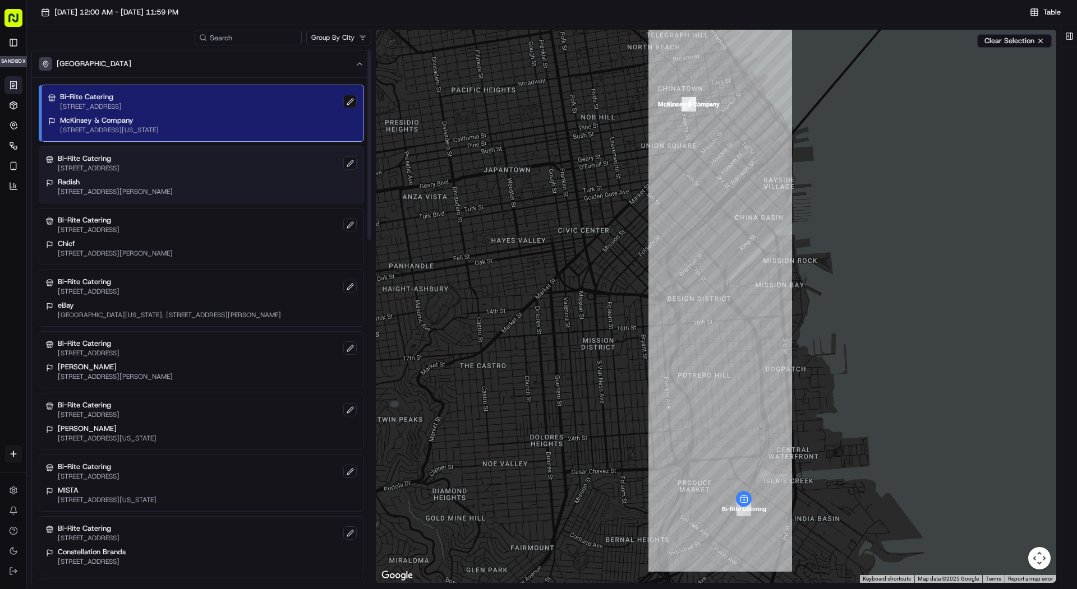
click at [119, 164] on p "[STREET_ADDRESS]" at bounding box center [89, 168] width 62 height 9
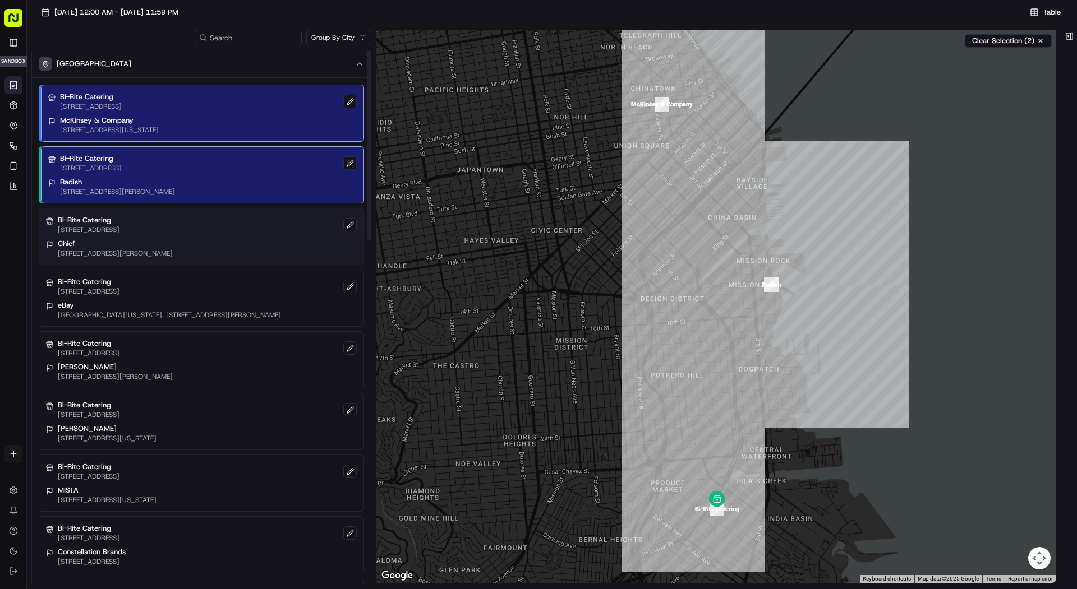
click at [221, 228] on div "Bi-Rite Catering [STREET_ADDRESS]" at bounding box center [201, 224] width 311 height 19
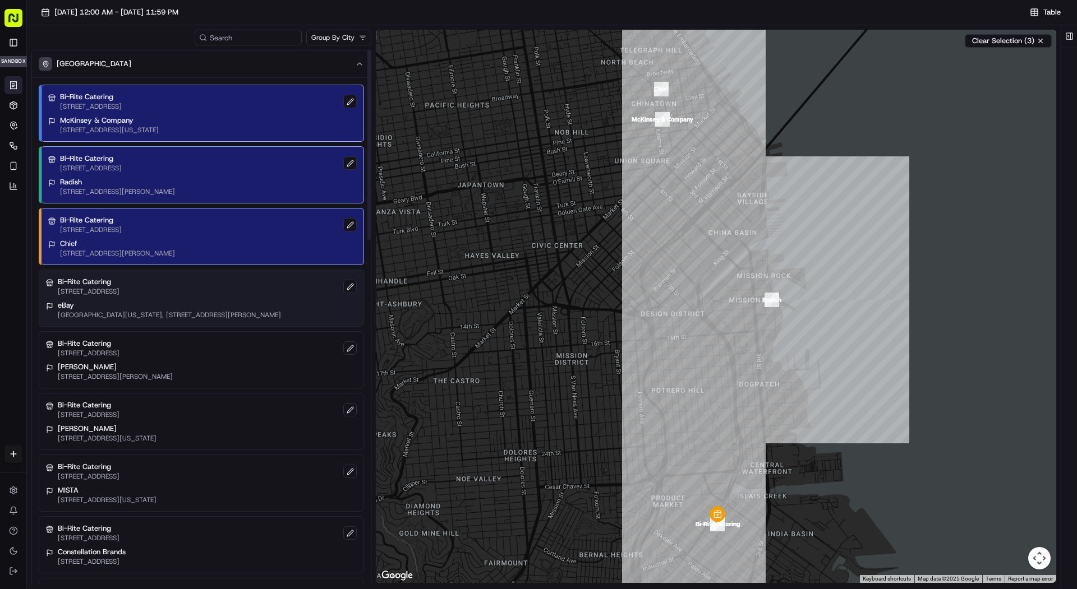
click at [219, 311] on p "[GEOGRAPHIC_DATA][US_STATE], [STREET_ADDRESS][PERSON_NAME]" at bounding box center [169, 315] width 223 height 9
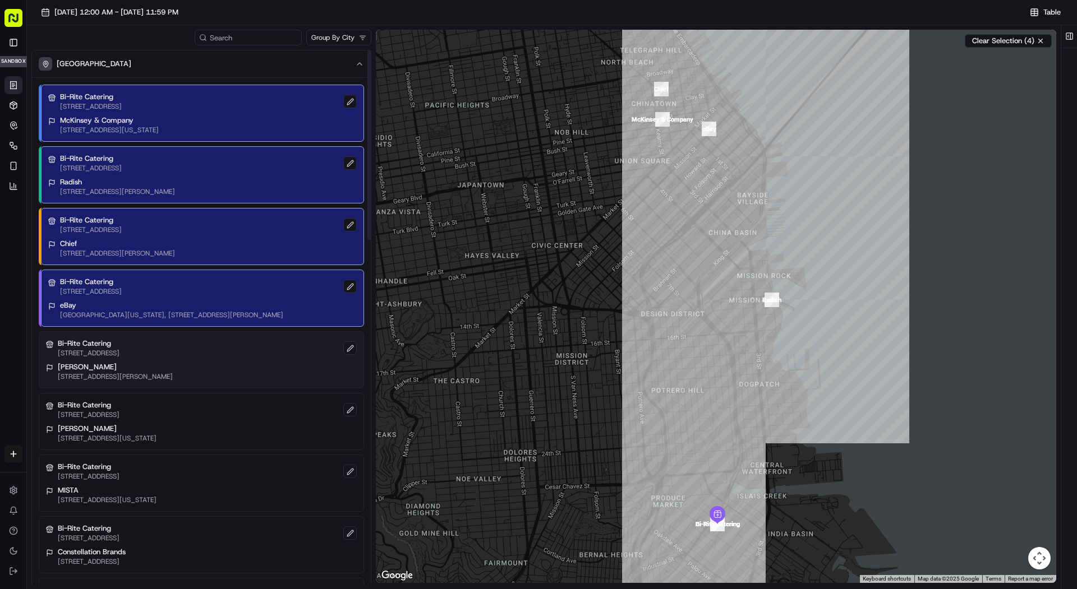
click at [173, 363] on p "[PERSON_NAME]" at bounding box center [115, 367] width 115 height 10
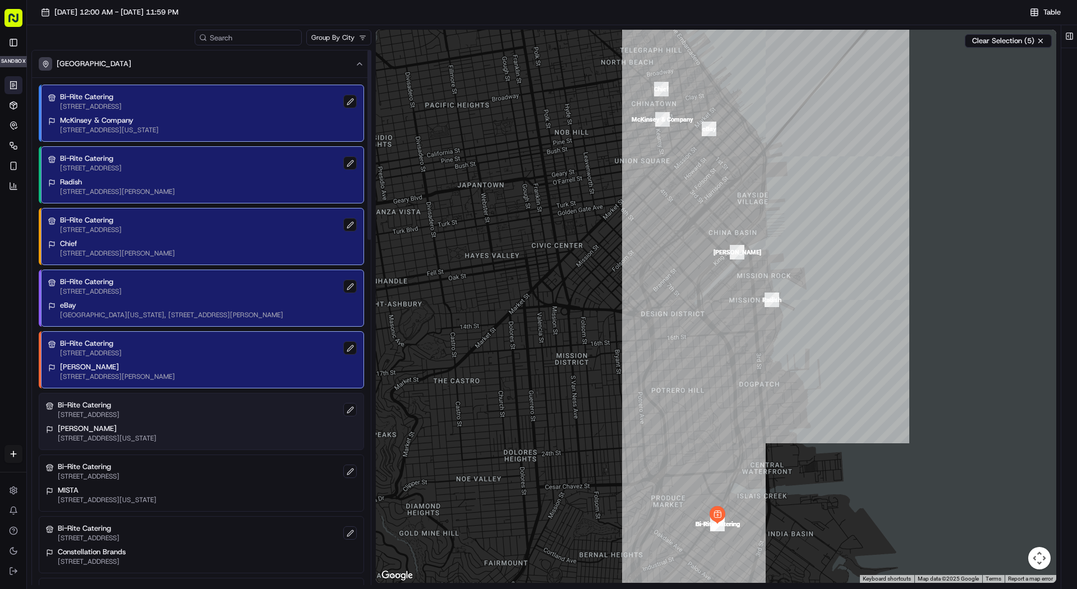
click at [156, 434] on p "[STREET_ADDRESS][US_STATE]" at bounding box center [107, 438] width 99 height 9
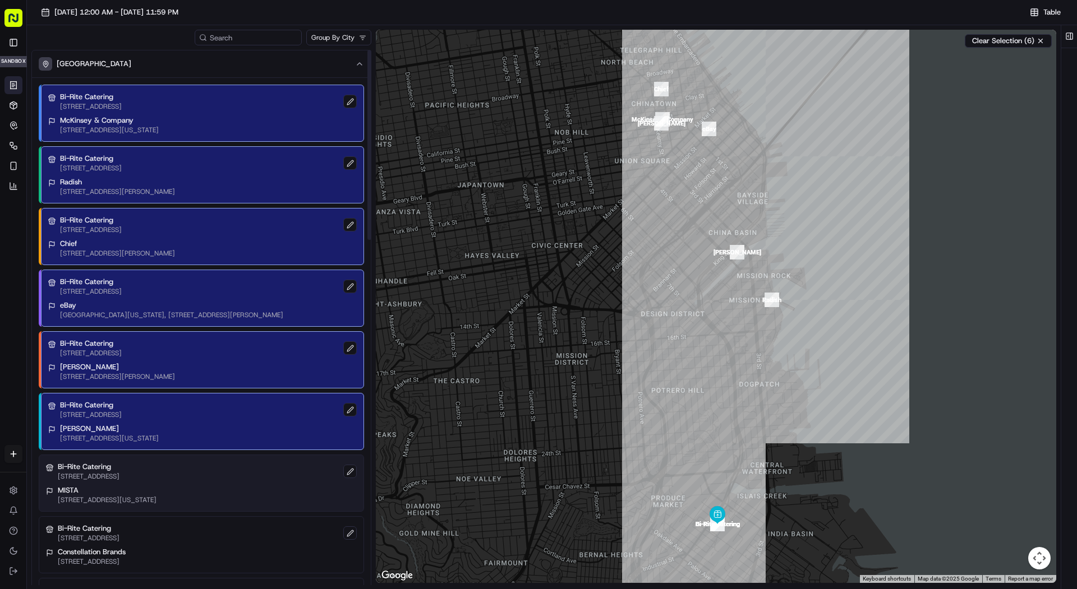
click at [230, 467] on div "Bi-Rite Catering [STREET_ADDRESS]" at bounding box center [201, 471] width 311 height 19
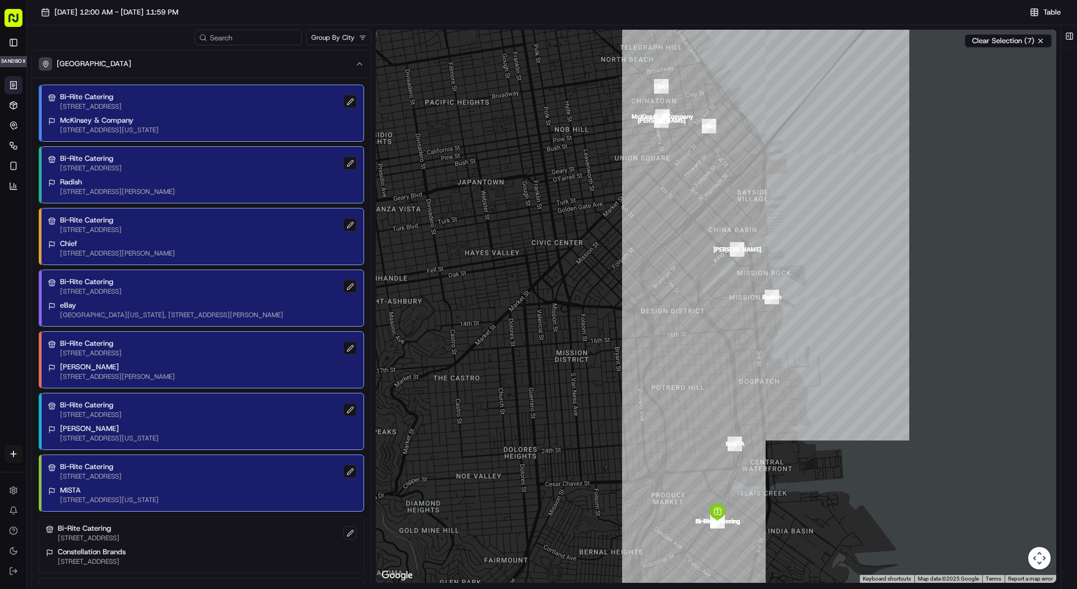
click at [816, 186] on div at bounding box center [716, 306] width 680 height 553
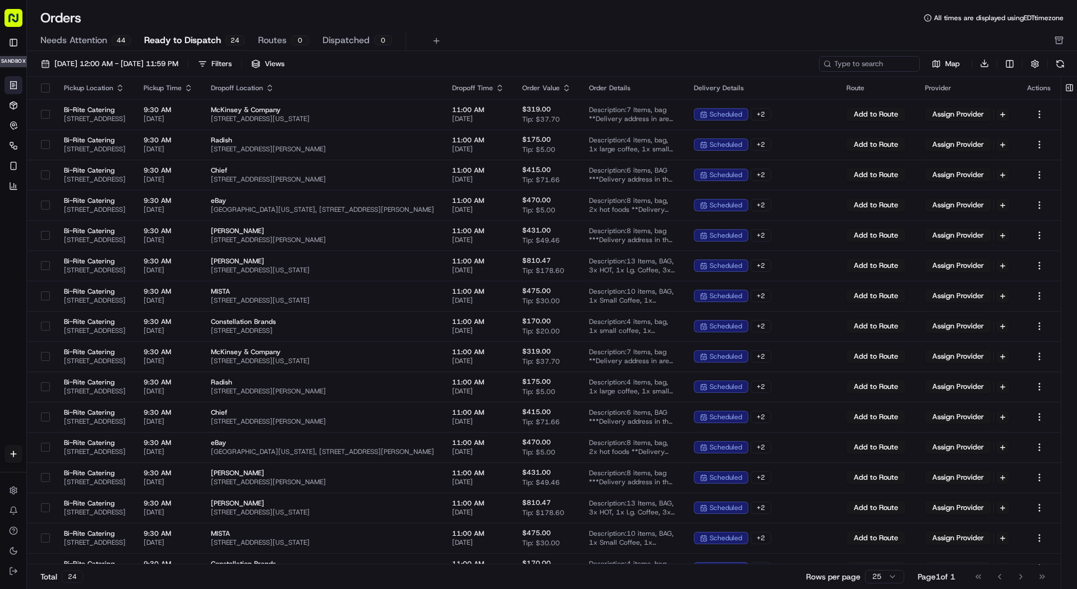
click at [42, 93] on th at bounding box center [41, 88] width 28 height 22
click at [41, 89] on button "button" at bounding box center [45, 88] width 9 height 9
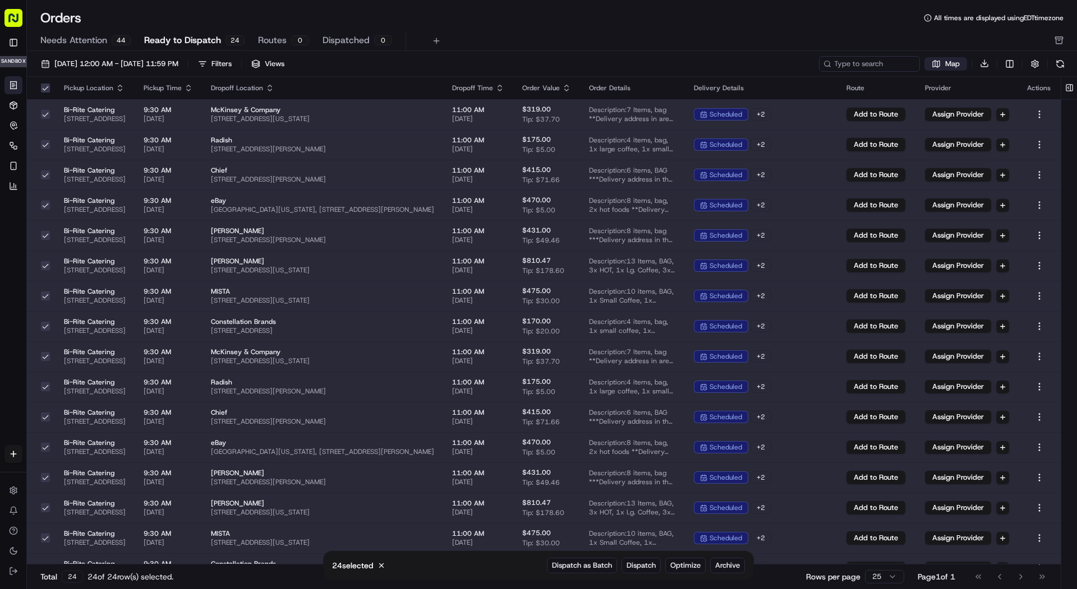
click at [945, 68] on span "Map" at bounding box center [952, 64] width 15 height 10
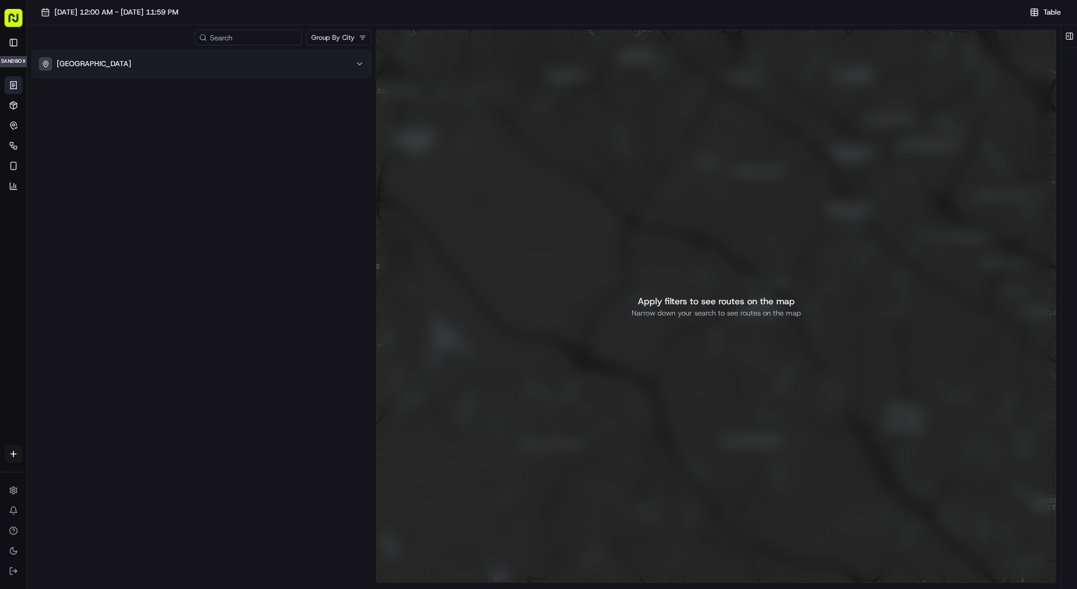
click at [316, 59] on div "[GEOGRAPHIC_DATA]" at bounding box center [195, 63] width 312 height 13
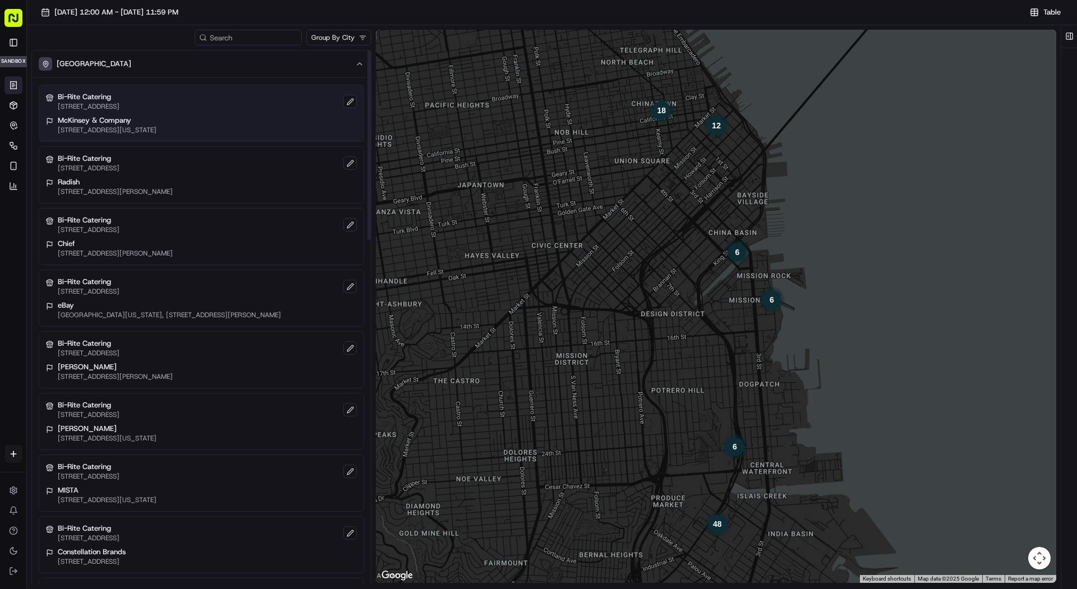
click at [119, 100] on p "Bi-Rite Catering" at bounding box center [89, 97] width 62 height 10
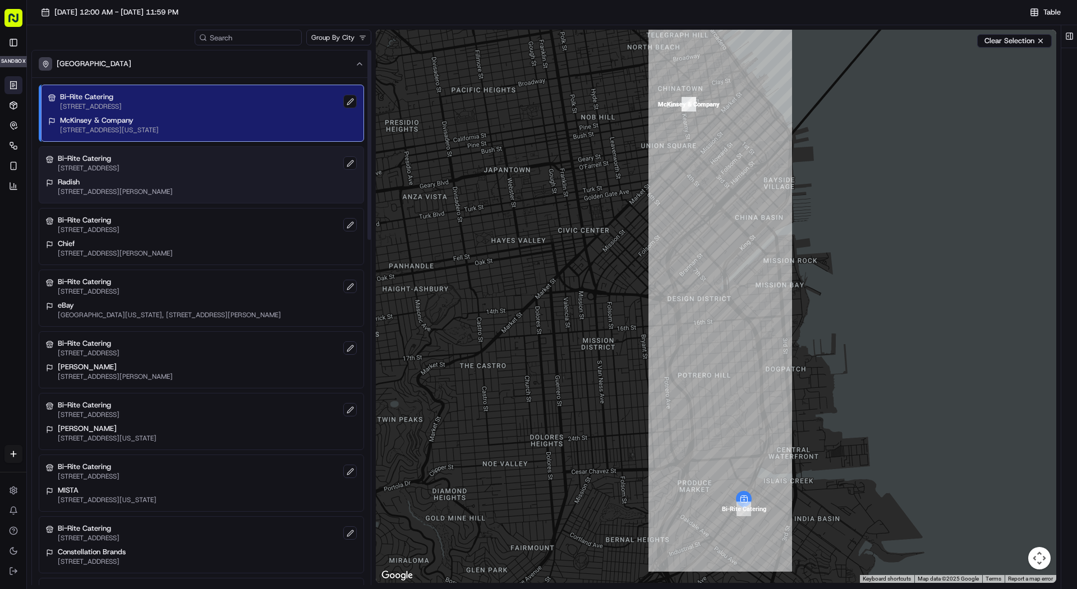
click at [119, 157] on p "Bi-Rite Catering" at bounding box center [89, 159] width 62 height 10
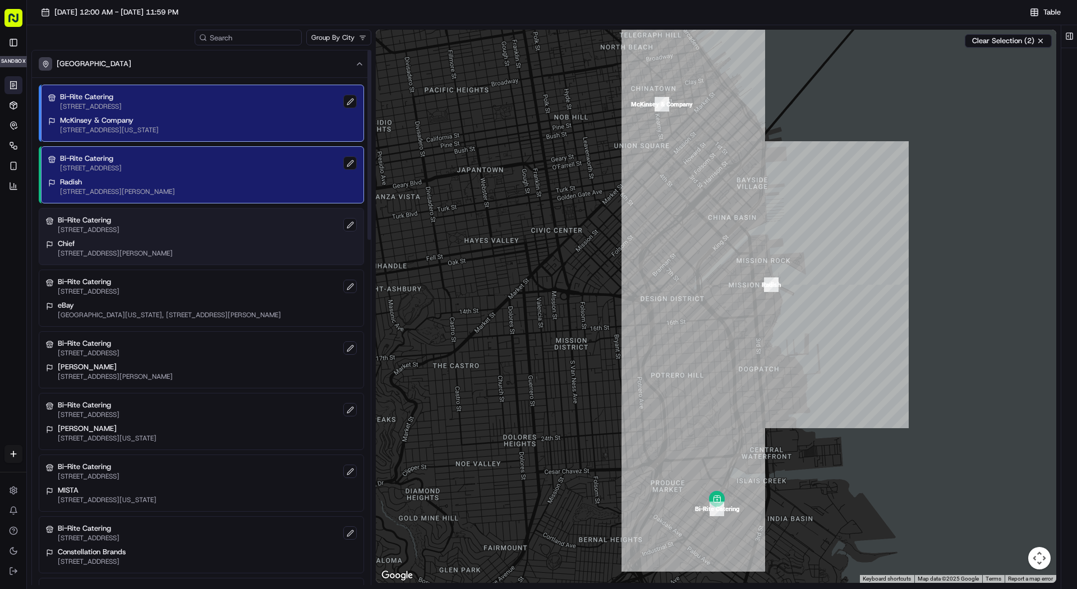
click at [119, 221] on p "Bi-Rite Catering" at bounding box center [89, 220] width 62 height 10
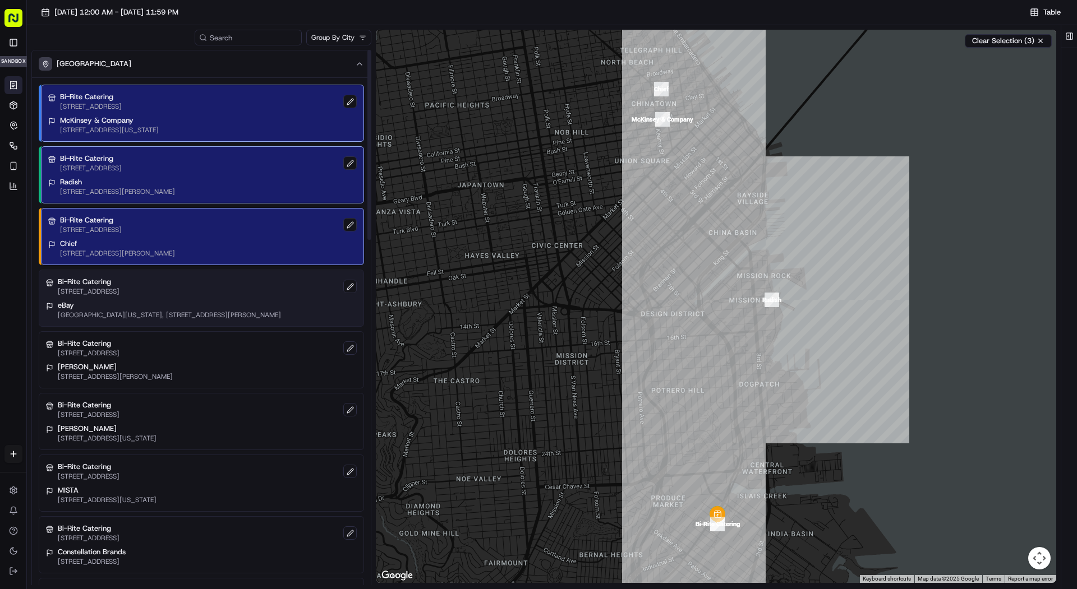
click at [119, 288] on p "[STREET_ADDRESS]" at bounding box center [89, 291] width 62 height 9
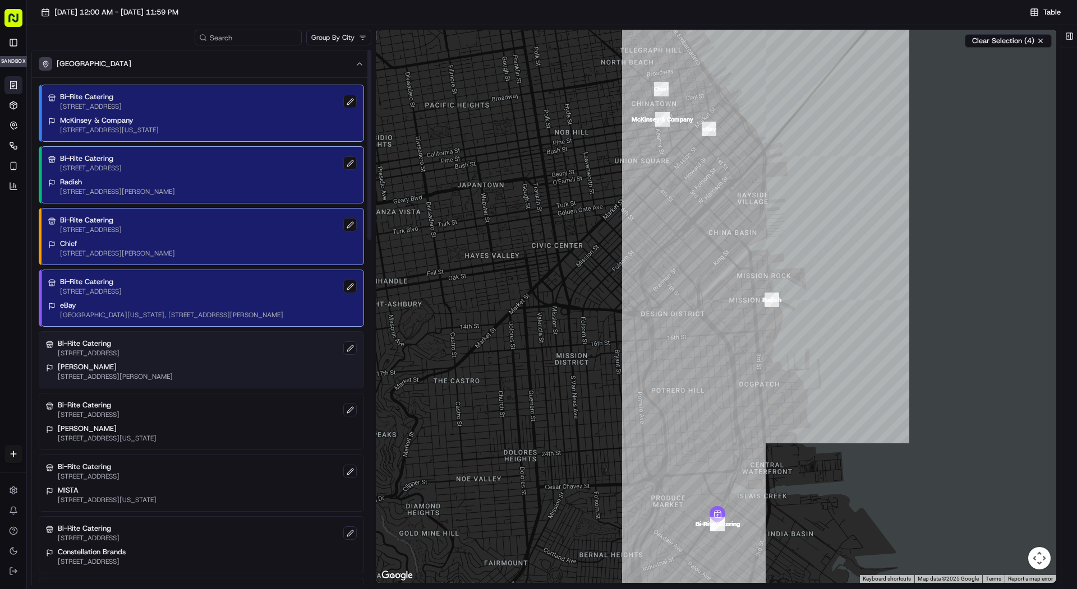
click at [173, 368] on p "[PERSON_NAME]" at bounding box center [115, 367] width 115 height 10
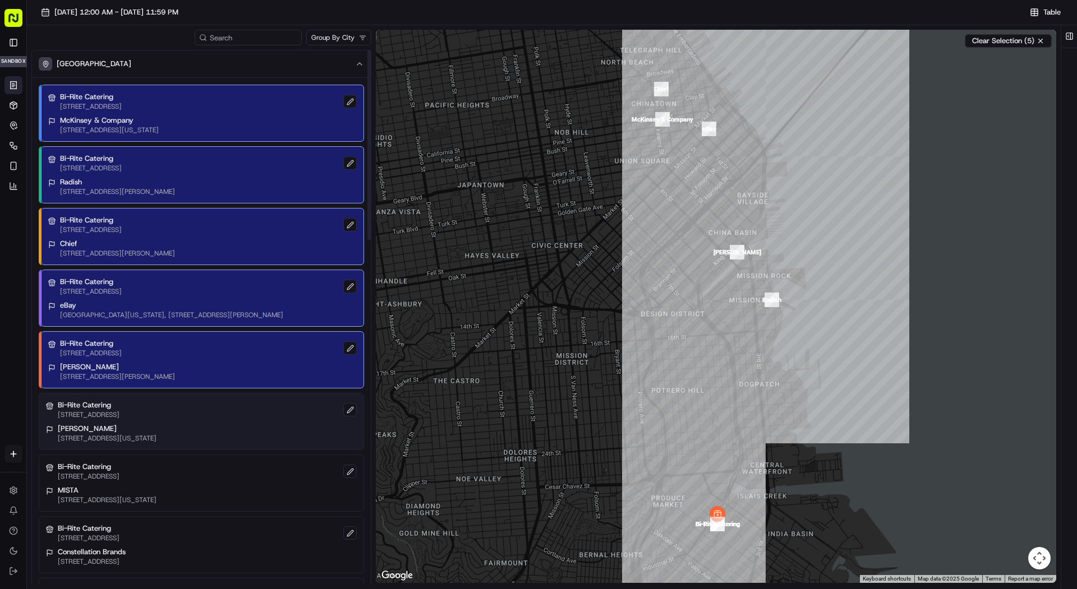
click at [119, 407] on p "Bi-Rite Catering" at bounding box center [89, 405] width 62 height 10
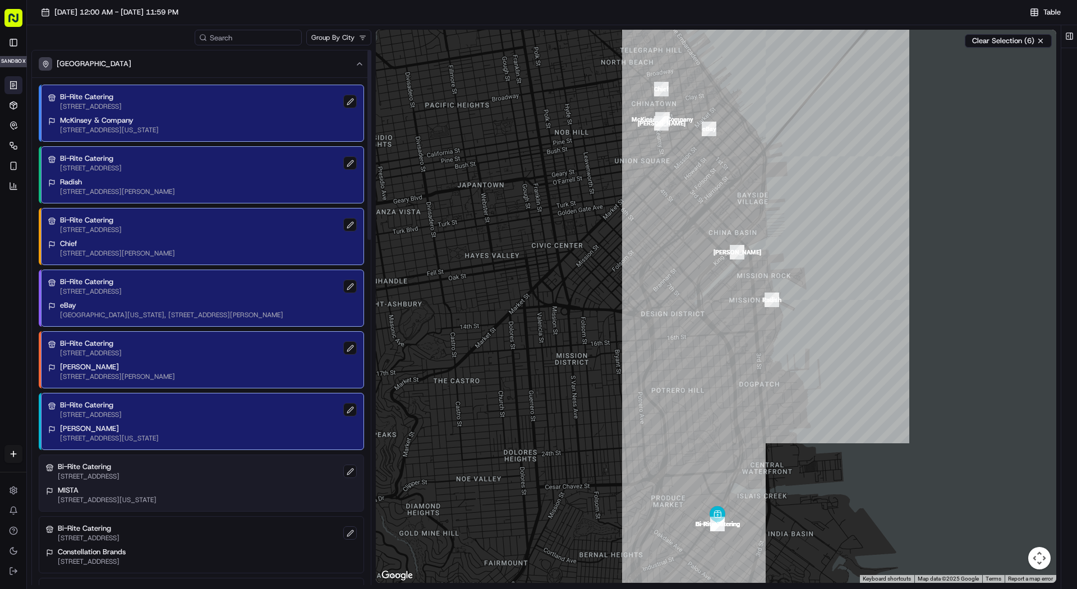
click at [220, 472] on div "Bi-Rite Catering [STREET_ADDRESS]" at bounding box center [201, 471] width 311 height 19
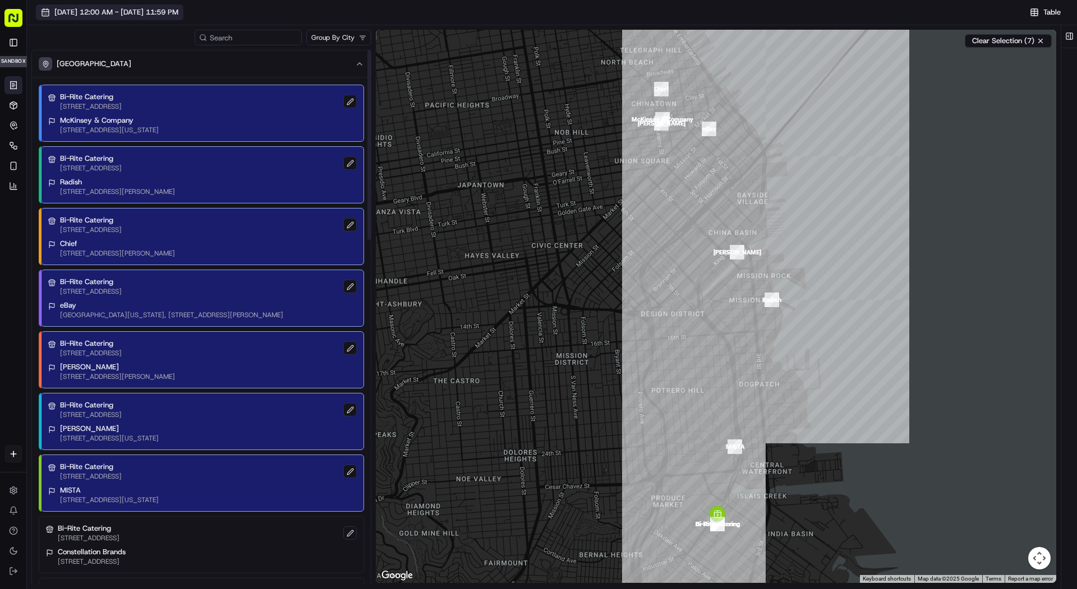
click at [114, 12] on span "[DATE] 12:00 AM - [DATE] 11:59 PM" at bounding box center [116, 12] width 124 height 10
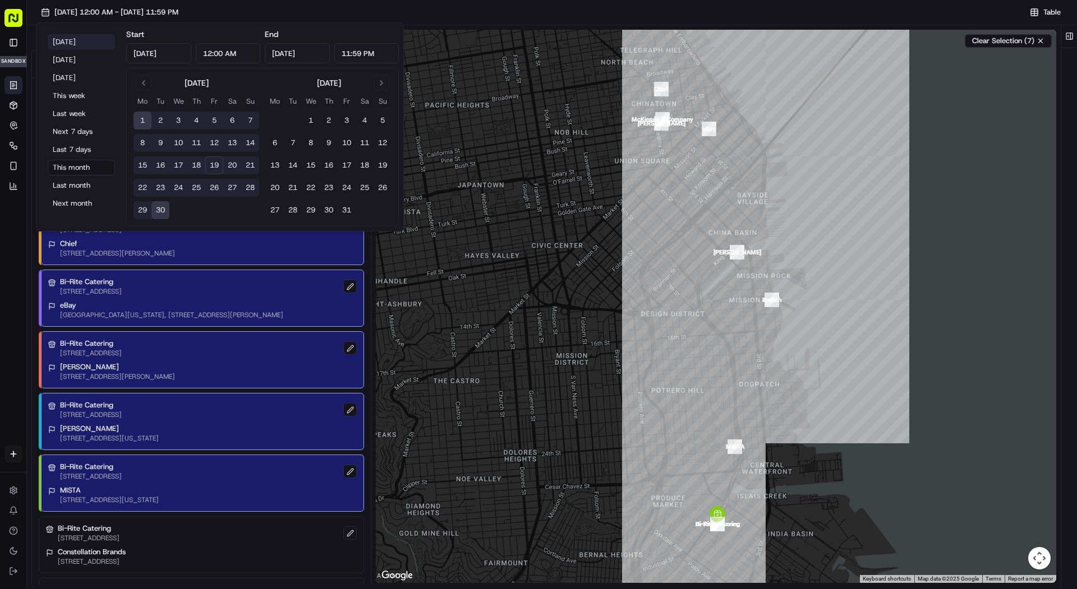
click at [78, 39] on button "[DATE]" at bounding box center [81, 42] width 67 height 16
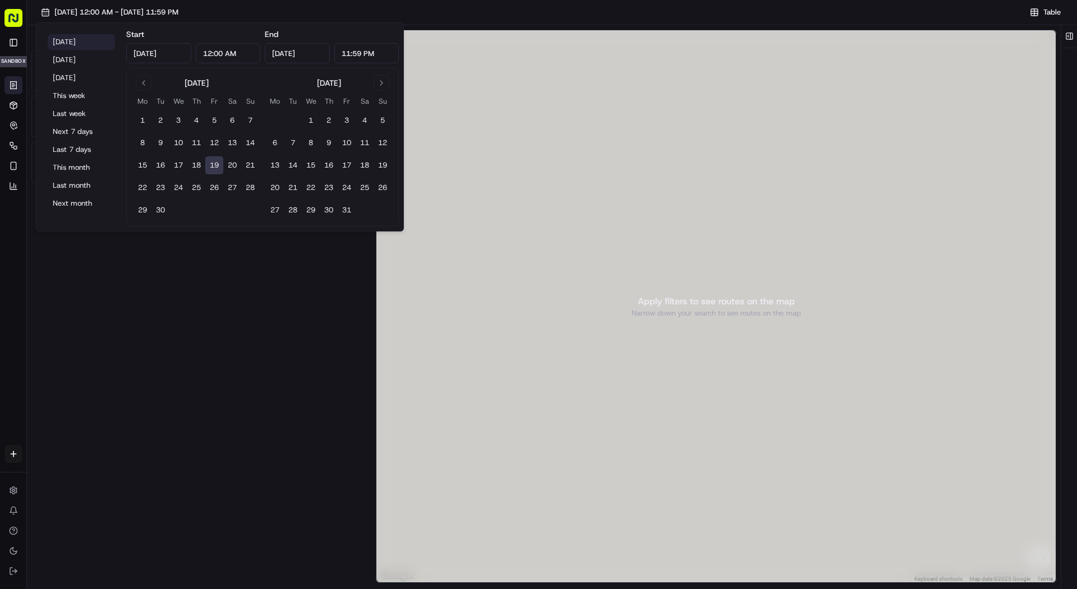
type input "[DATE]"
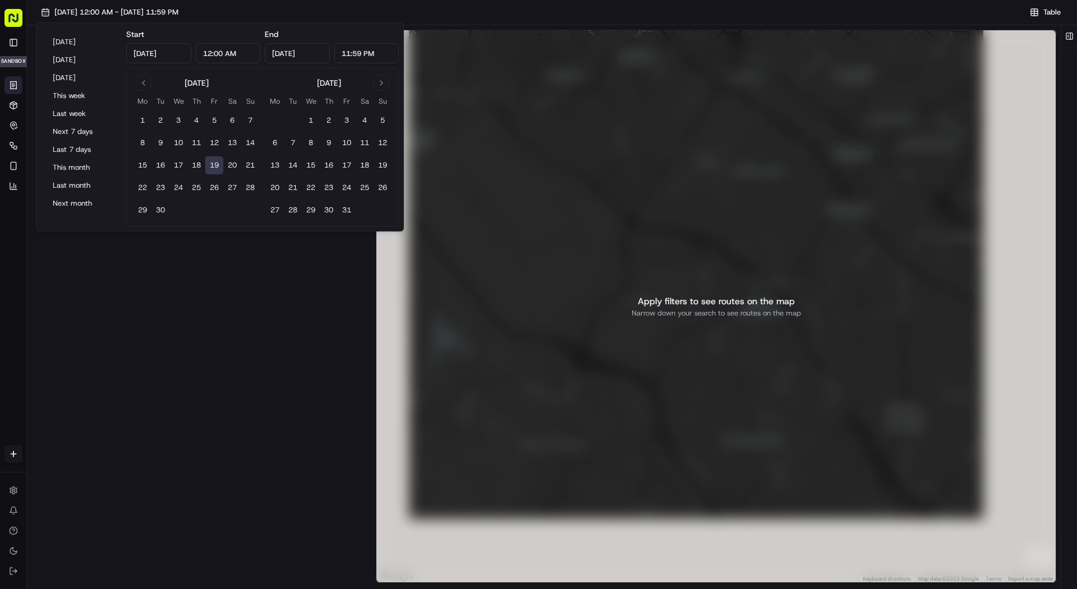
click at [333, 11] on div "[DATE] 12:00 AM - [DATE] 11:59 PM" at bounding box center [528, 12] width 984 height 16
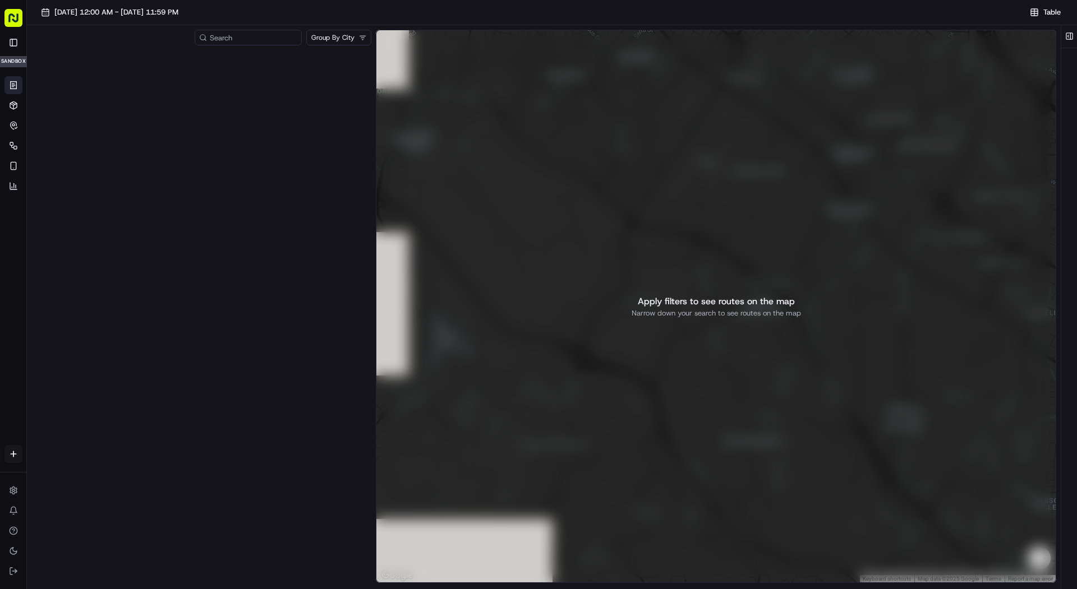
click at [162, 2] on div "[DATE] 12:00 AM - [DATE] 11:59 PM Table Group By City ← Move left → Move right …" at bounding box center [552, 311] width 1050 height 622
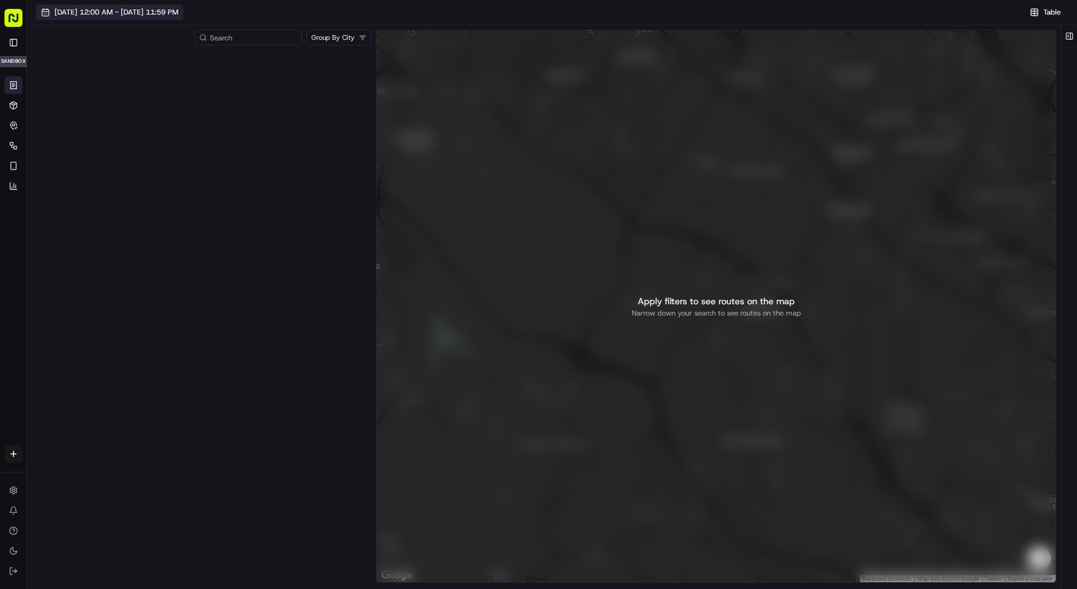
click at [159, 11] on span "[DATE] 12:00 AM - [DATE] 11:59 PM" at bounding box center [116, 12] width 124 height 10
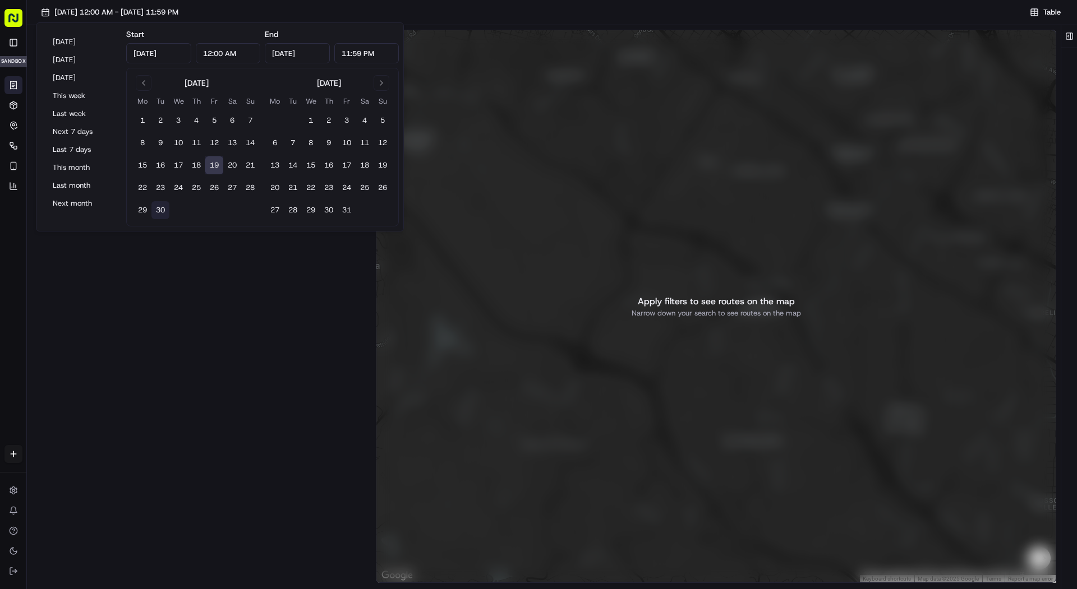
click at [159, 213] on button "30" at bounding box center [160, 210] width 18 height 18
type input "[DATE]"
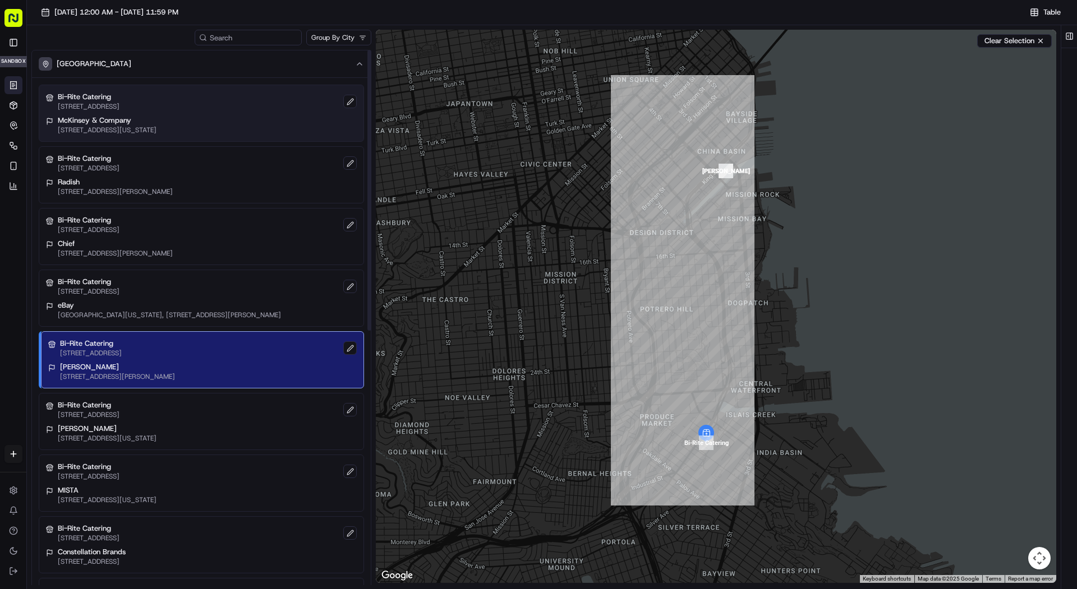
click at [119, 95] on p "Bi-Rite Catering" at bounding box center [89, 97] width 62 height 10
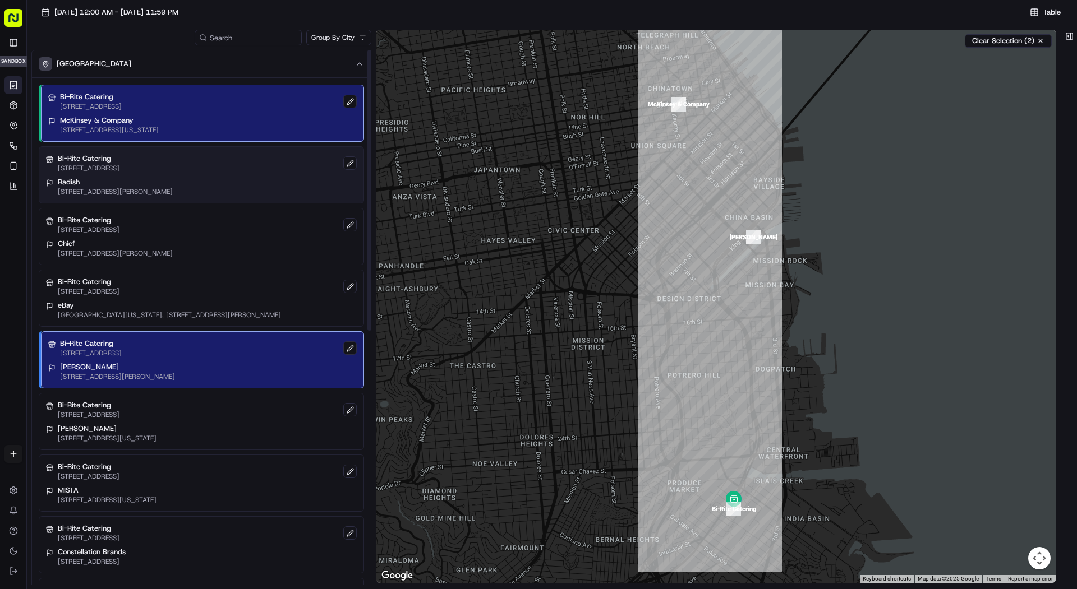
click at [119, 154] on p "Bi-Rite Catering" at bounding box center [89, 159] width 62 height 10
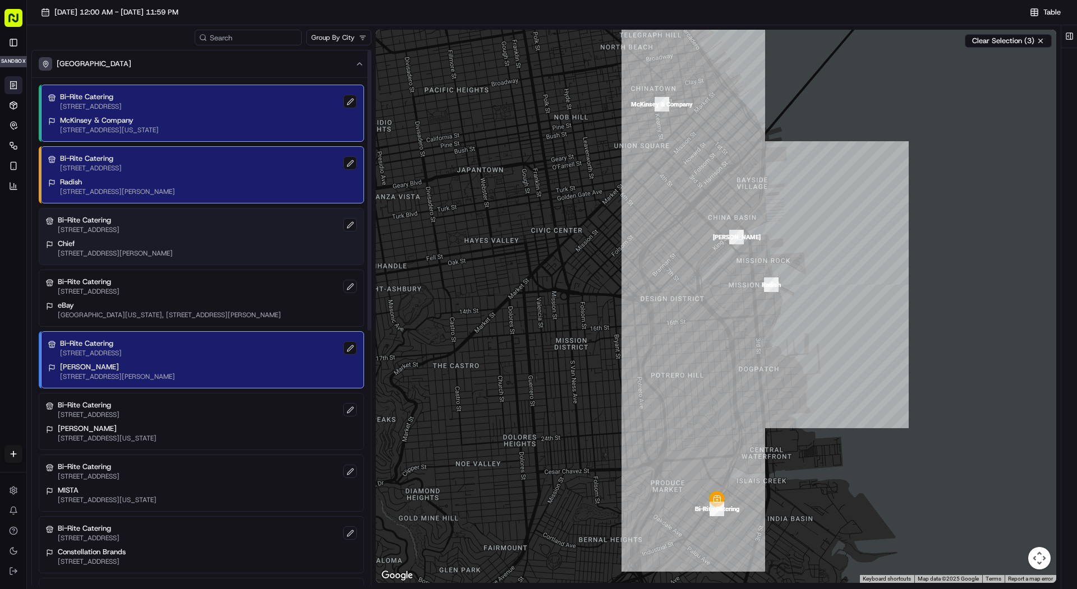
click at [119, 223] on p "Bi-Rite Catering" at bounding box center [89, 220] width 62 height 10
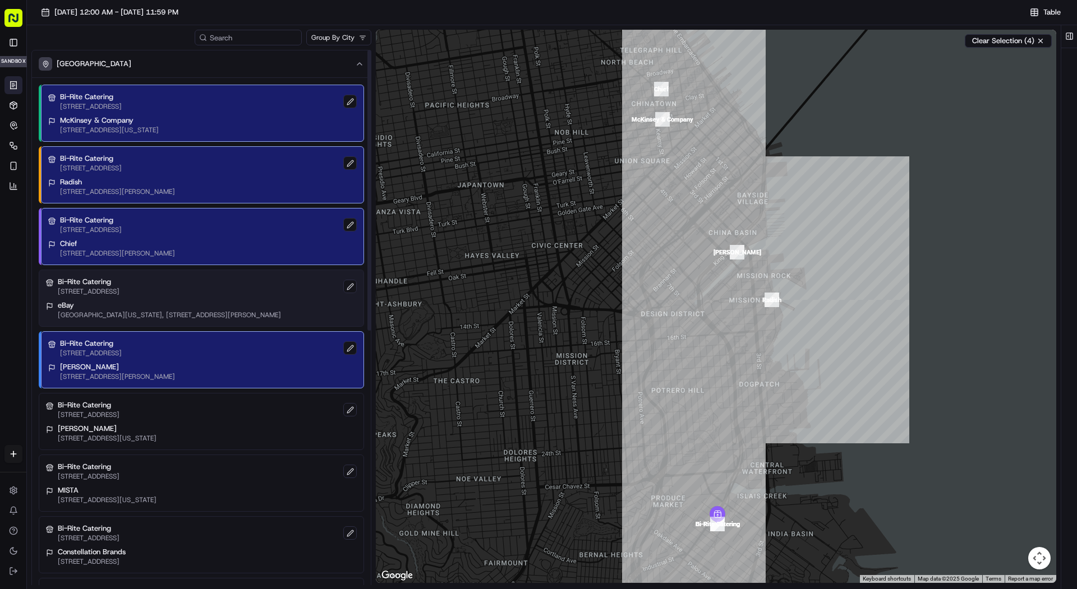
click at [119, 281] on p "Bi-Rite Catering" at bounding box center [89, 282] width 62 height 10
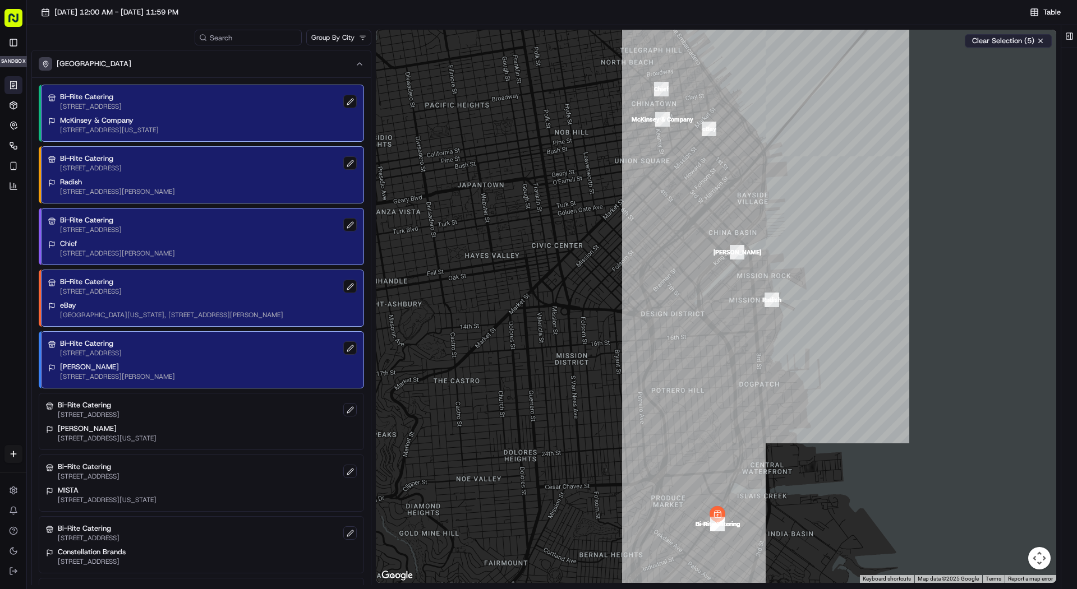
click at [1042, 41] on button "Clear Selection (5)" at bounding box center [1007, 40] width 87 height 13
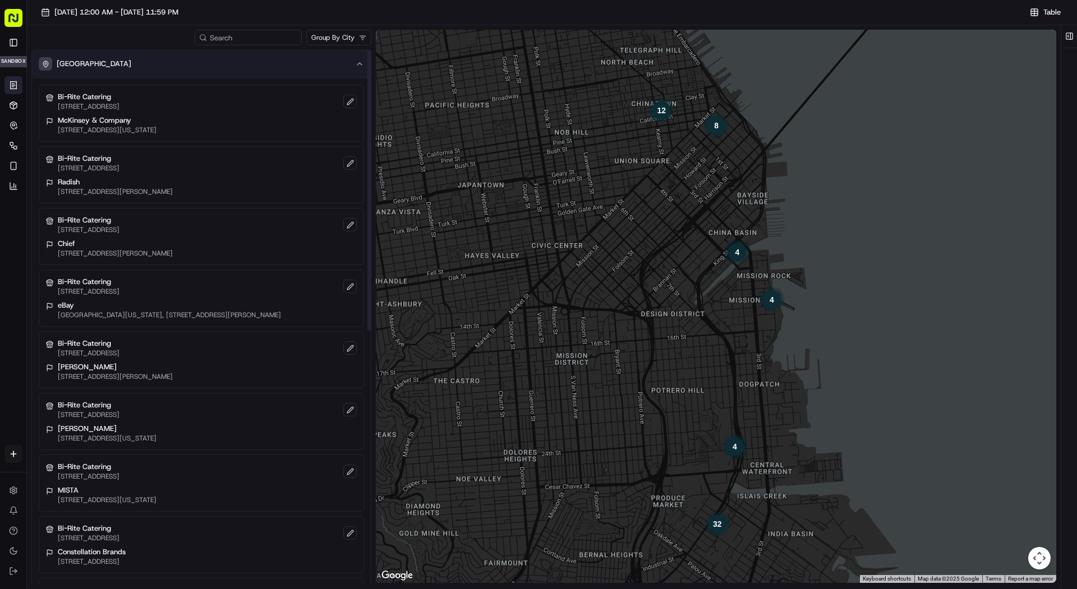
click at [281, 50] on button "[GEOGRAPHIC_DATA]" at bounding box center [201, 63] width 339 height 27
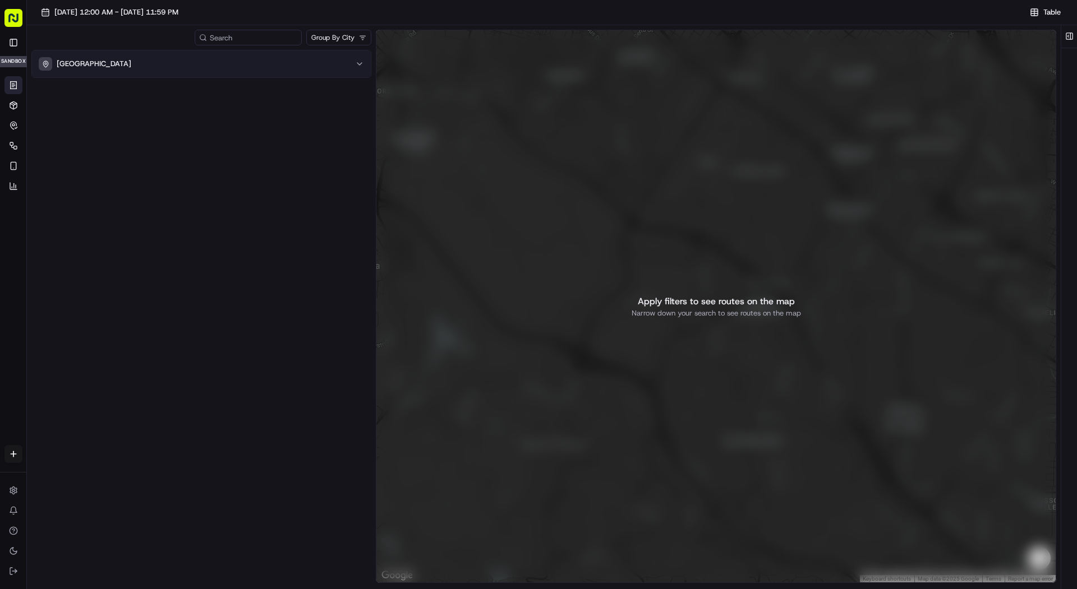
click at [69, 65] on p "[GEOGRAPHIC_DATA]" at bounding box center [94, 64] width 75 height 10
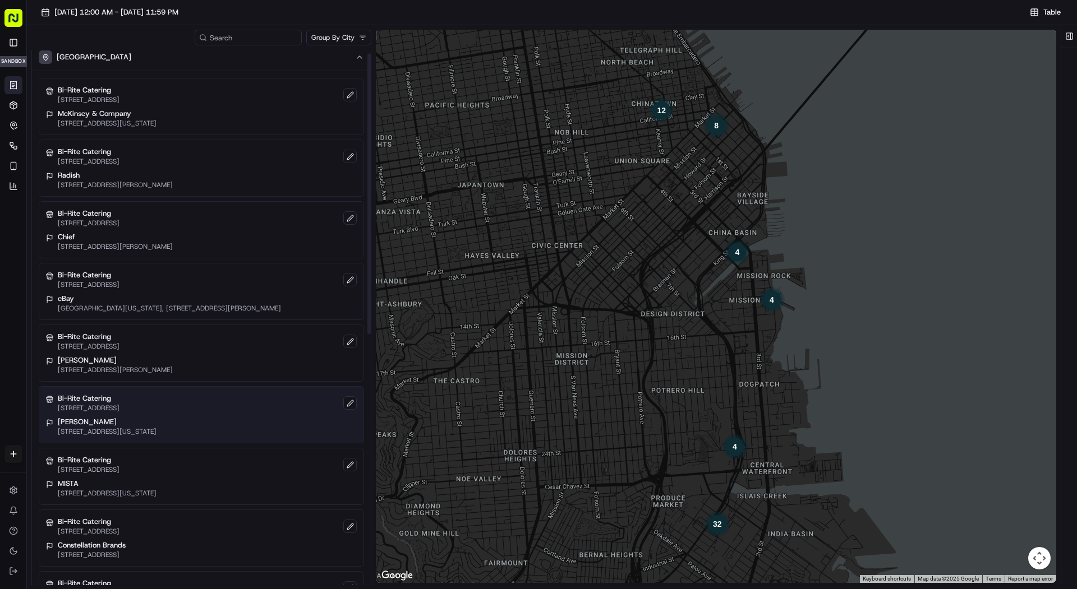
scroll to position [485, 0]
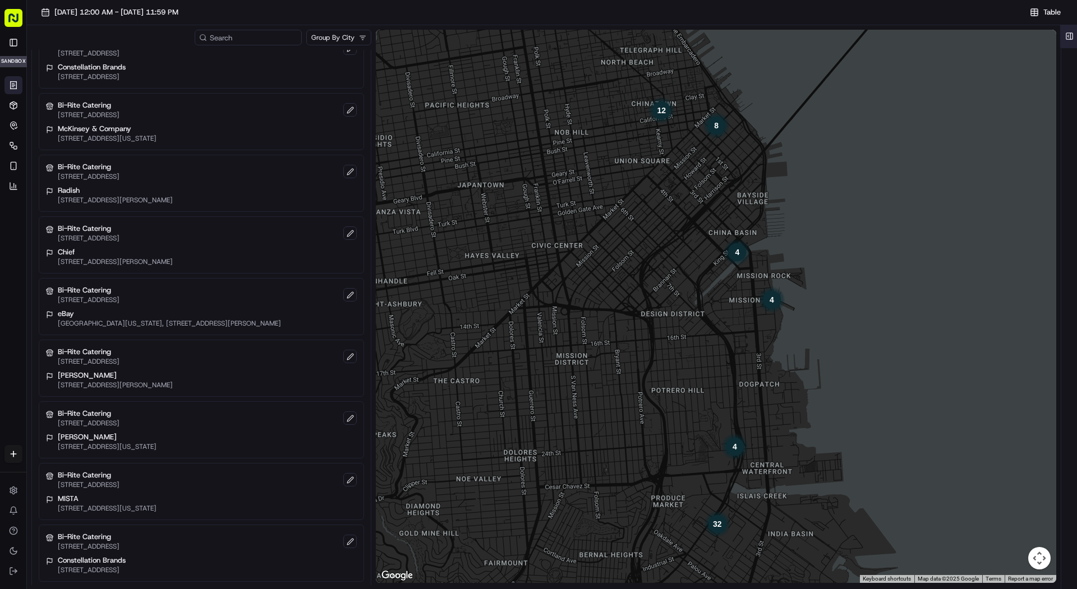
click at [1072, 34] on button at bounding box center [1069, 36] width 19 height 22
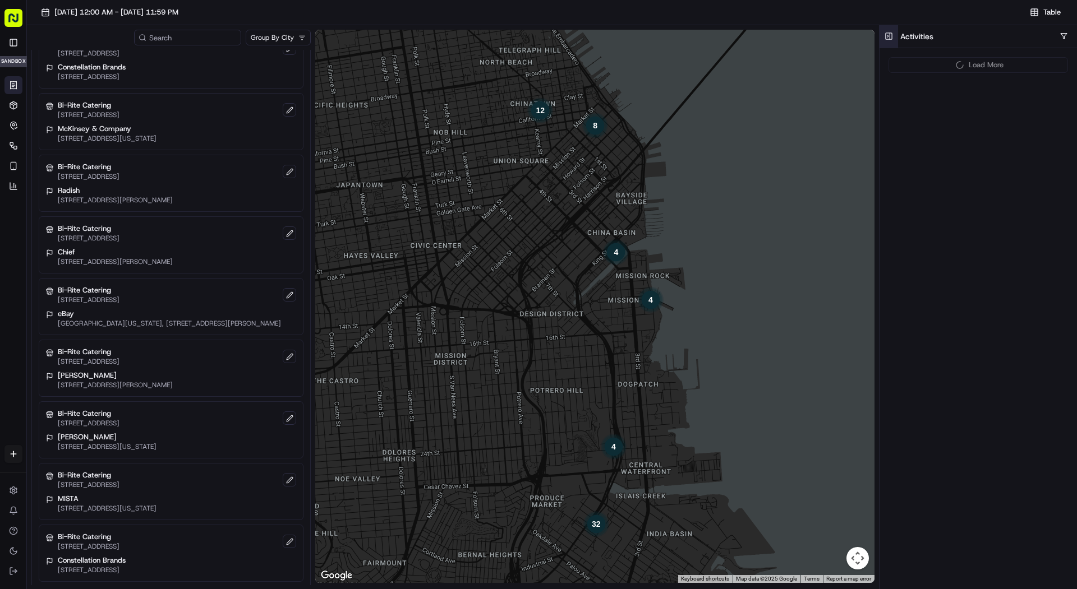
scroll to position [494, 0]
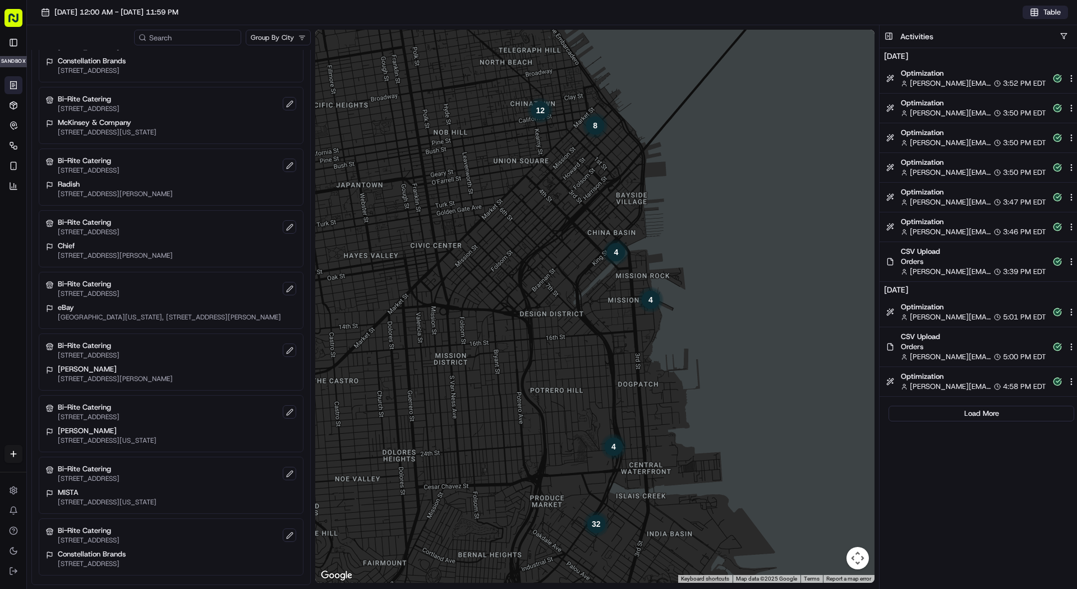
click at [1043, 16] on span "Table" at bounding box center [1051, 12] width 17 height 10
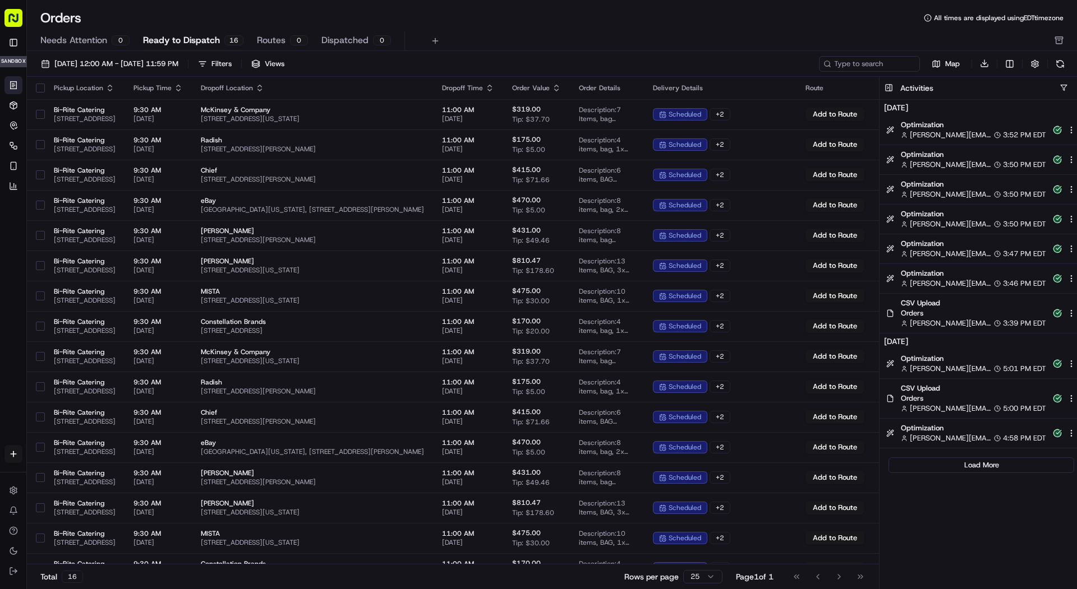
click at [994, 130] on div "3:52 PM EDT" at bounding box center [1020, 135] width 52 height 10
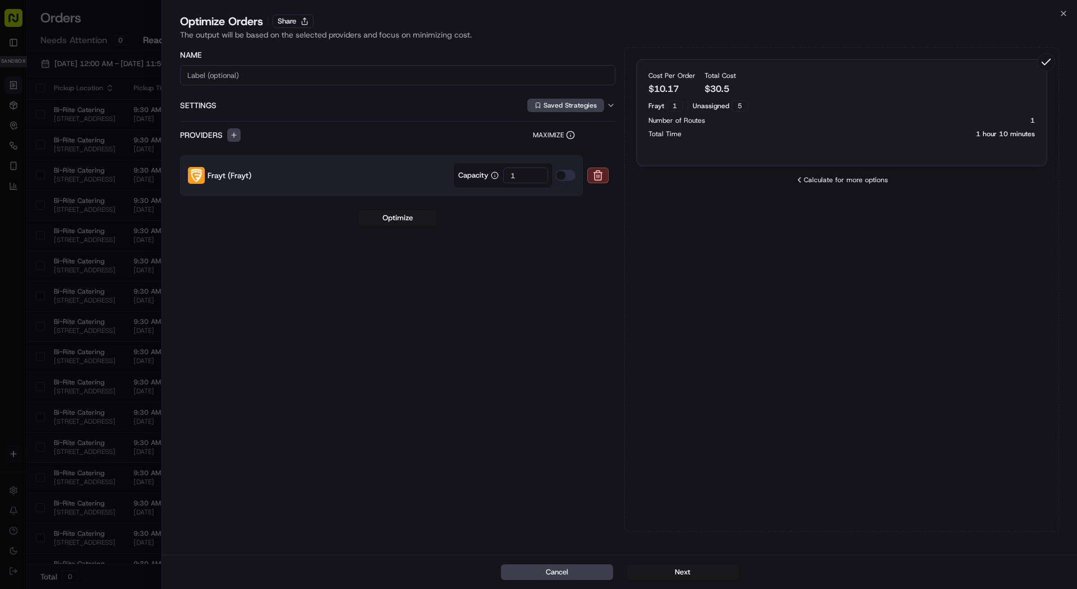
click at [814, 185] on div "Cost Per Order $ 10.17 Total Cost $ 30.5 Frayt 1 Unassigned 5 Number of Routes …" at bounding box center [841, 289] width 435 height 485
click at [800, 184] on icon at bounding box center [799, 180] width 9 height 9
click at [126, 47] on div at bounding box center [538, 294] width 1077 height 589
click at [135, 15] on div at bounding box center [538, 294] width 1077 height 589
click at [1063, 17] on icon "button" at bounding box center [1063, 13] width 9 height 9
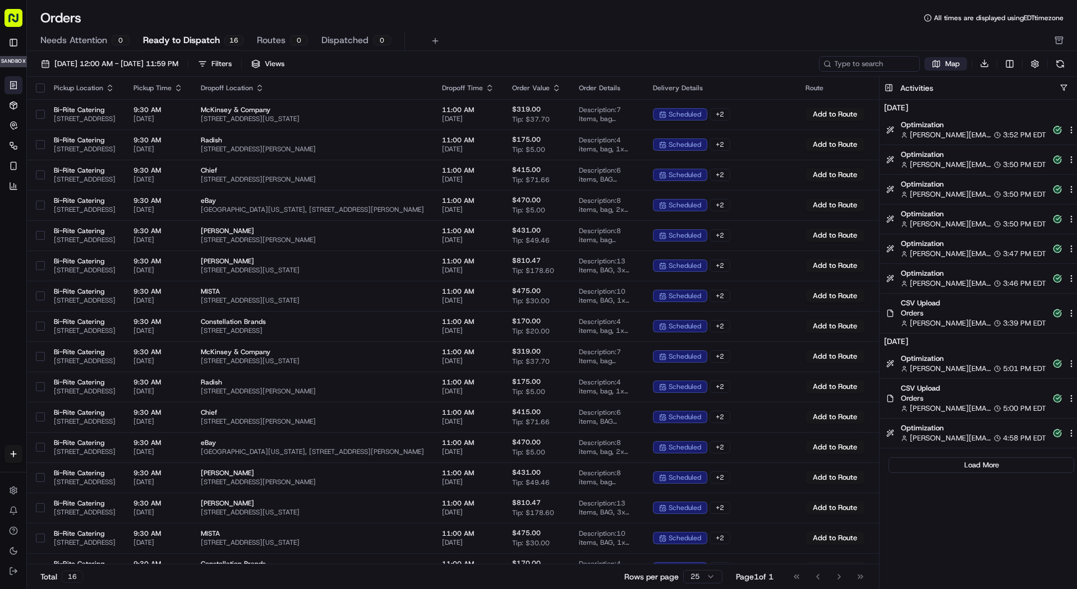
click at [938, 65] on button "Map" at bounding box center [945, 63] width 43 height 13
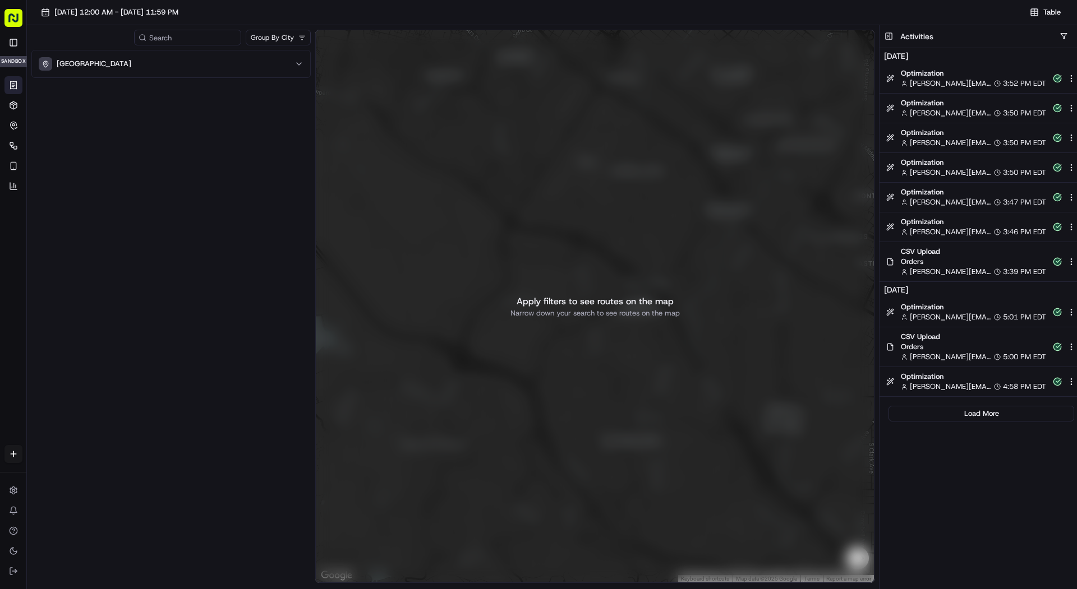
click at [994, 380] on span "Optimization" at bounding box center [972, 377] width 145 height 10
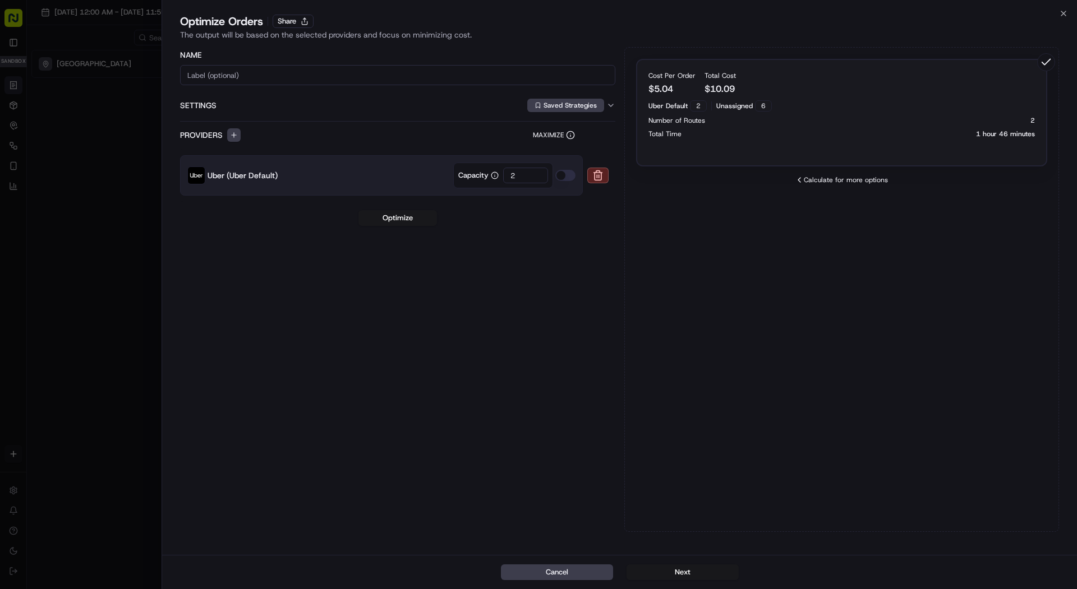
click at [1070, 15] on div "Optimize Orders Share The output will be based on the selected providers and fo…" at bounding box center [619, 28] width 915 height 31
click at [1066, 15] on icon "button" at bounding box center [1063, 13] width 9 height 9
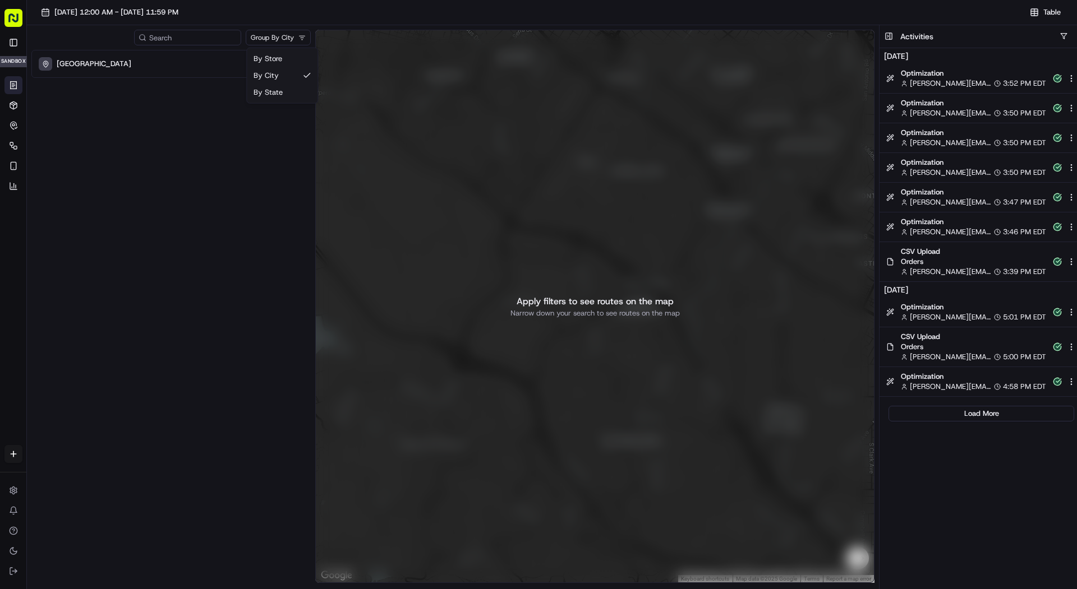
click at [267, 40] on html "Bi-Rite Catering [PERSON_NAME][EMAIL_ADDRESS][DOMAIN_NAME] Toggle Sidebar sandb…" at bounding box center [538, 294] width 1077 height 589
click at [272, 48] on div "Group By State [US_STATE]" at bounding box center [170, 308] width 279 height 556
click at [269, 36] on html "Bi-Rite Catering [PERSON_NAME][EMAIL_ADDRESS][DOMAIN_NAME] Toggle Sidebar sandb…" at bounding box center [538, 294] width 1077 height 589
click at [269, 33] on html "Bi-Rite Catering [PERSON_NAME][EMAIL_ADDRESS][DOMAIN_NAME] Toggle Sidebar sandb…" at bounding box center [538, 294] width 1077 height 589
click at [178, 15] on span "[DATE] 12:00 AM - [DATE] 11:59 PM" at bounding box center [116, 12] width 124 height 10
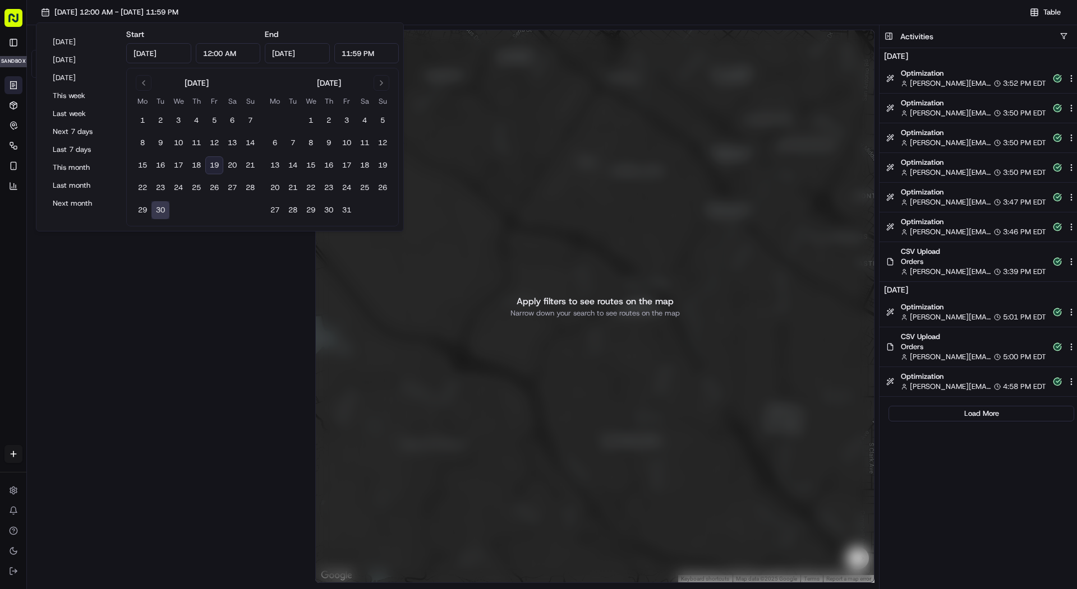
click at [288, 5] on div "[DATE] 12:00 AM - [DATE] 11:59 PM" at bounding box center [528, 12] width 984 height 16
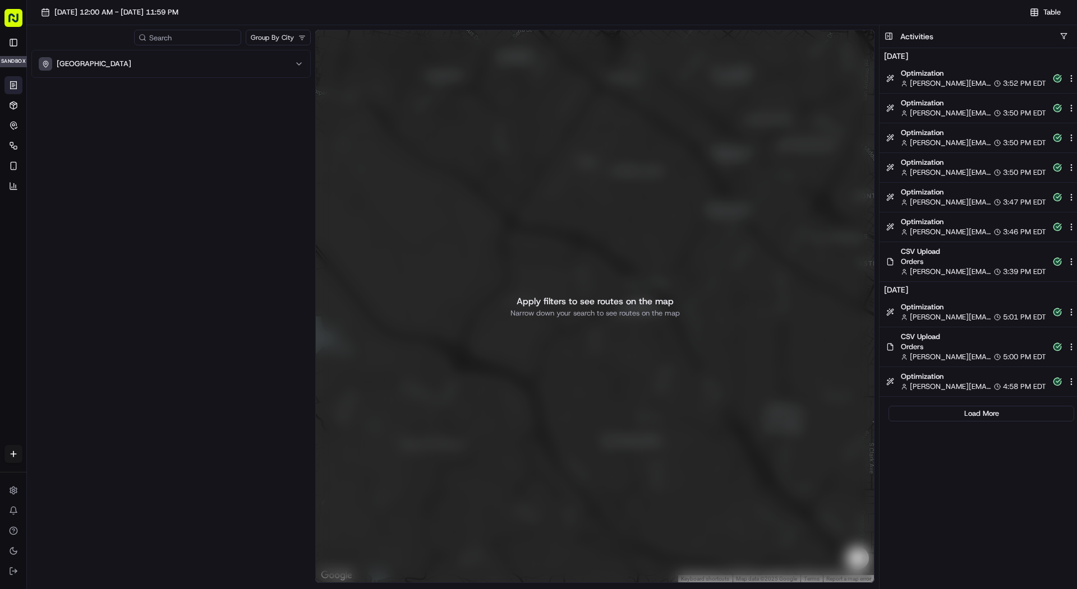
click at [588, 230] on div "Apply filters to see routes on the map Narrow down your search to see routes on…" at bounding box center [594, 306] width 559 height 553
click at [99, 52] on button "[GEOGRAPHIC_DATA]" at bounding box center [171, 63] width 278 height 27
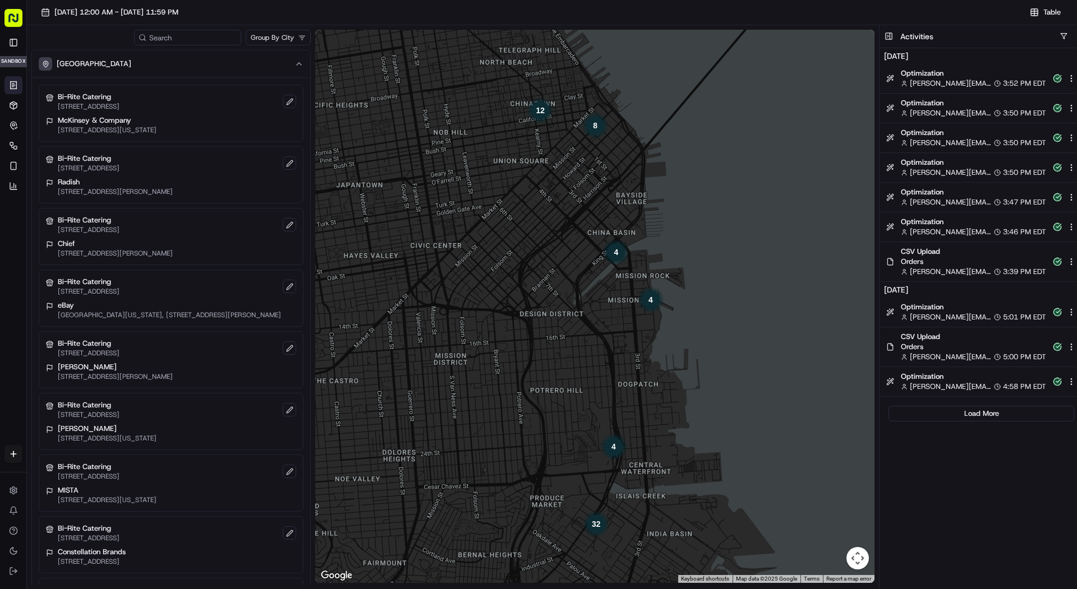
click at [612, 441] on div "4" at bounding box center [612, 446] width 27 height 27
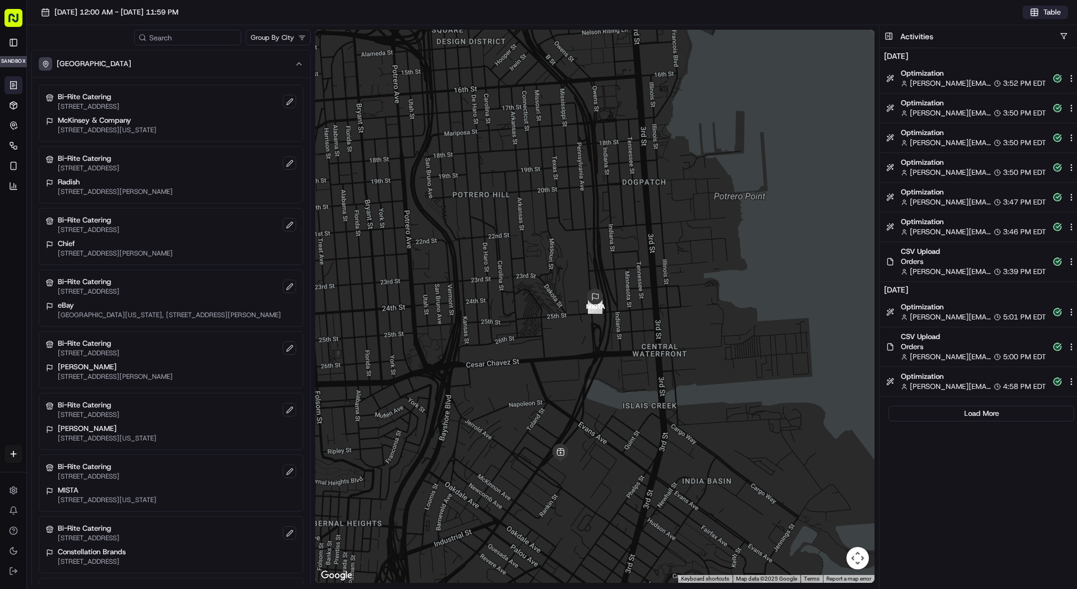
click at [1039, 10] on button "Table" at bounding box center [1044, 12] width 45 height 13
